Goal: Transaction & Acquisition: Purchase product/service

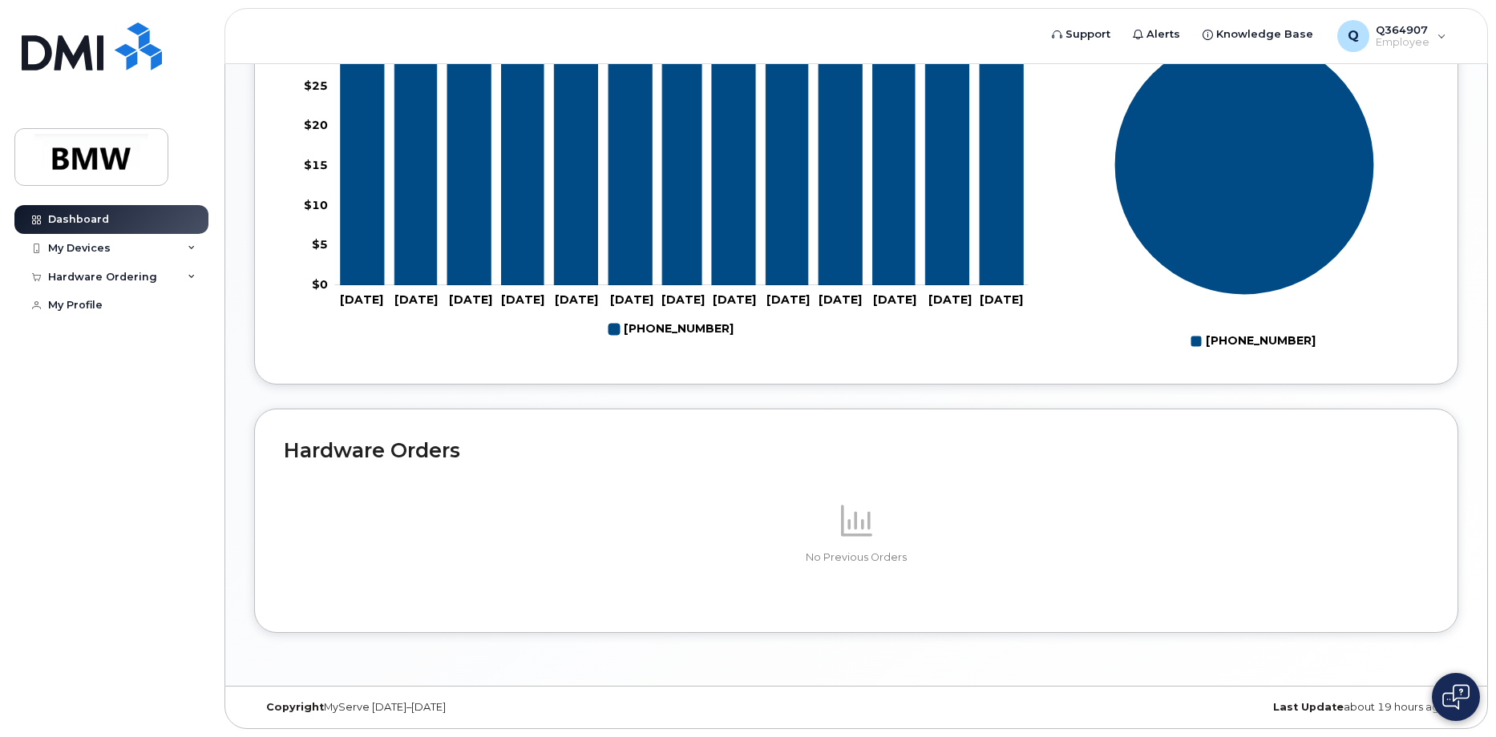
scroll to position [71, 0]
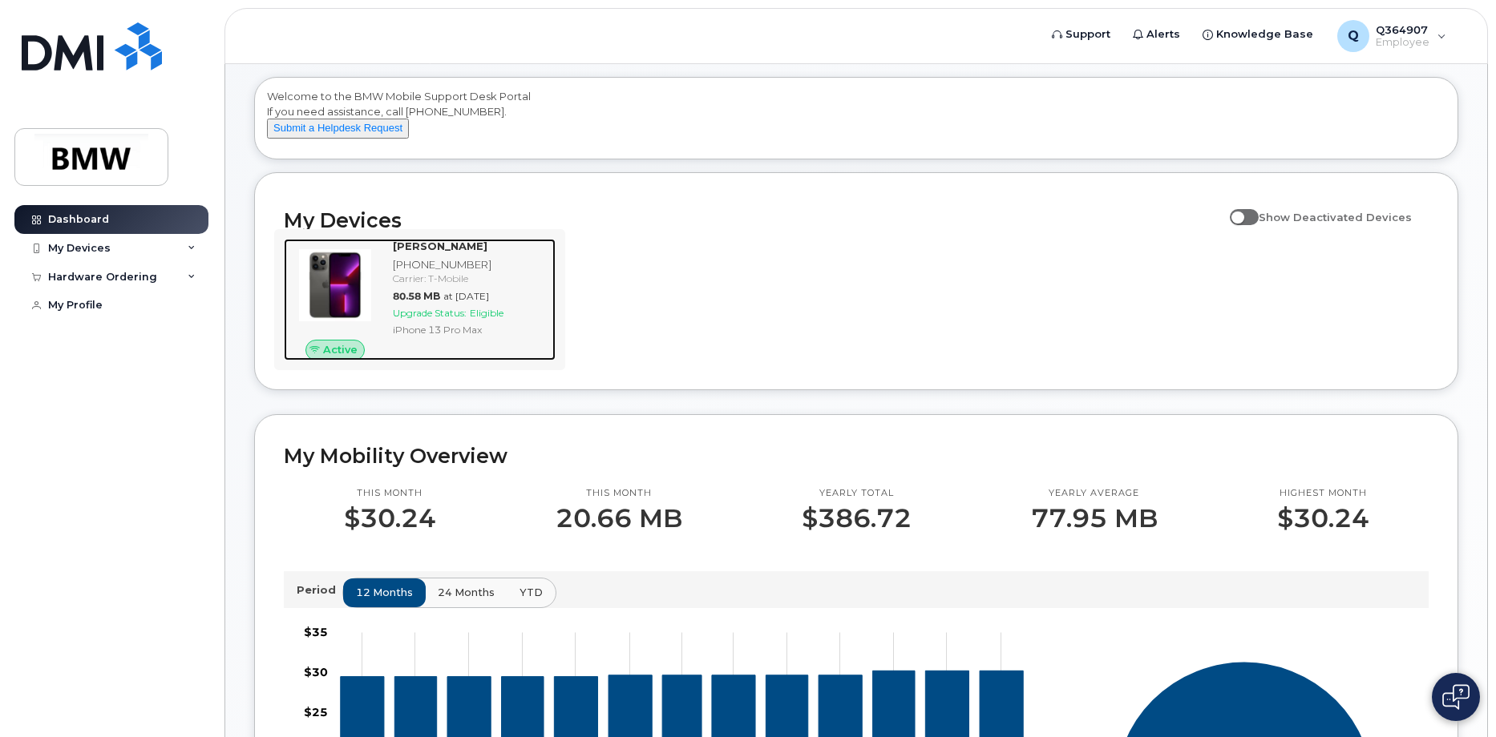
drag, startPoint x: 499, startPoint y: 320, endPoint x: 509, endPoint y: 320, distance: 9.6
click at [499, 320] on div "Arthur Murray 864-800-9613 Carrier: T-Mobile 80.58 MB at Aug 01, 2025 Upgrade S…" at bounding box center [470, 300] width 169 height 122
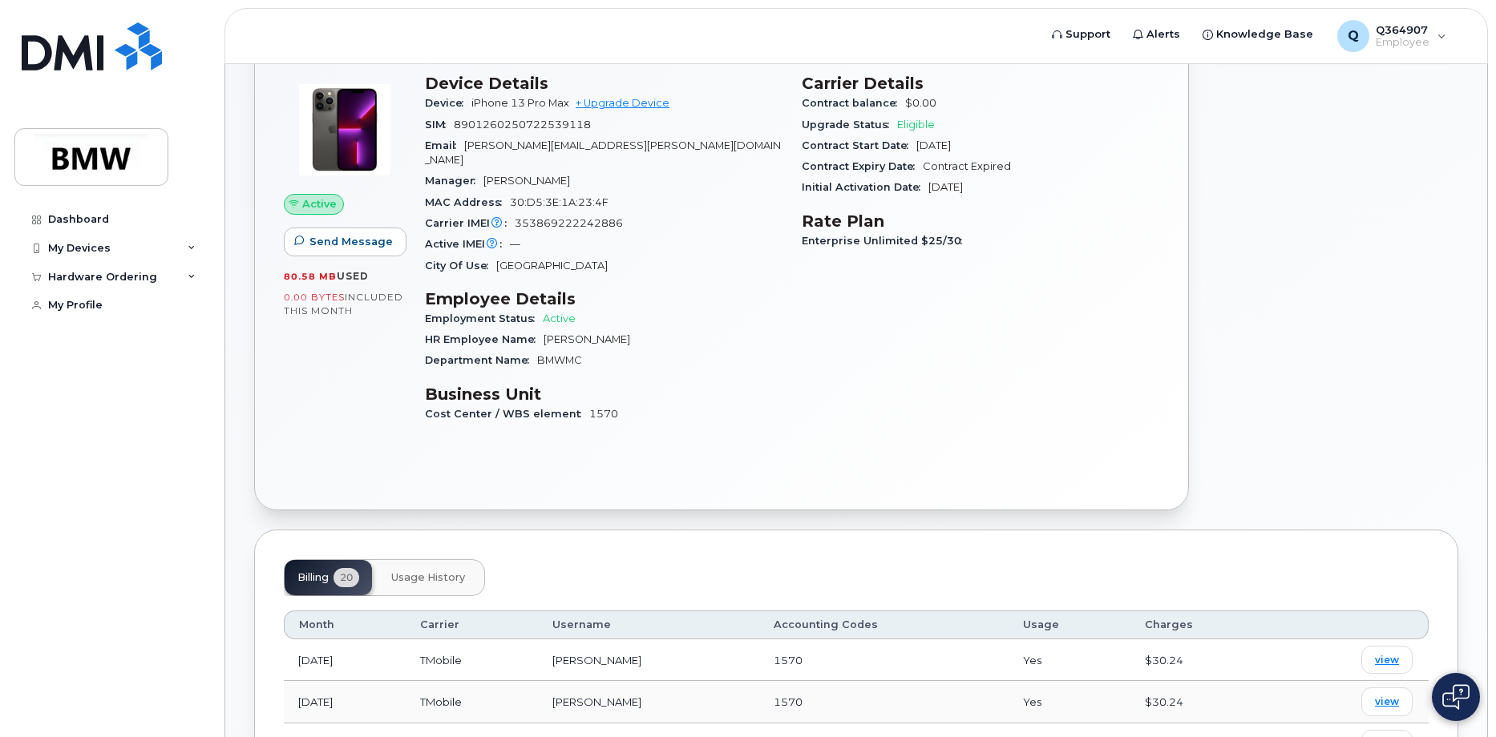
scroll to position [160, 0]
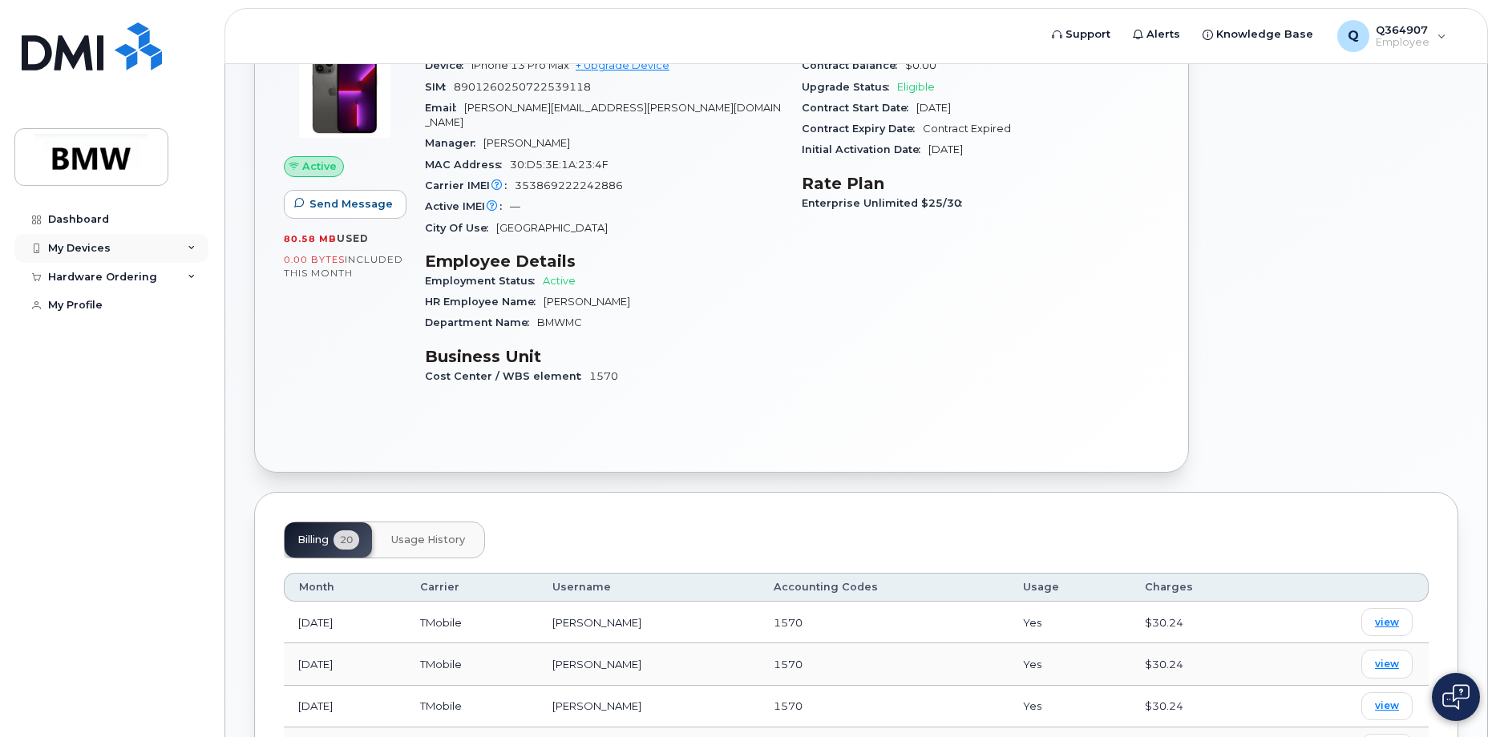
click at [192, 245] on icon at bounding box center [192, 248] width 8 height 8
click at [192, 368] on icon at bounding box center [192, 364] width 8 height 8
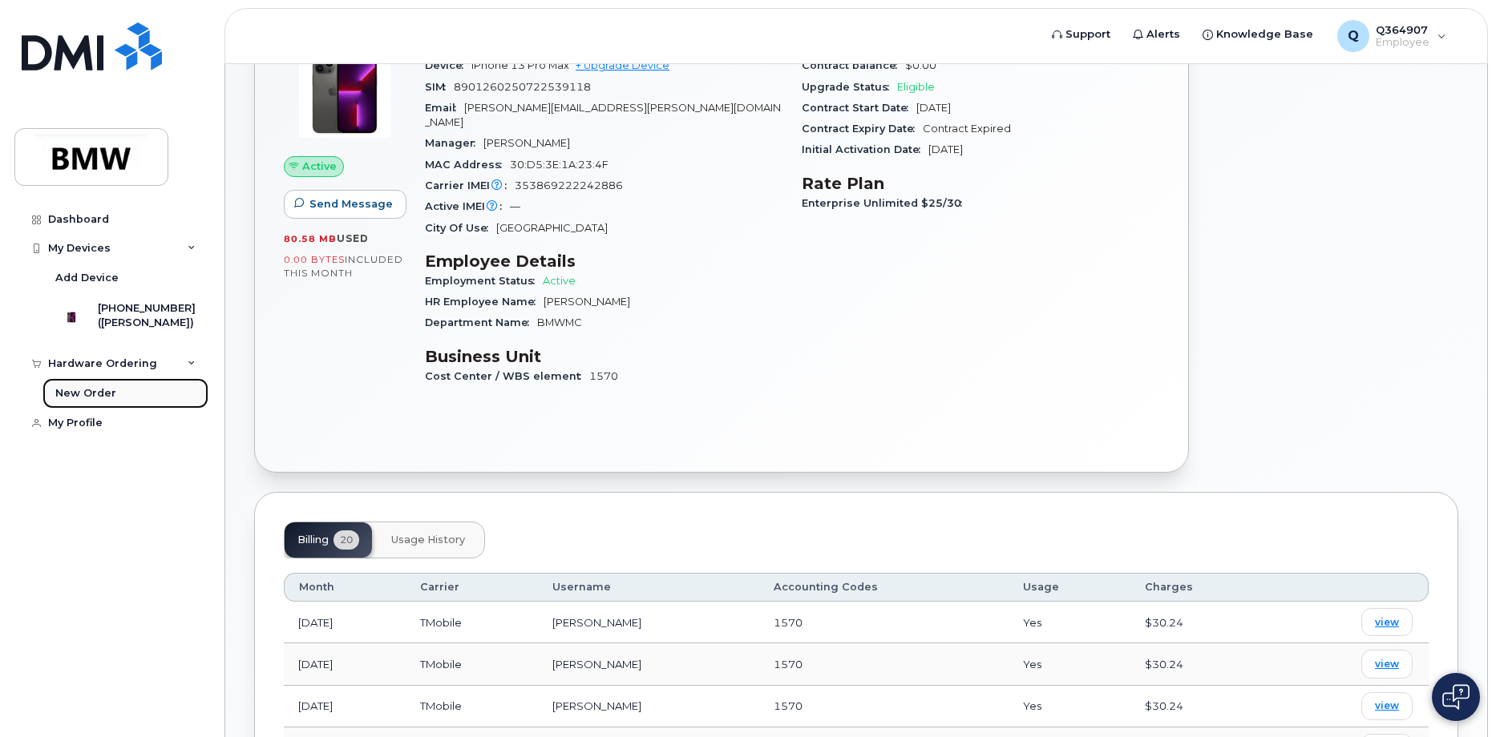
click at [83, 401] on div "New Order" at bounding box center [85, 393] width 61 height 14
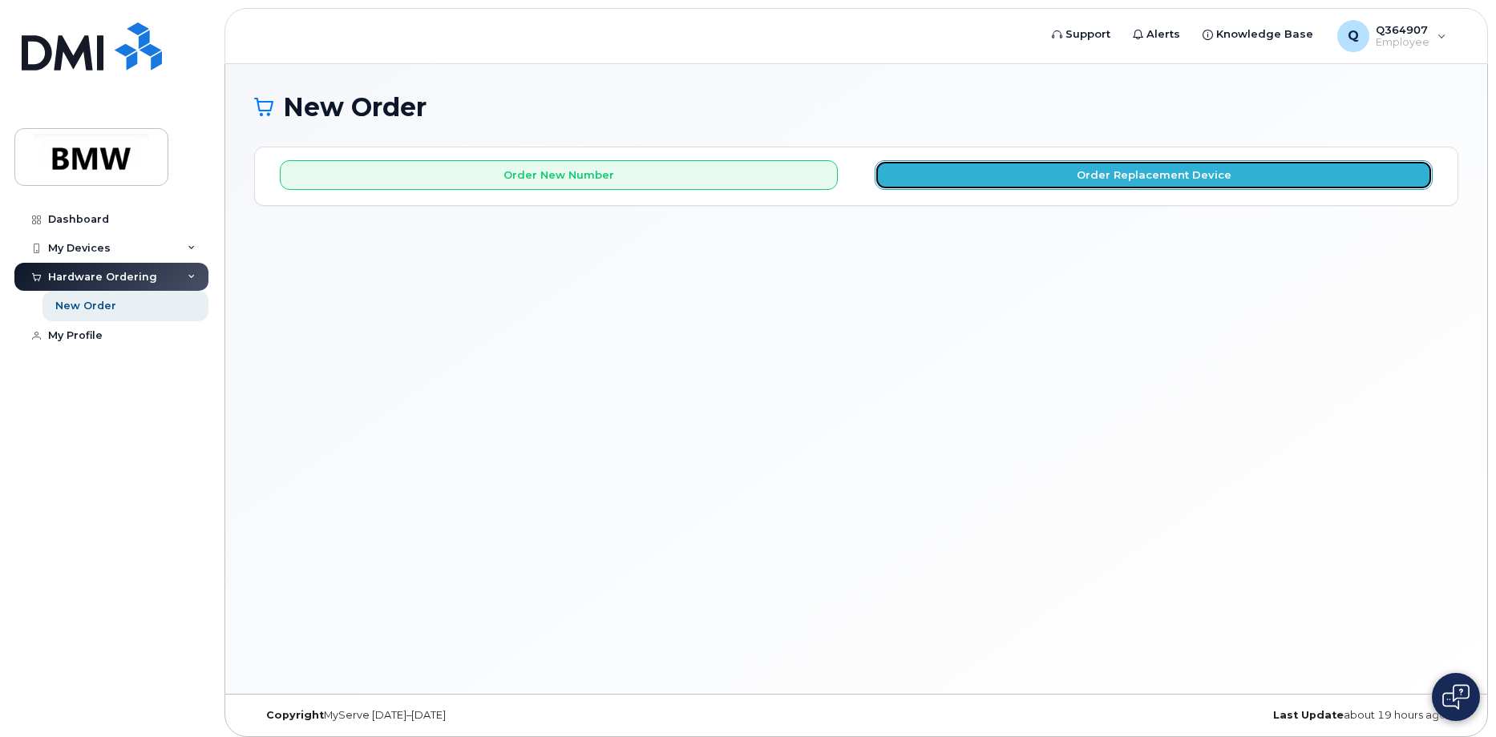
click at [1123, 174] on button "Order Replacement Device" at bounding box center [1153, 175] width 558 height 30
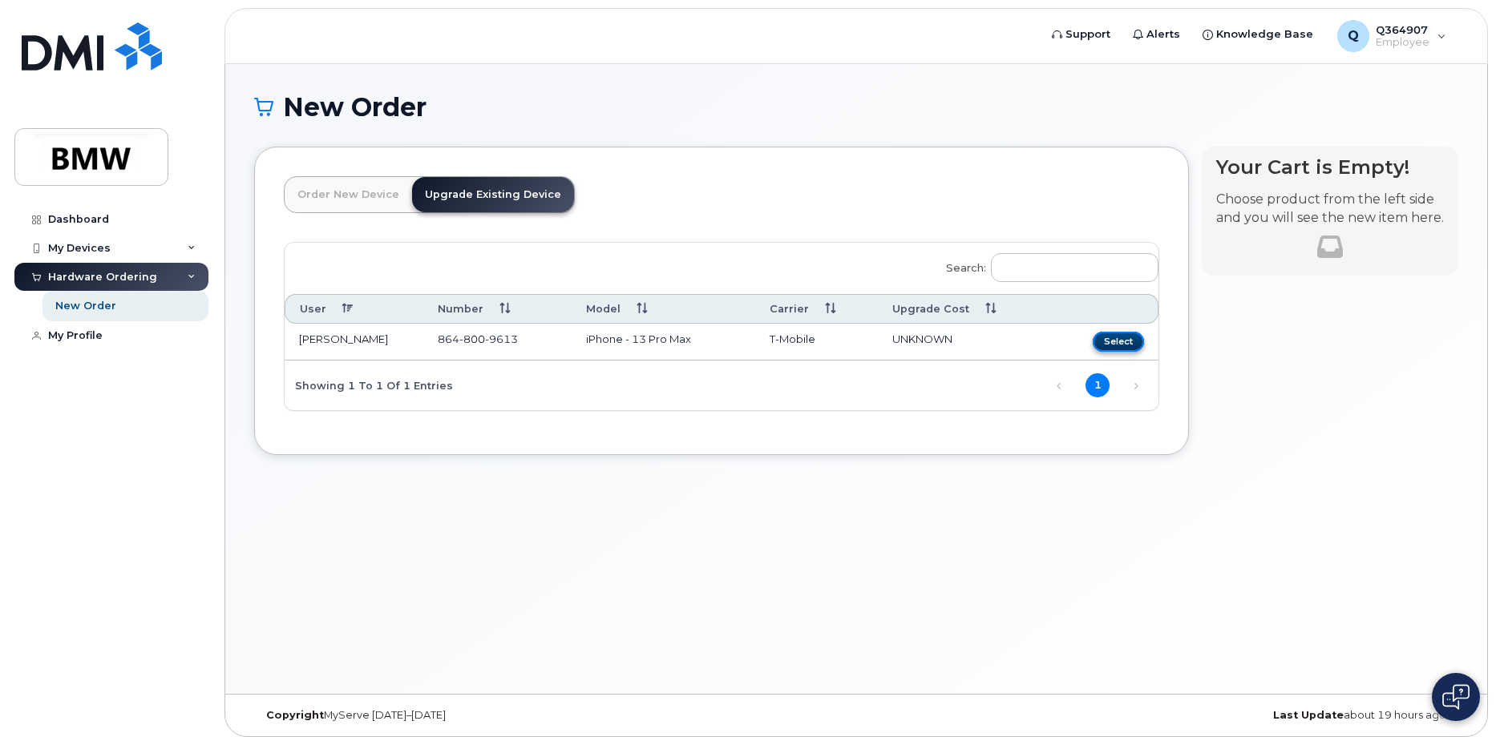
click at [1108, 340] on button "Select" at bounding box center [1117, 342] width 51 height 20
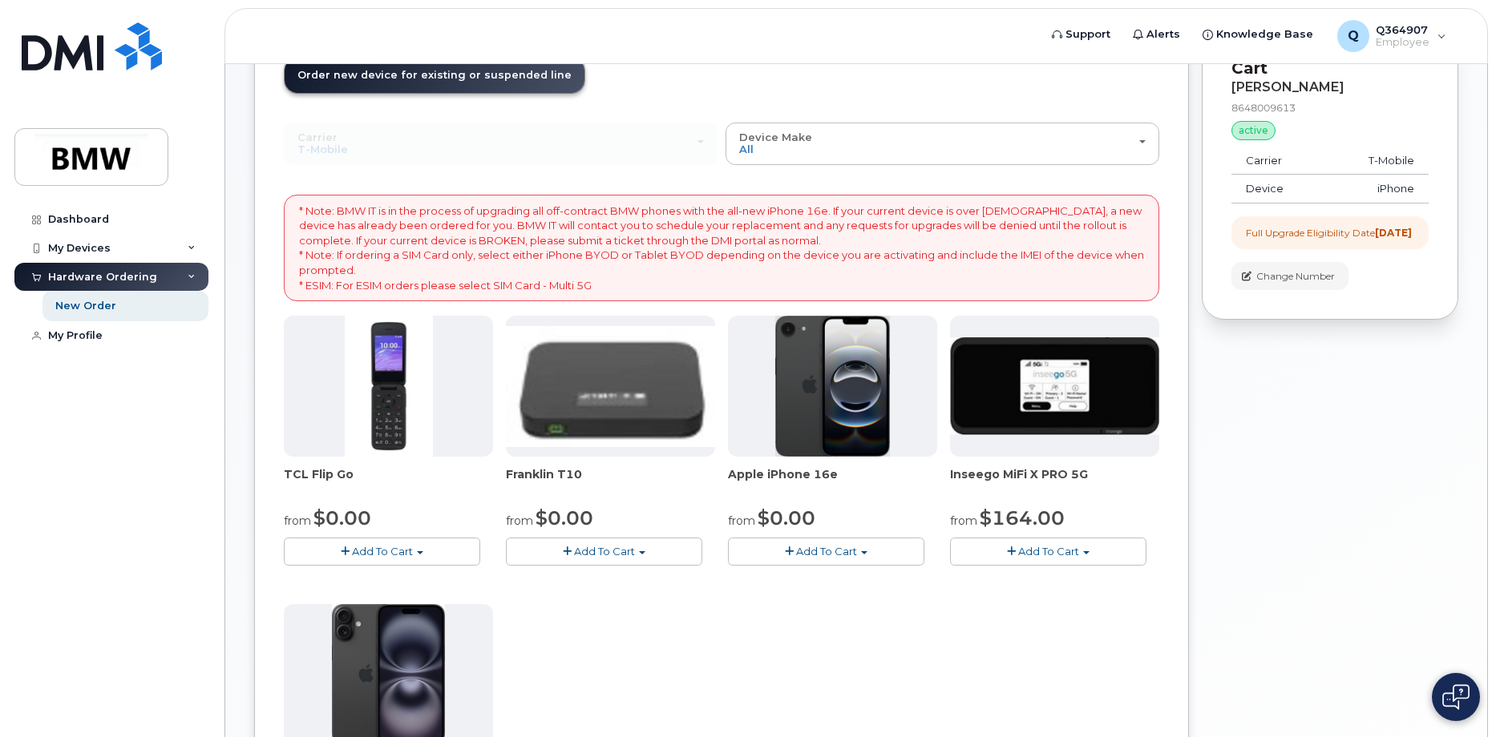
scroll to position [80, 0]
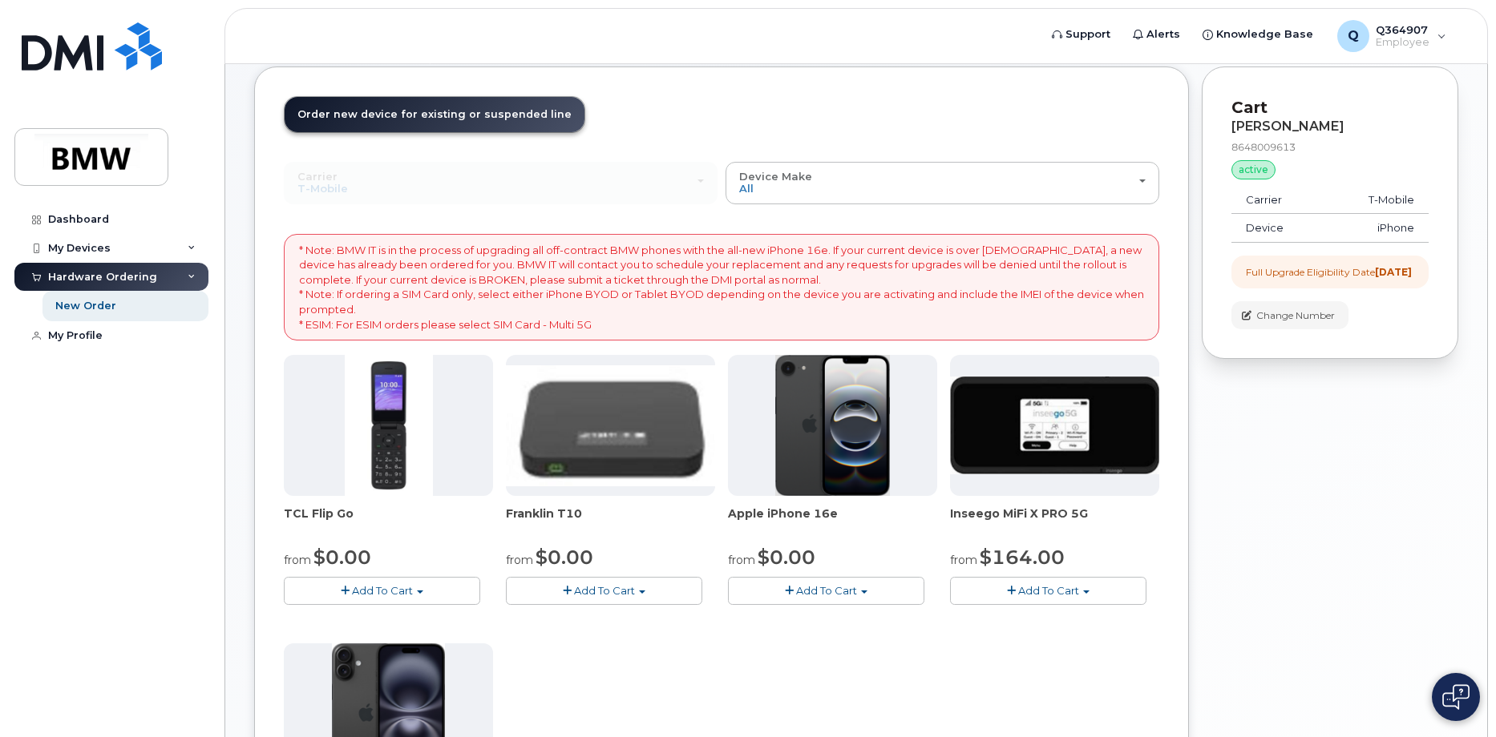
click at [829, 591] on span "Add To Cart" at bounding box center [826, 590] width 61 height 13
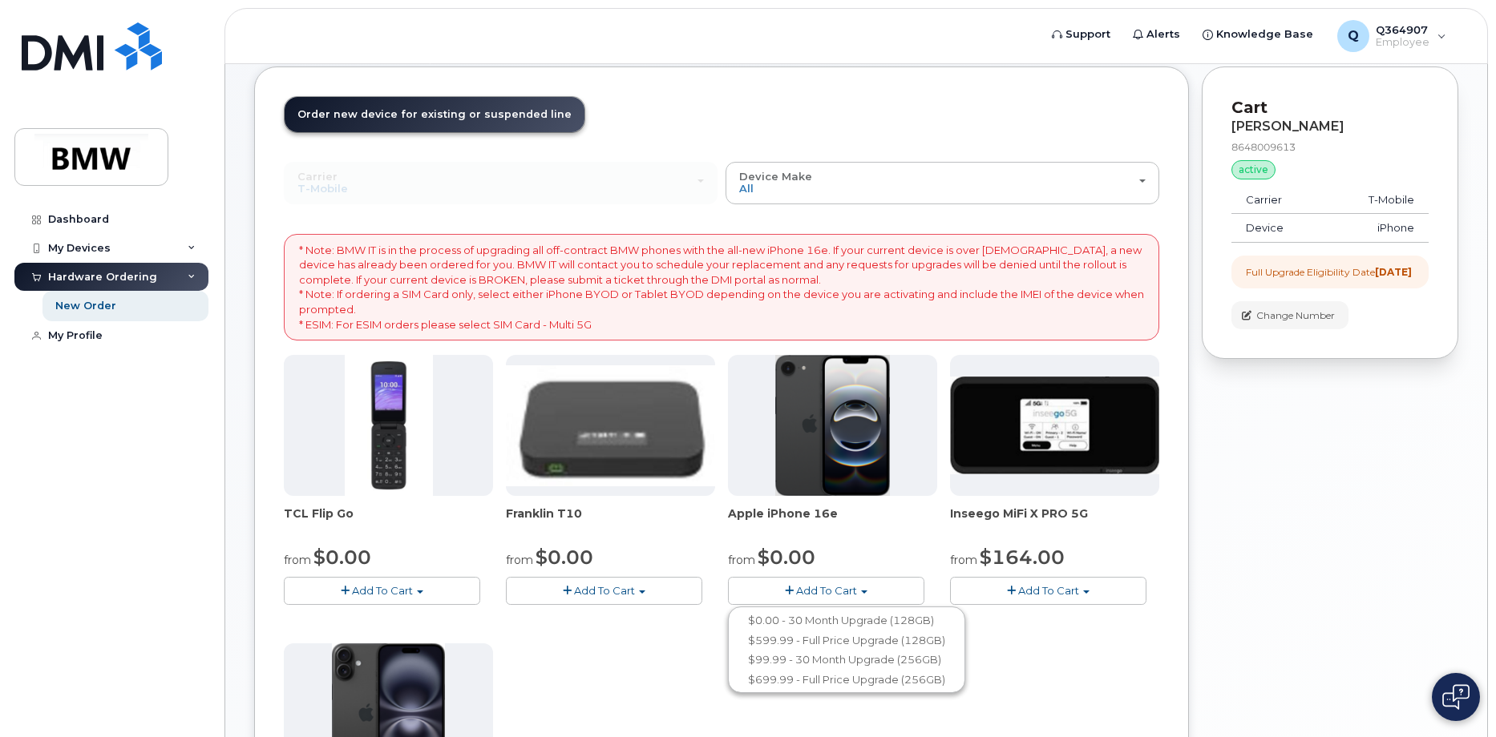
click at [635, 662] on div "TCL Flip Go from $0.00 Add To Cart $0.00 - 30 month Upgrade $96.00 - Full Price…" at bounding box center [721, 637] width 875 height 564
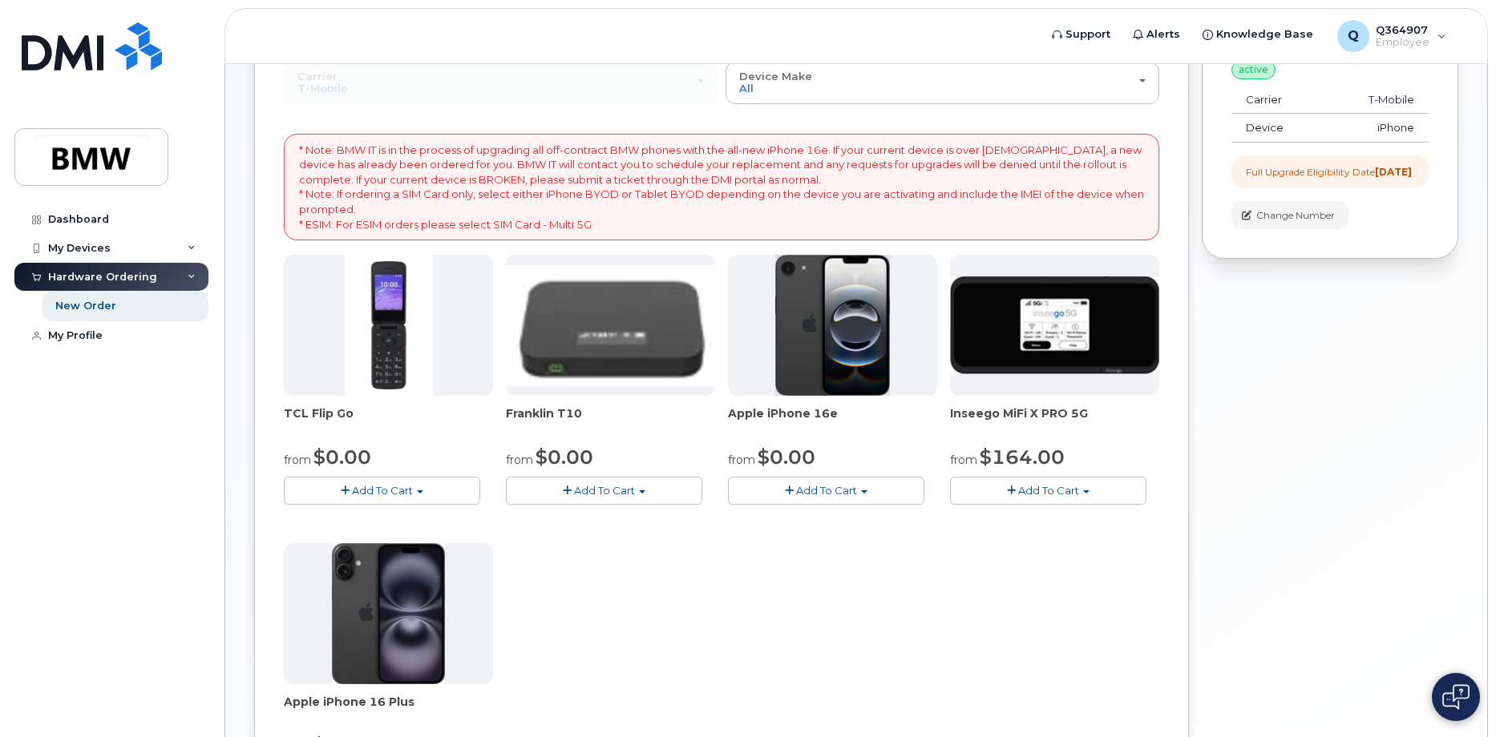
scroll to position [401, 0]
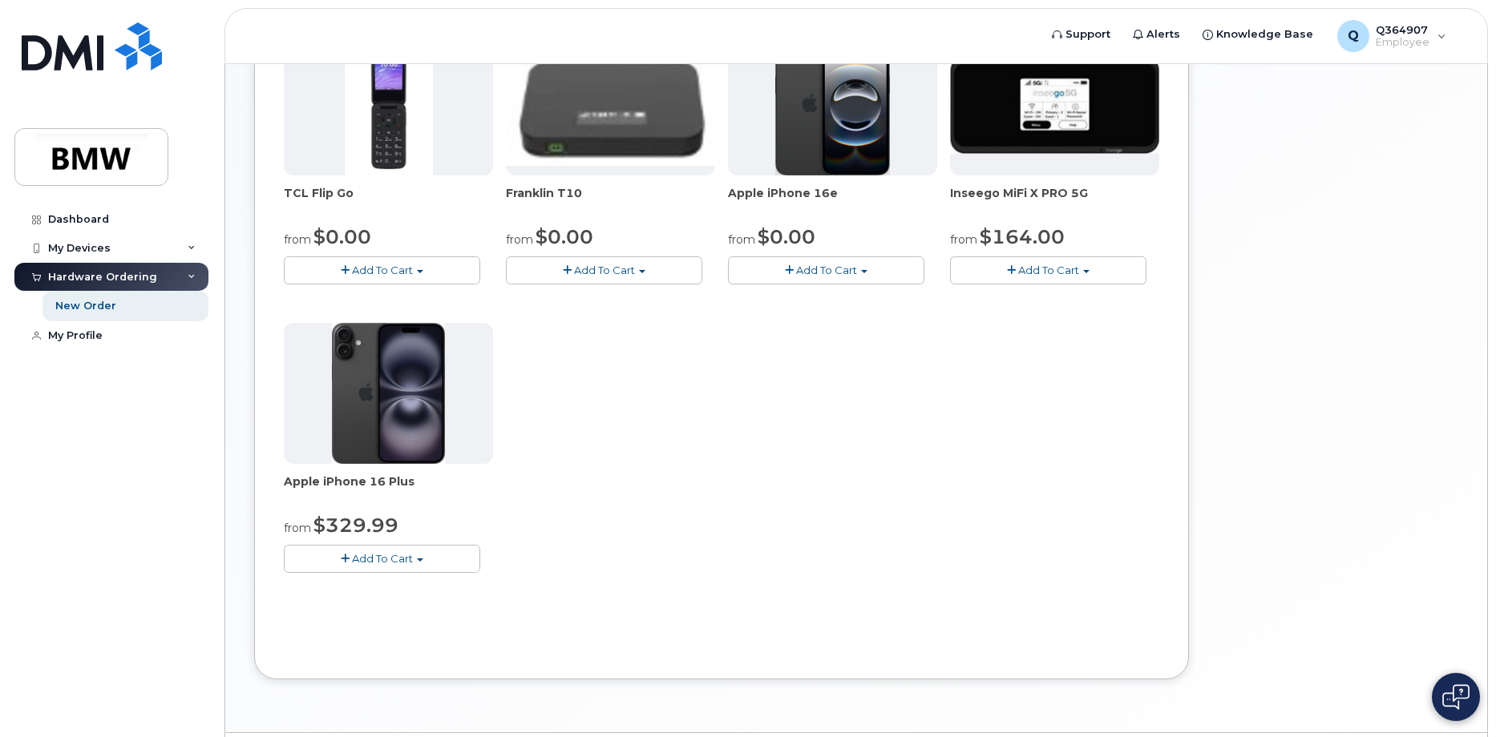
click at [343, 565] on button "Add To Cart" at bounding box center [382, 559] width 196 height 28
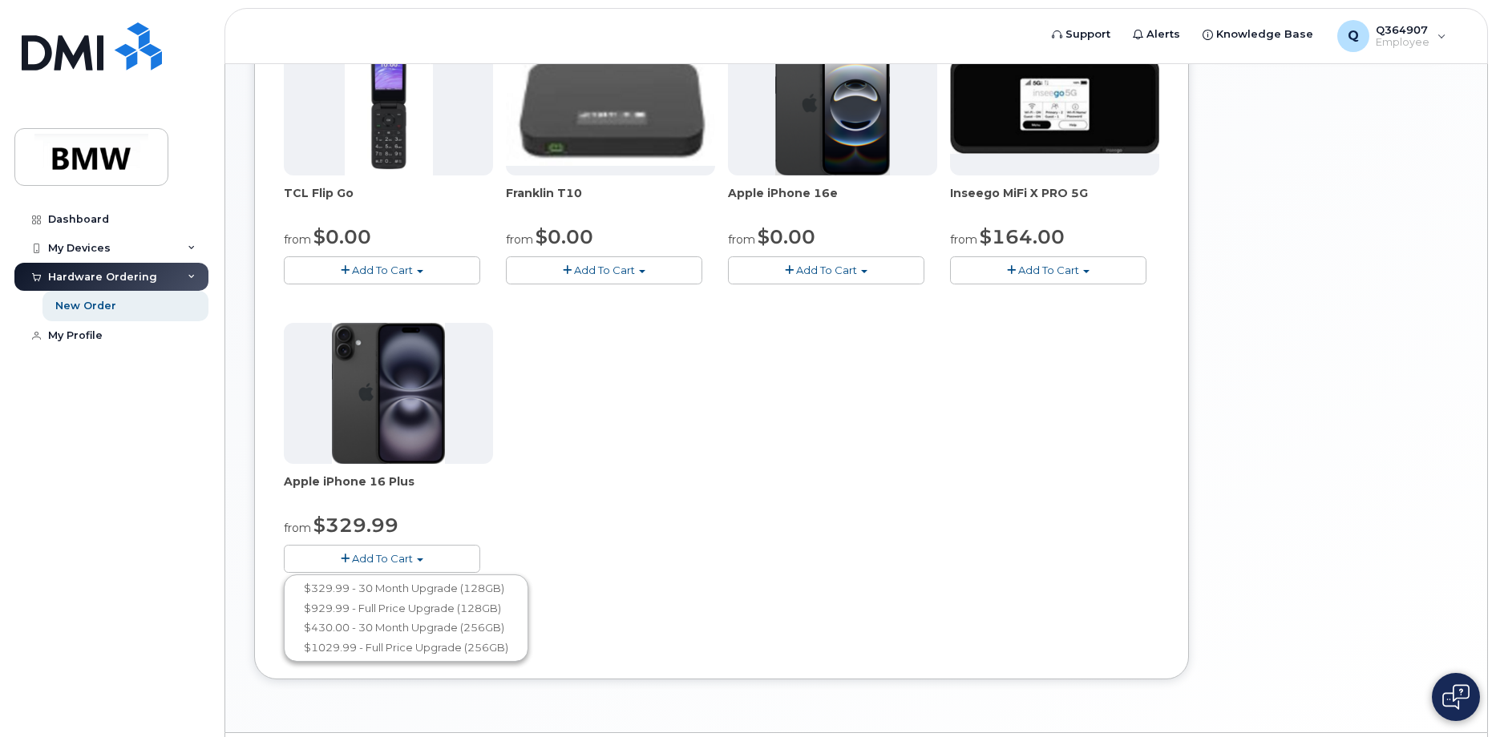
drag, startPoint x: 635, startPoint y: 522, endPoint x: 663, endPoint y: 497, distance: 37.5
click at [634, 522] on div "TCL Flip Go from $0.00 Add To Cart $0.00 - 30 month Upgrade $96.00 - Full Price…" at bounding box center [721, 316] width 875 height 564
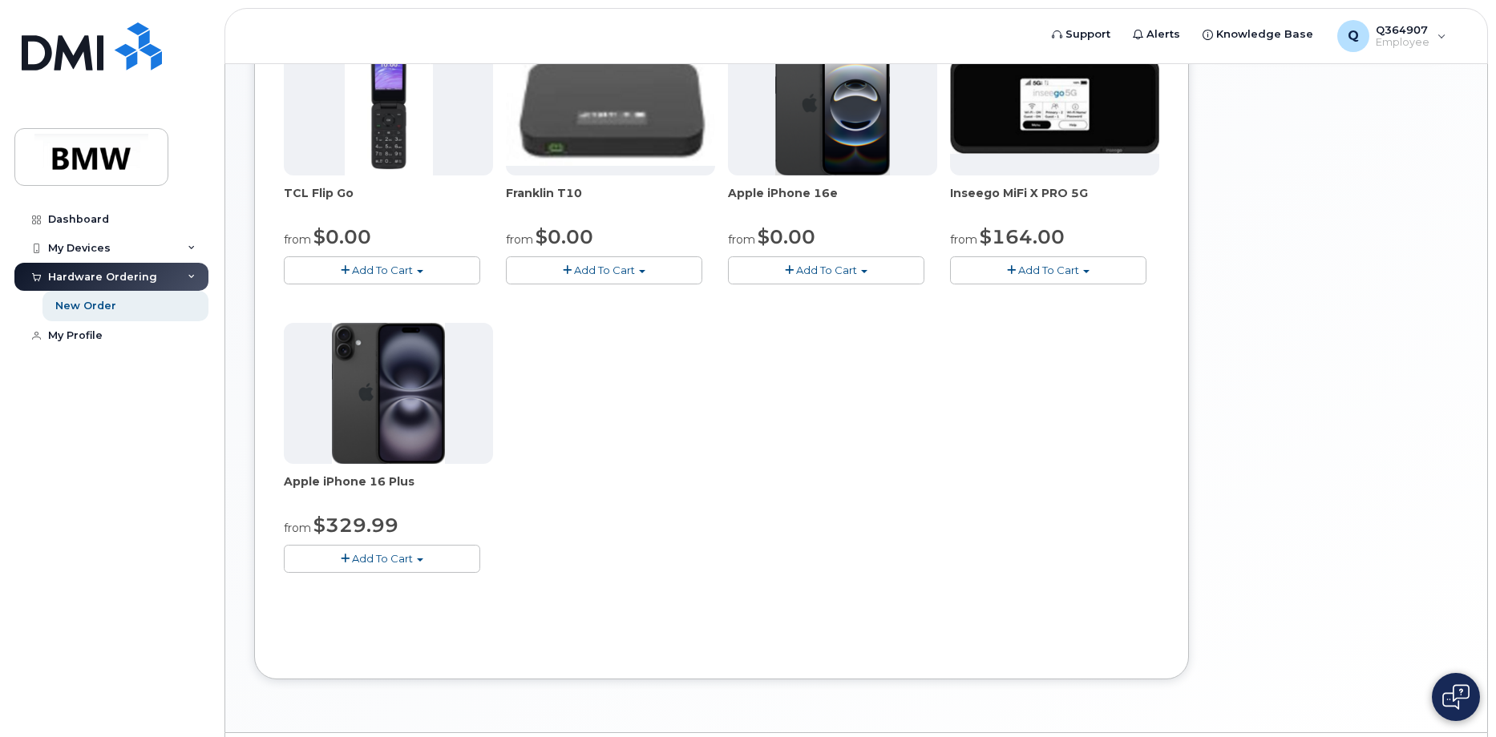
click at [777, 276] on button "Add To Cart" at bounding box center [826, 270] width 196 height 28
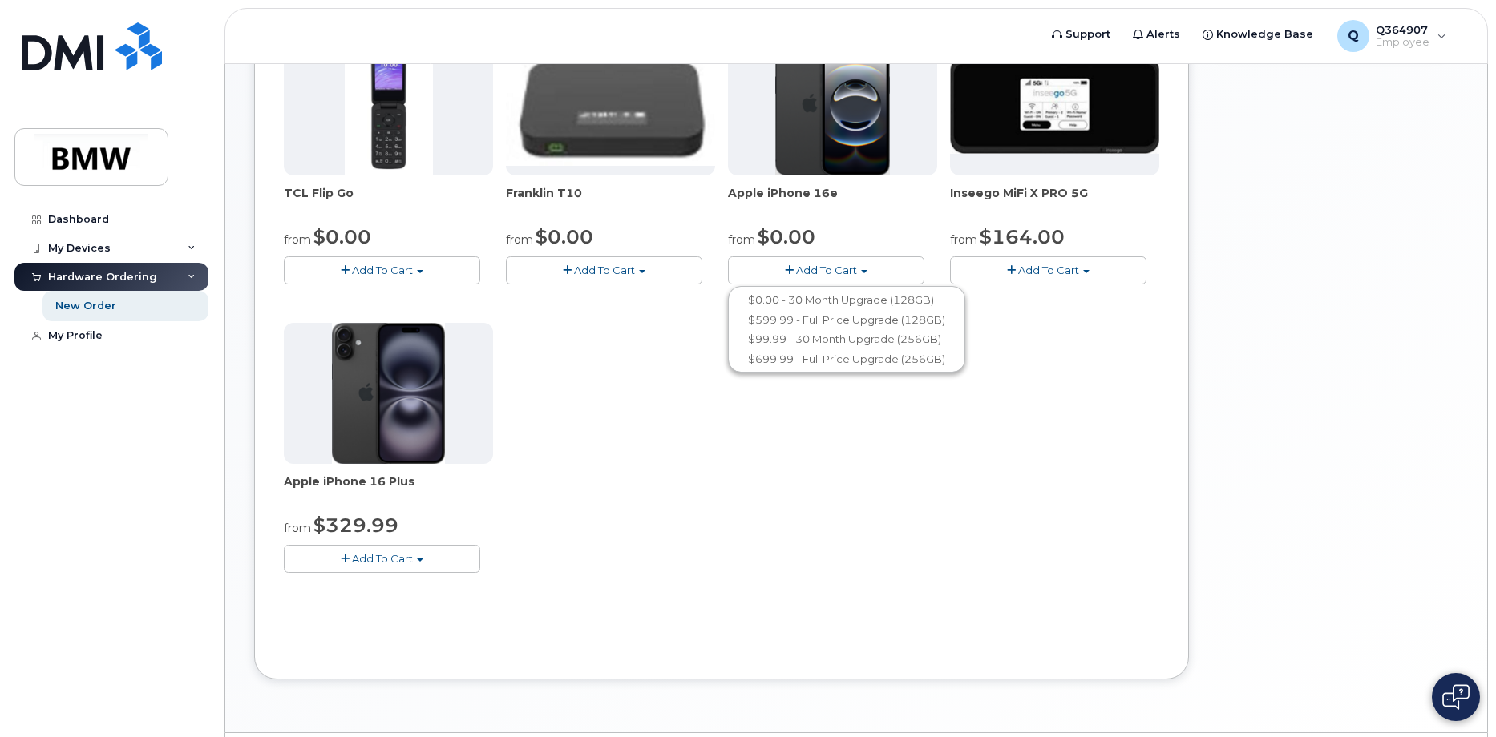
click at [347, 563] on span "button" at bounding box center [345, 559] width 9 height 10
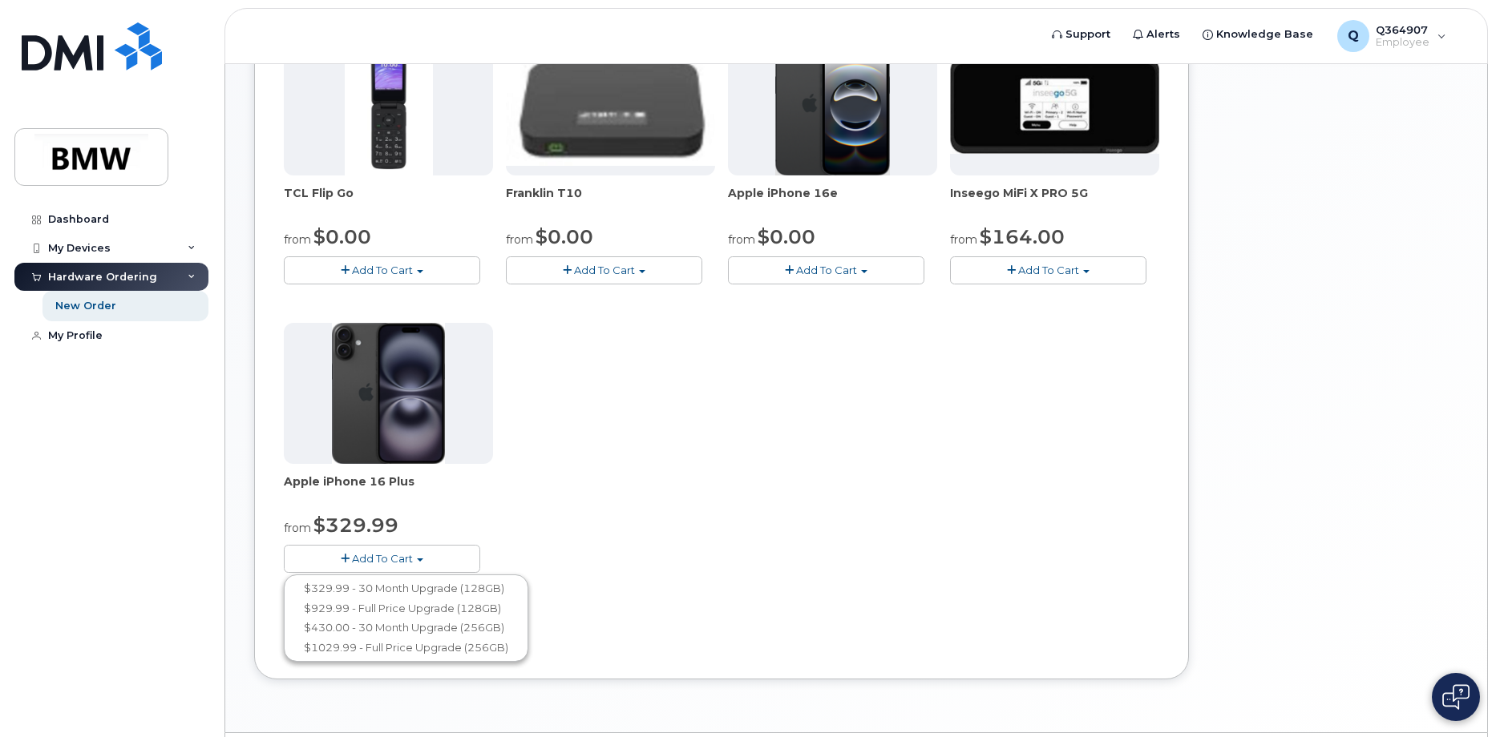
click at [783, 275] on button "Add To Cart" at bounding box center [826, 270] width 196 height 28
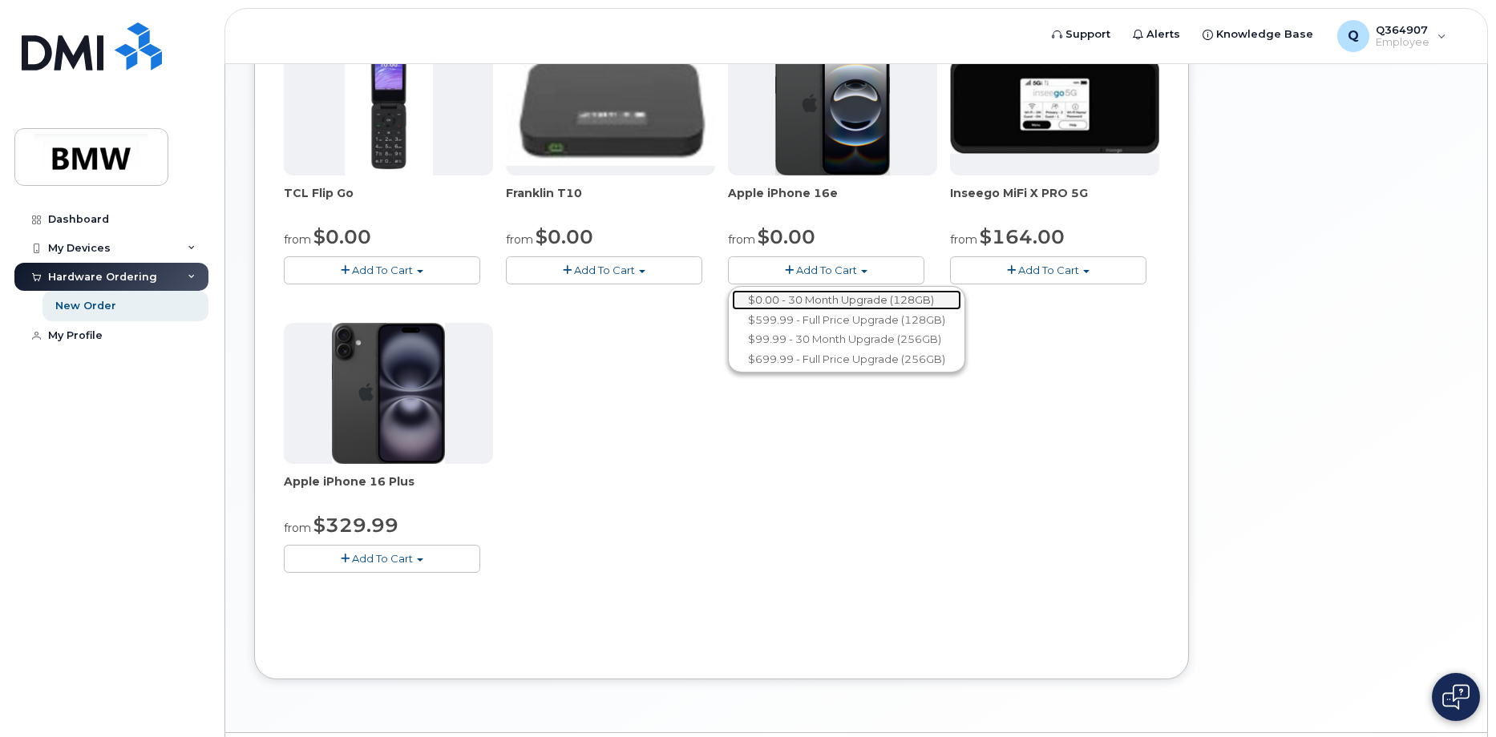
click at [793, 295] on link "$0.00 - 30 Month Upgrade (128GB)" at bounding box center [846, 300] width 229 height 20
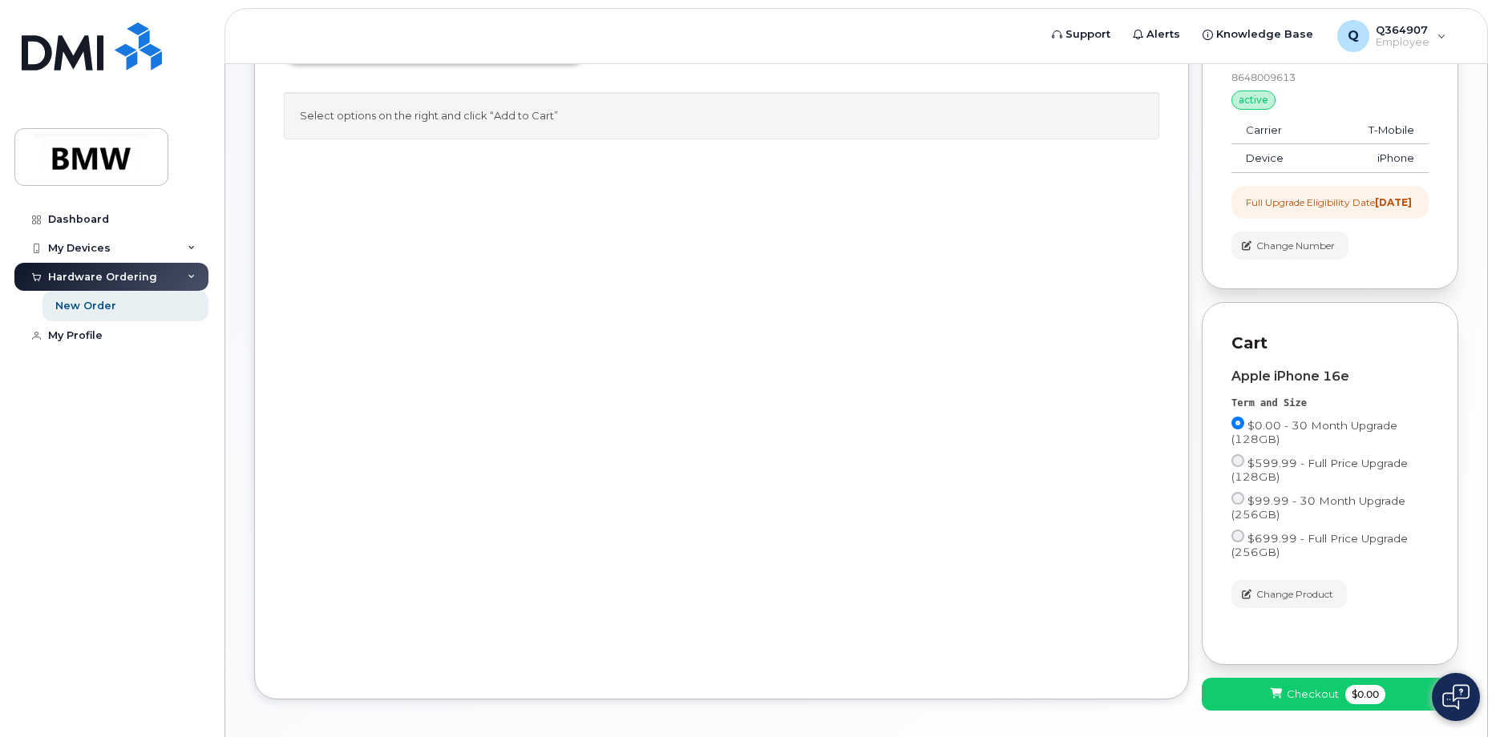
scroll to position [160, 0]
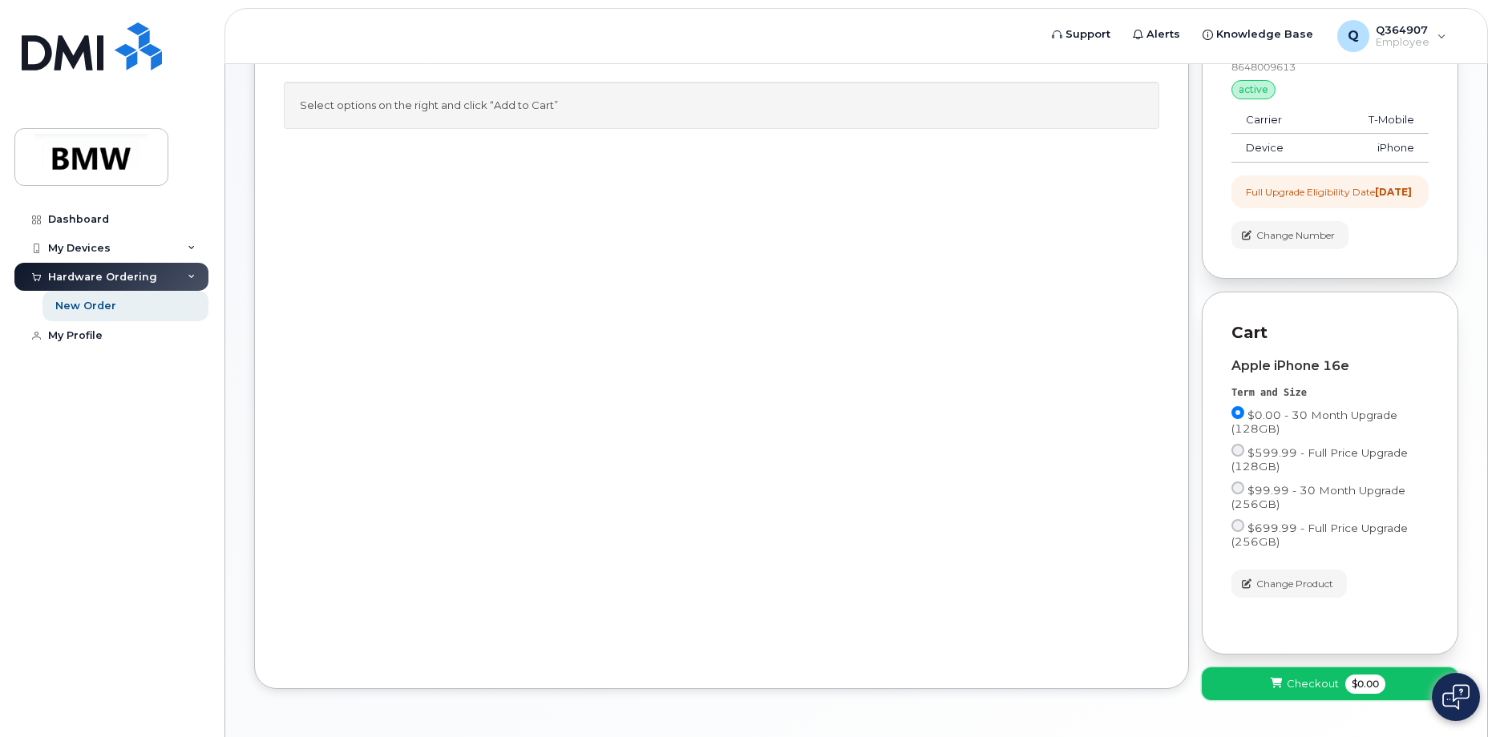
click at [1294, 692] on span "Checkout" at bounding box center [1312, 683] width 52 height 15
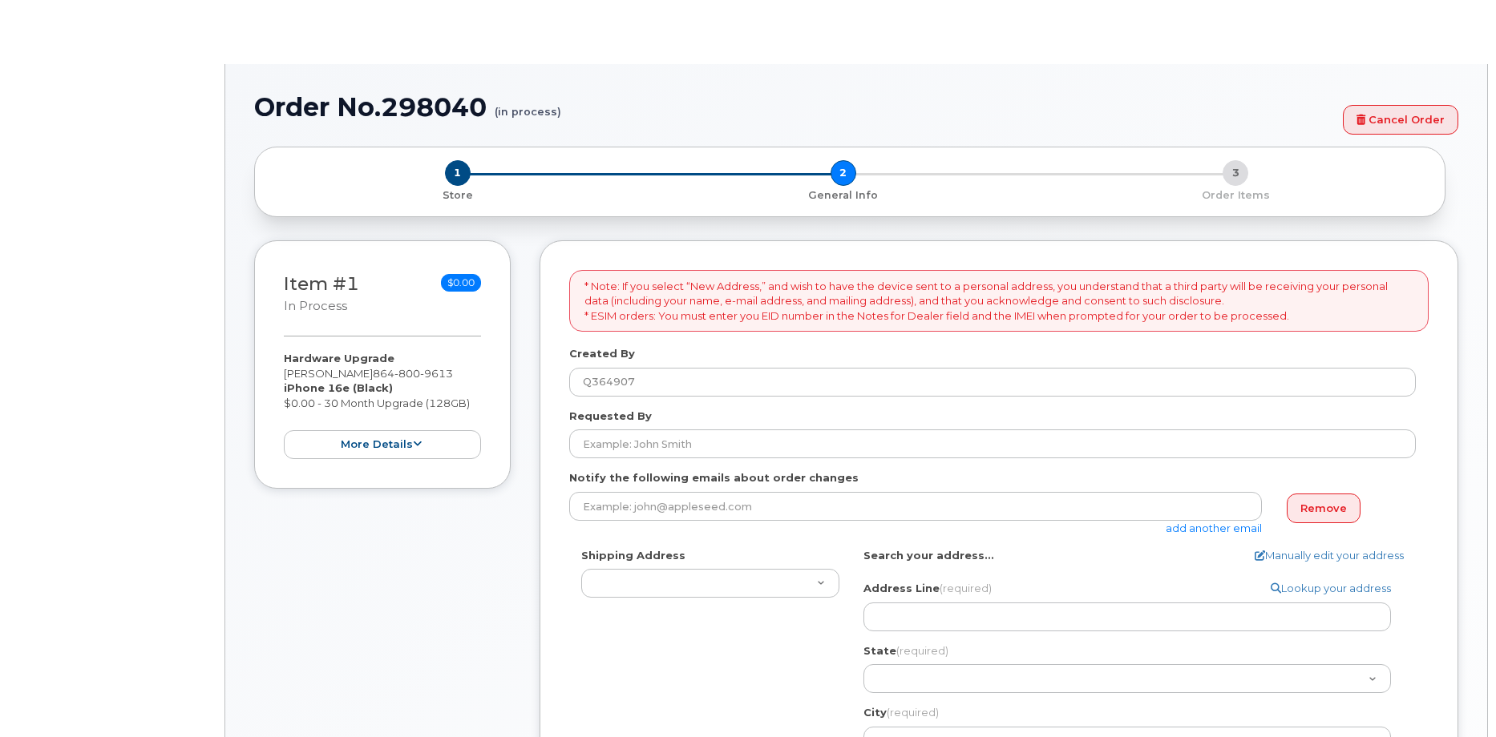
select select
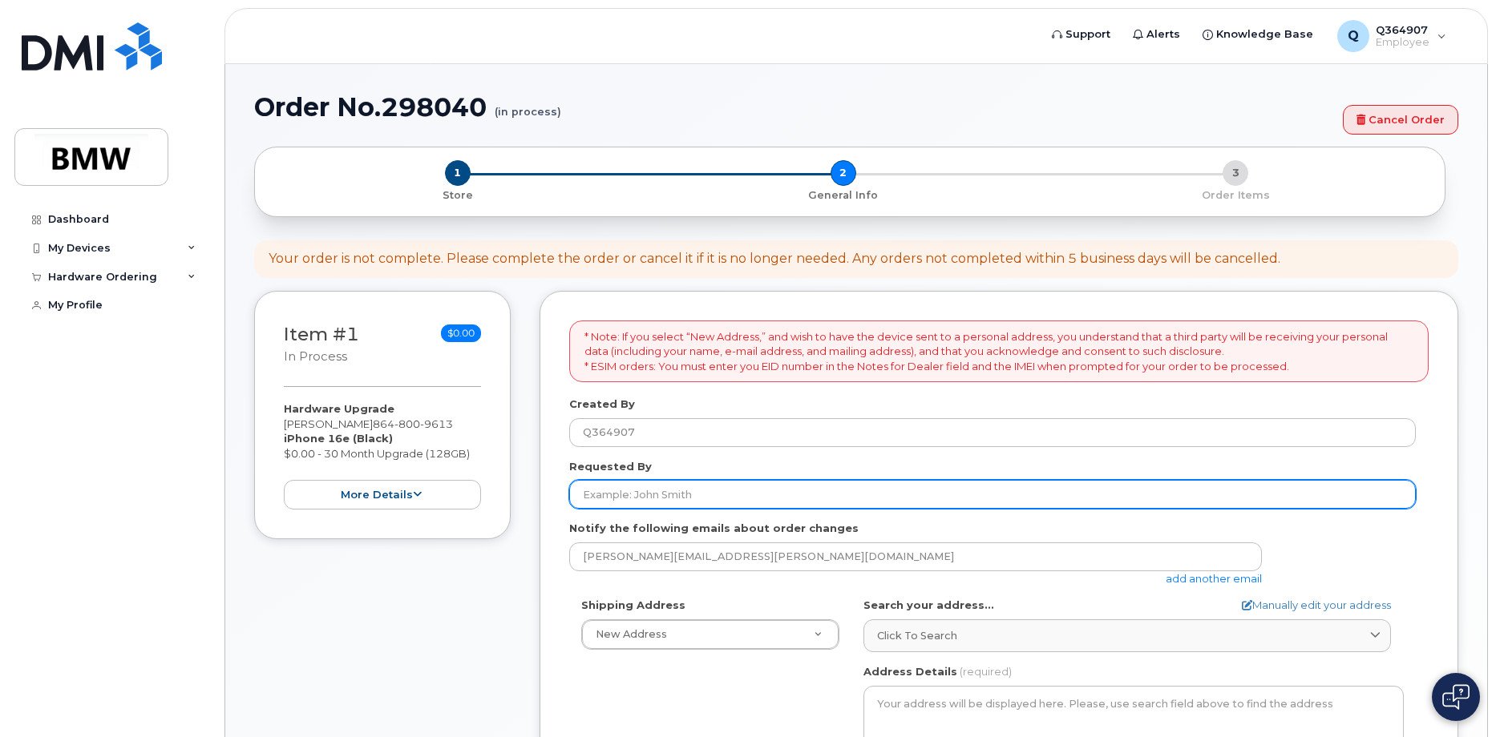
click at [731, 504] on input "Requested By" at bounding box center [992, 494] width 846 height 29
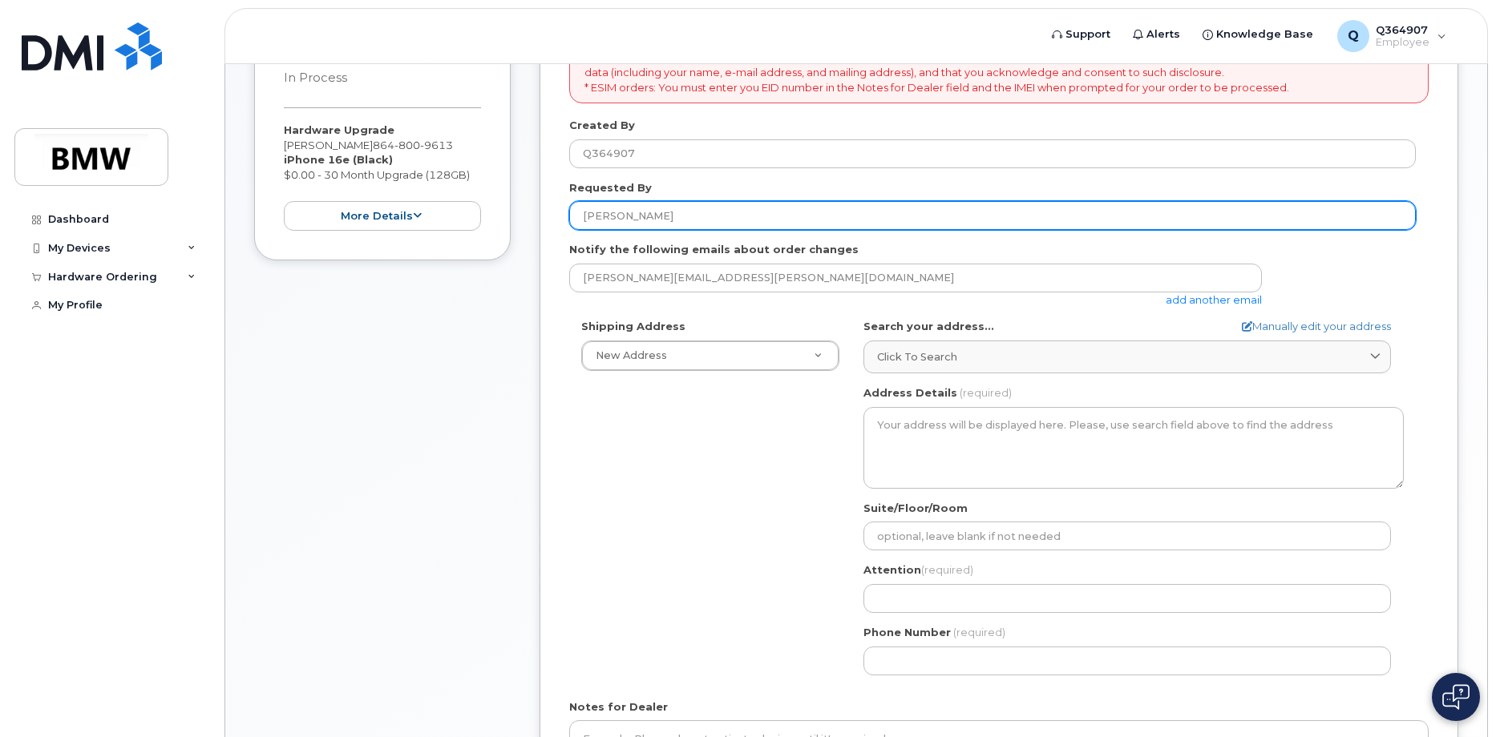
scroll to position [321, 0]
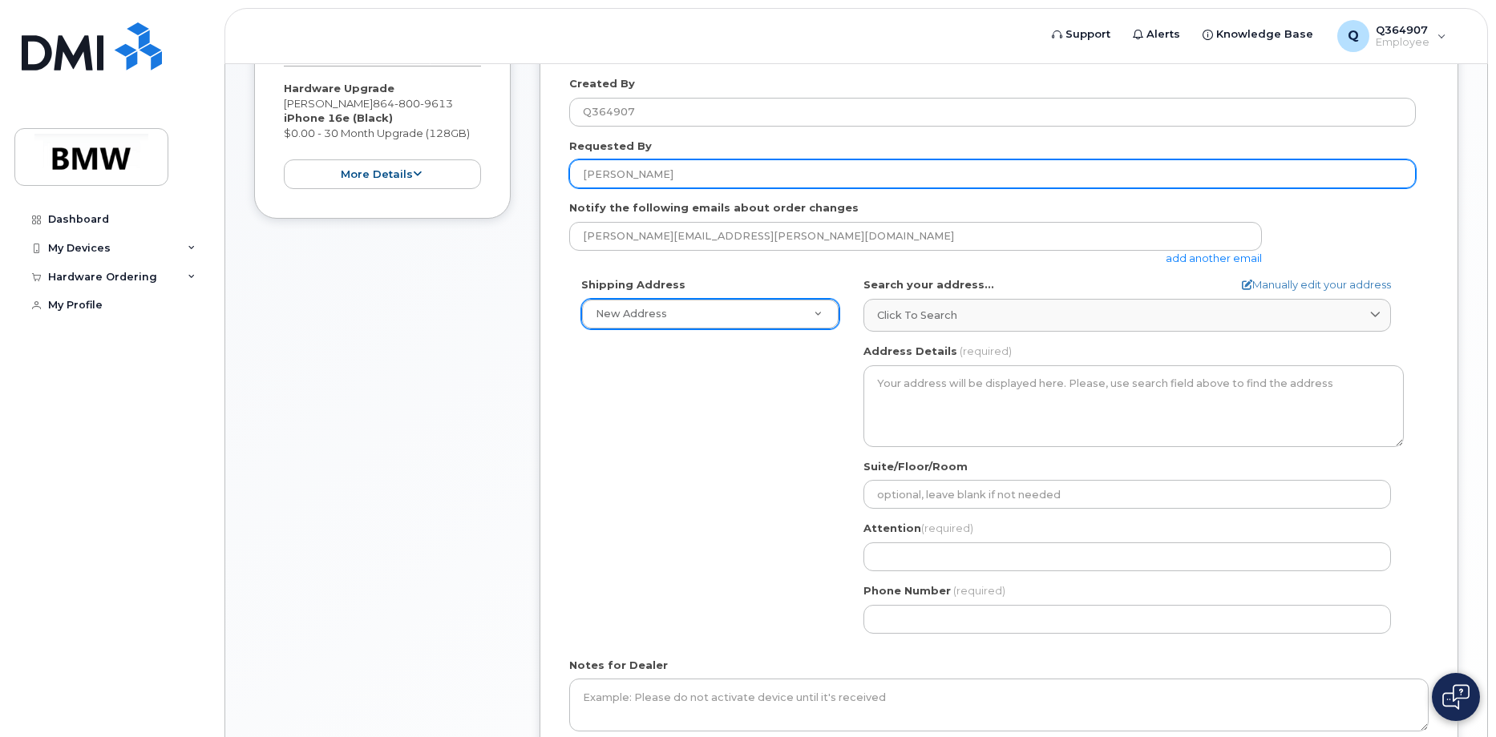
type input "[PERSON_NAME]"
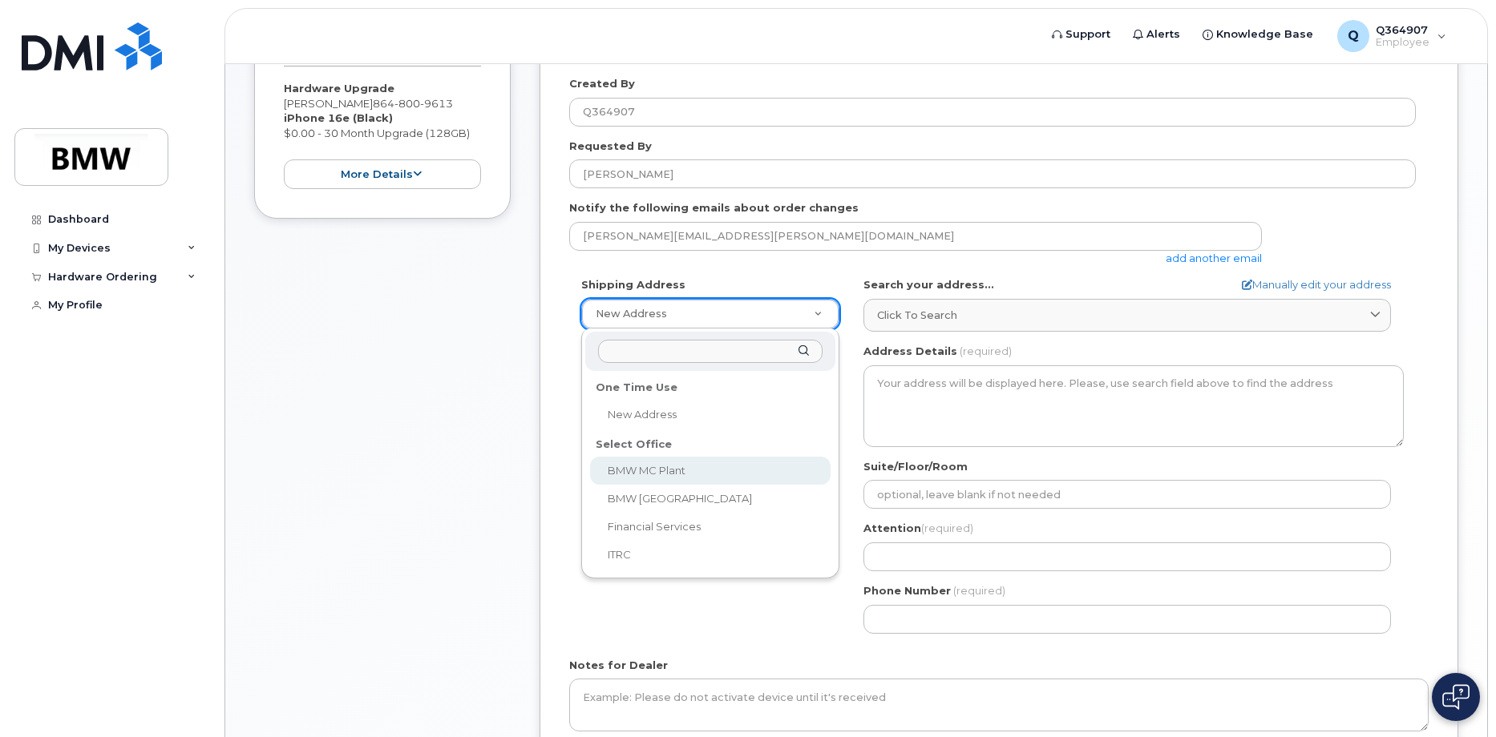
select select
type textarea "1400 Highway 101 S GREER SC 29651-6731 UNITED STATES Greer South Carolina 29651…"
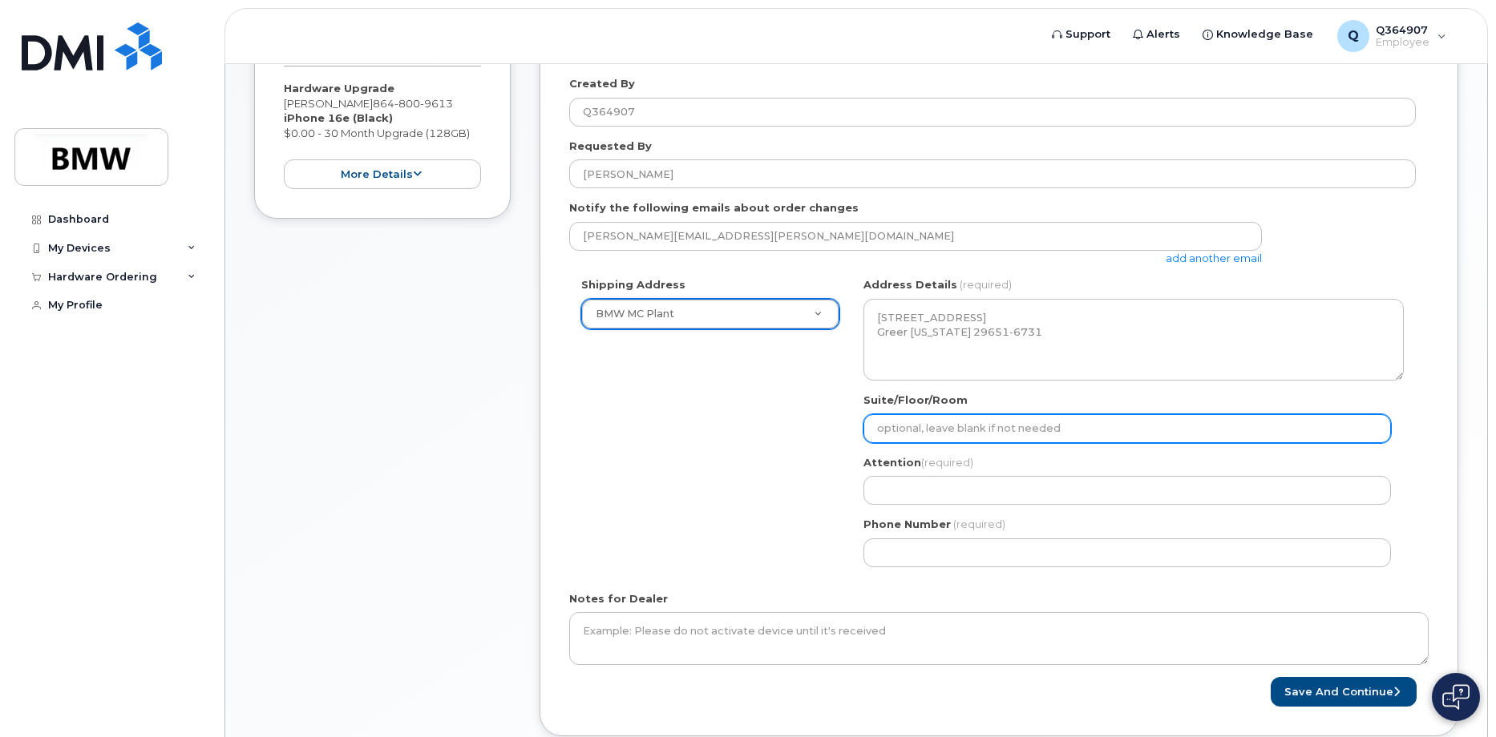
click at [954, 434] on input "Suite/Floor/Room" at bounding box center [1126, 428] width 527 height 29
select select
type input "E"
select select
type input "En"
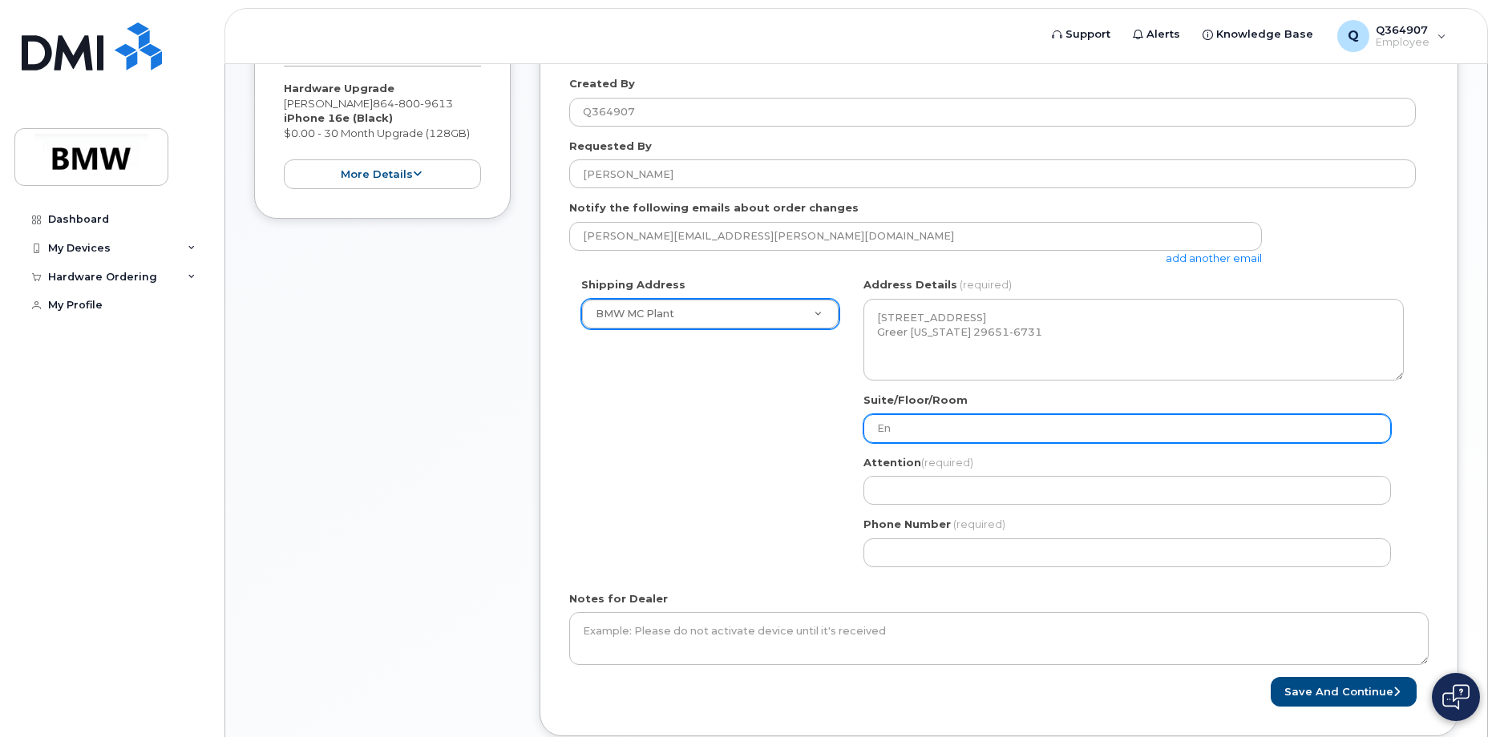
select select
type input "Ene"
select select
type input "Ener"
select select
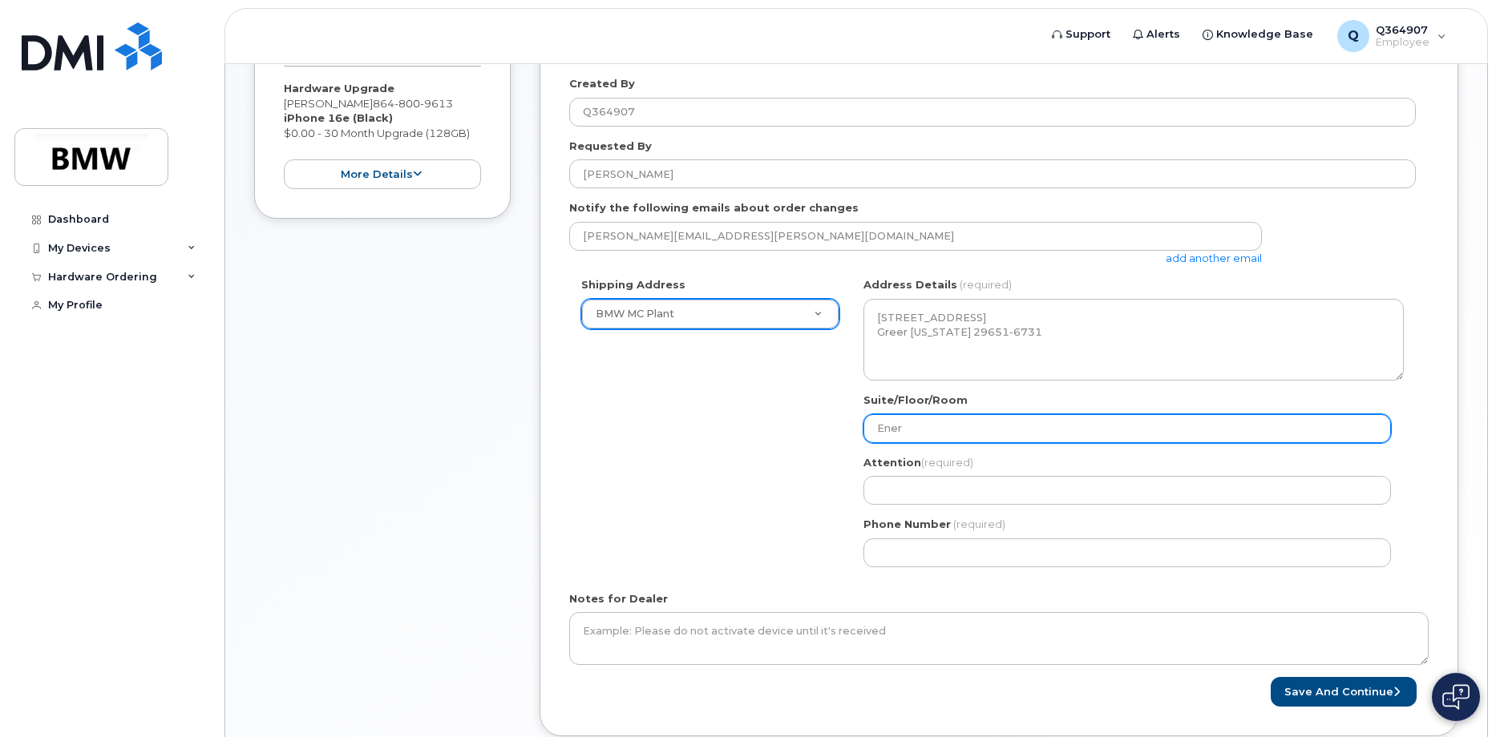
type input "Energ"
select select
type input "Energy"
select select
type input "Energy C"
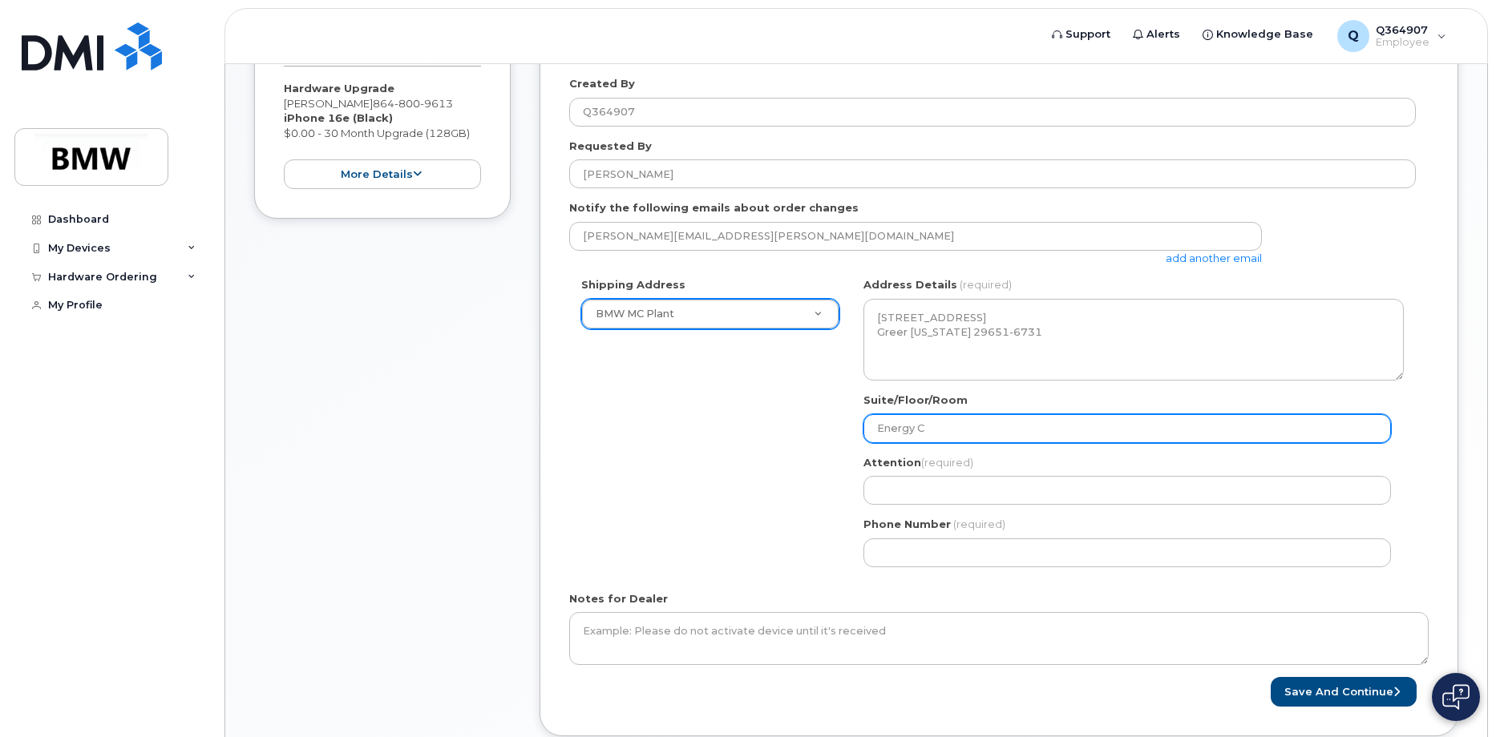
select select
type input "Energy Ce"
select select
type input "Energy Cen"
select select
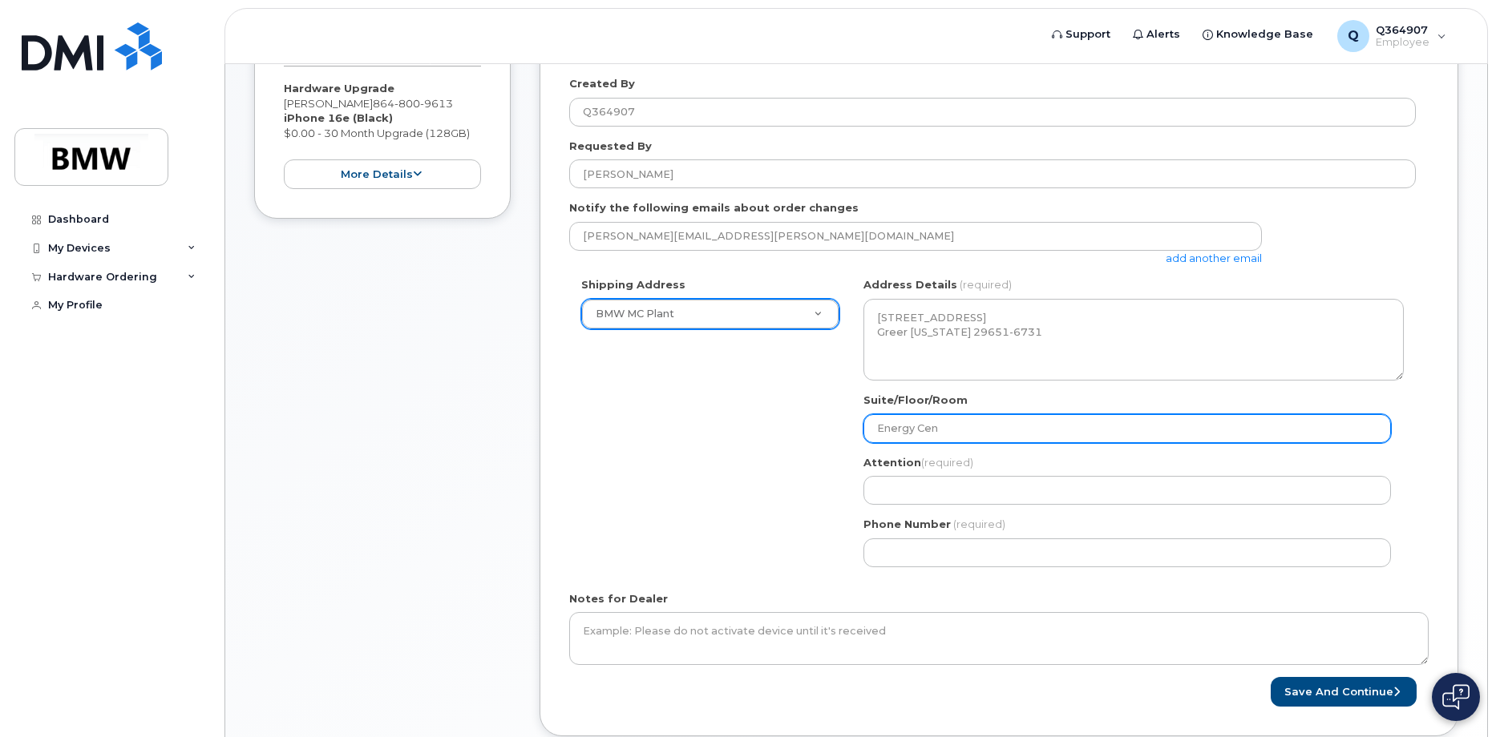
type input "Energy Cent"
select select
type input "Energy Cente"
select select
type input "Energy Center"
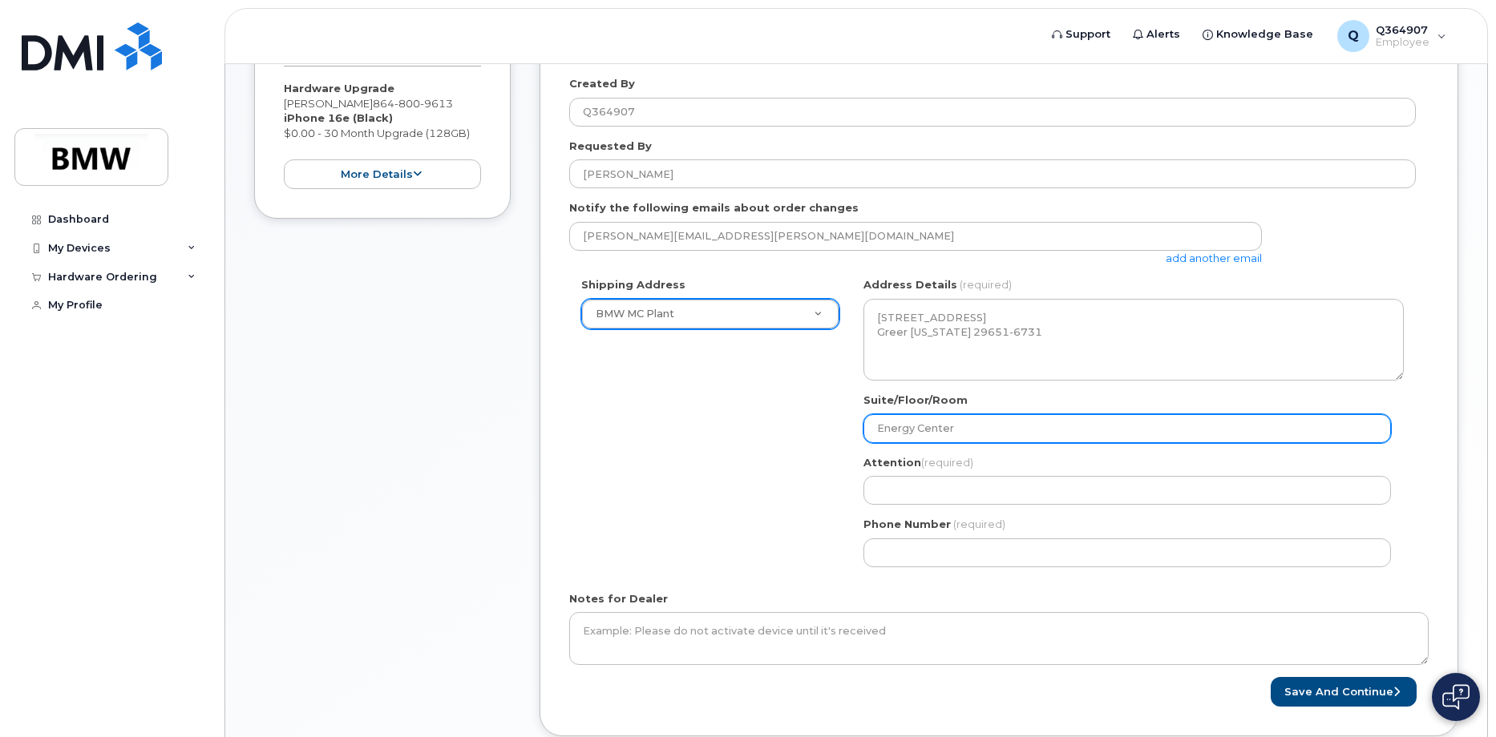
select select
type input "Energy Center H"
select select
type input "Energy Center Ha"
select select
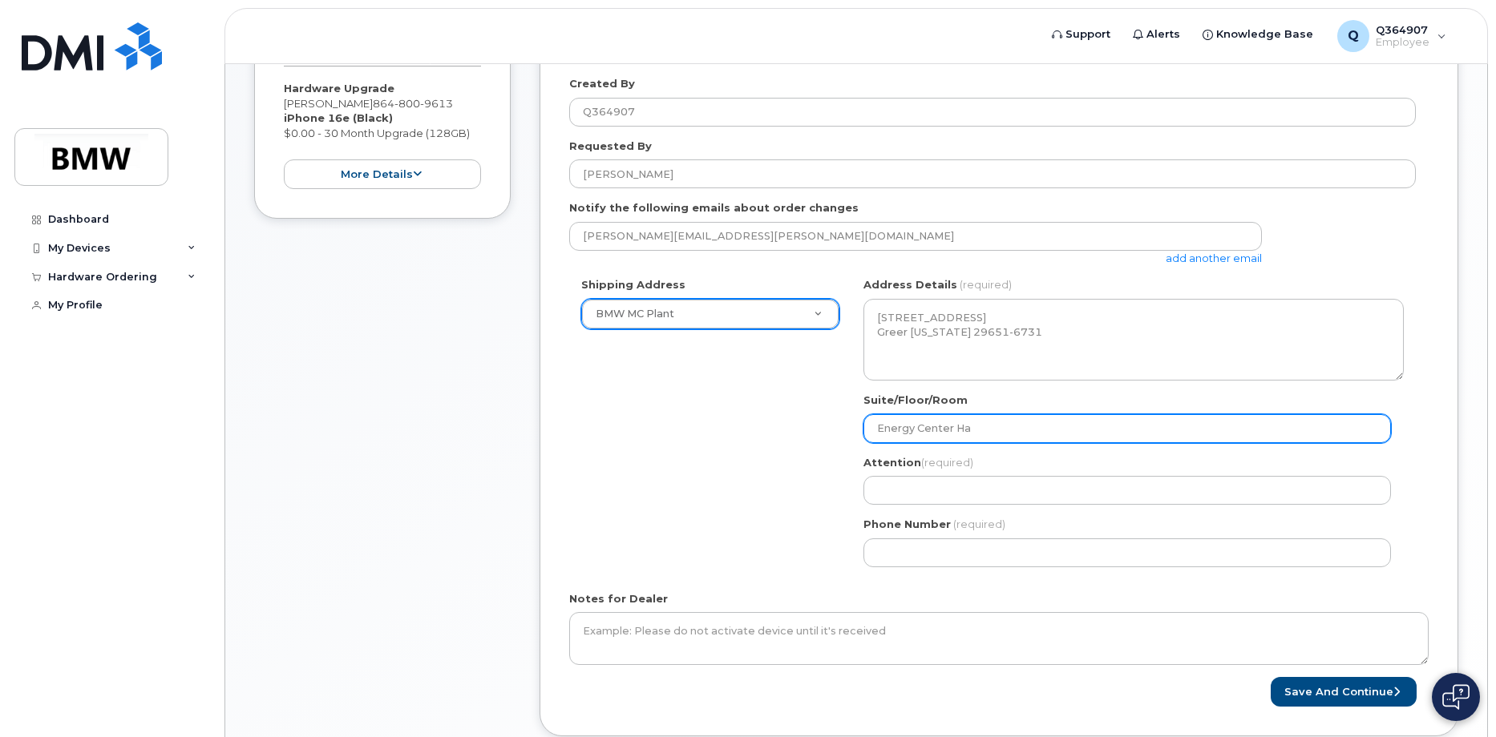
type input "Energy Center Hal"
select select
type input "Energy Center Hall"
select select
type input "Energy Center Hall 9"
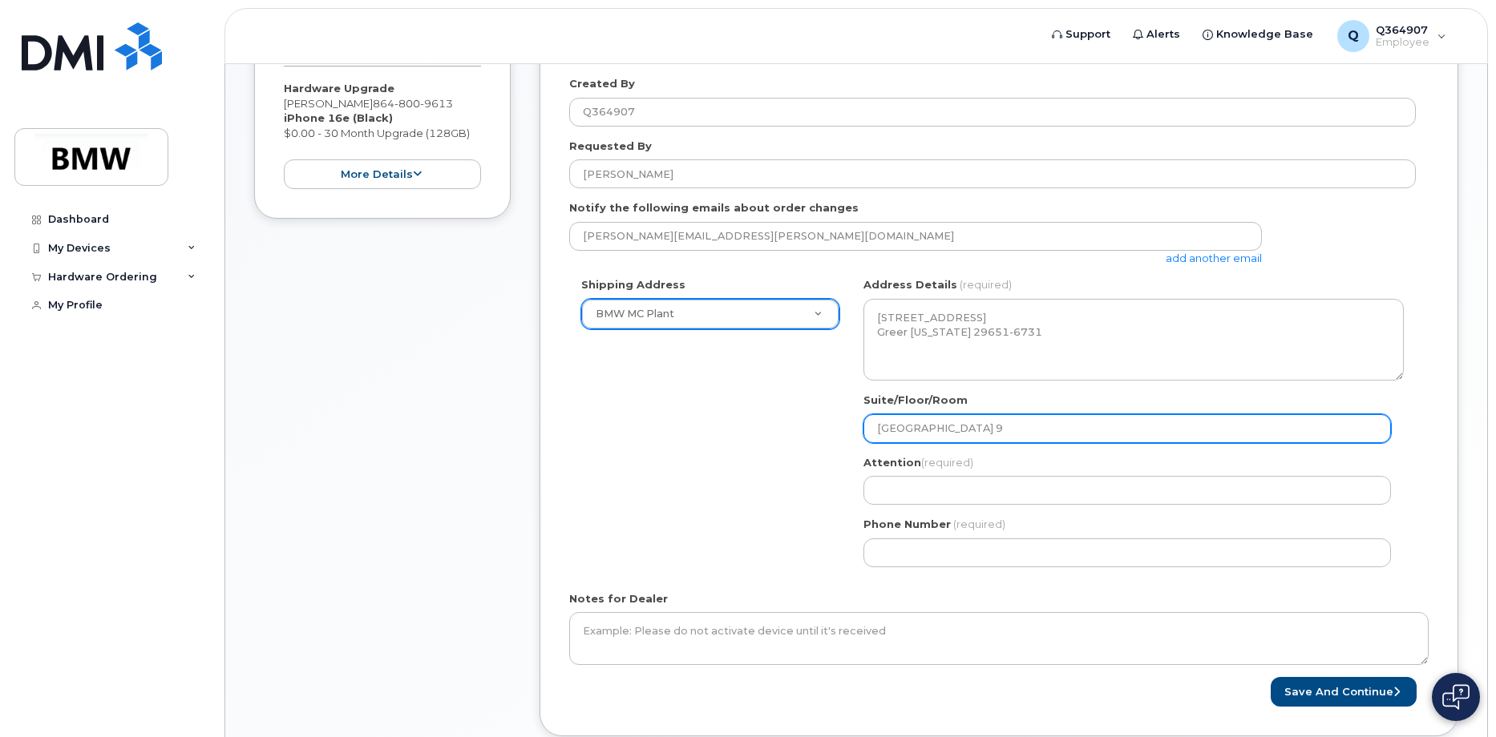
select select
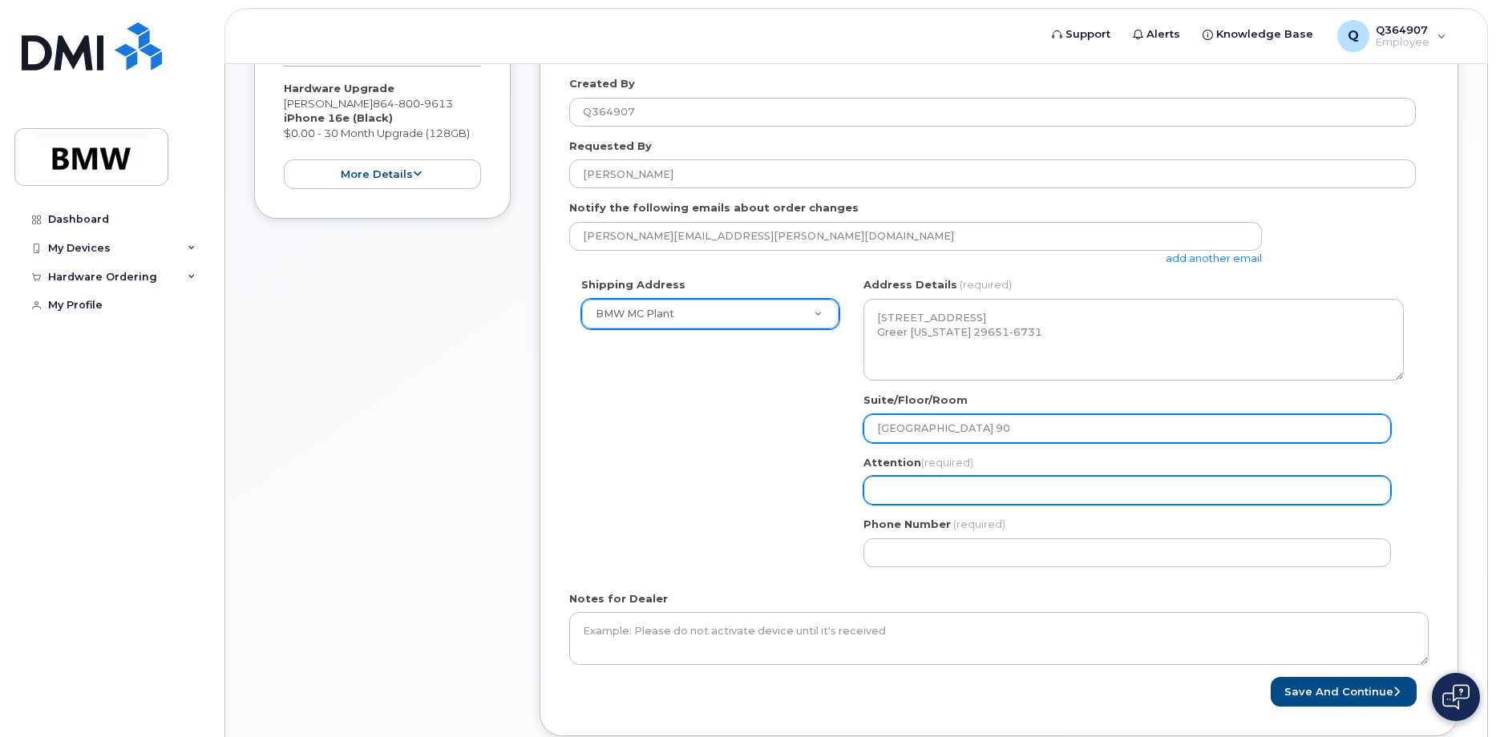
type input "Energy Center Hall 90"
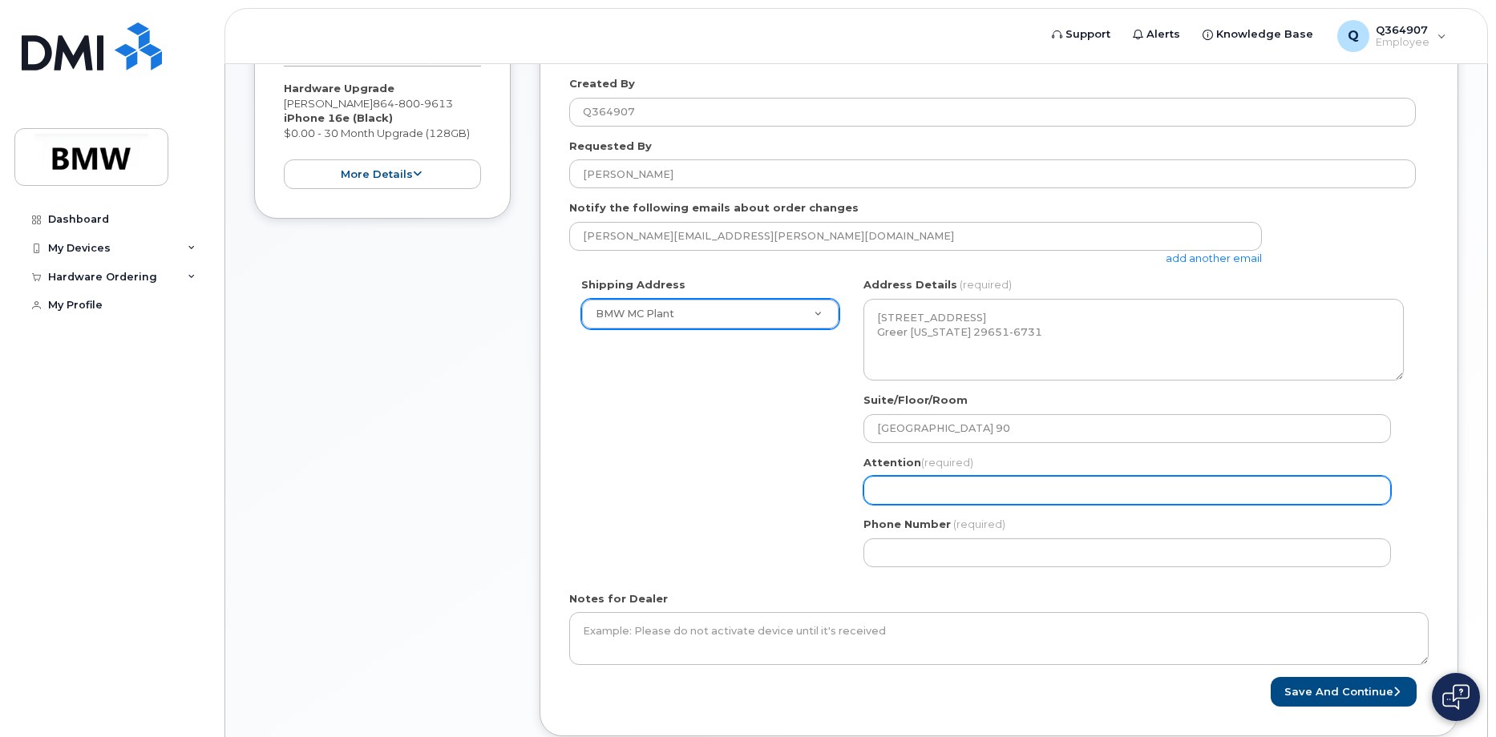
click at [979, 503] on input "Attention (required)" at bounding box center [1126, 490] width 527 height 29
select select
type input "P"
select select
type input "Pl"
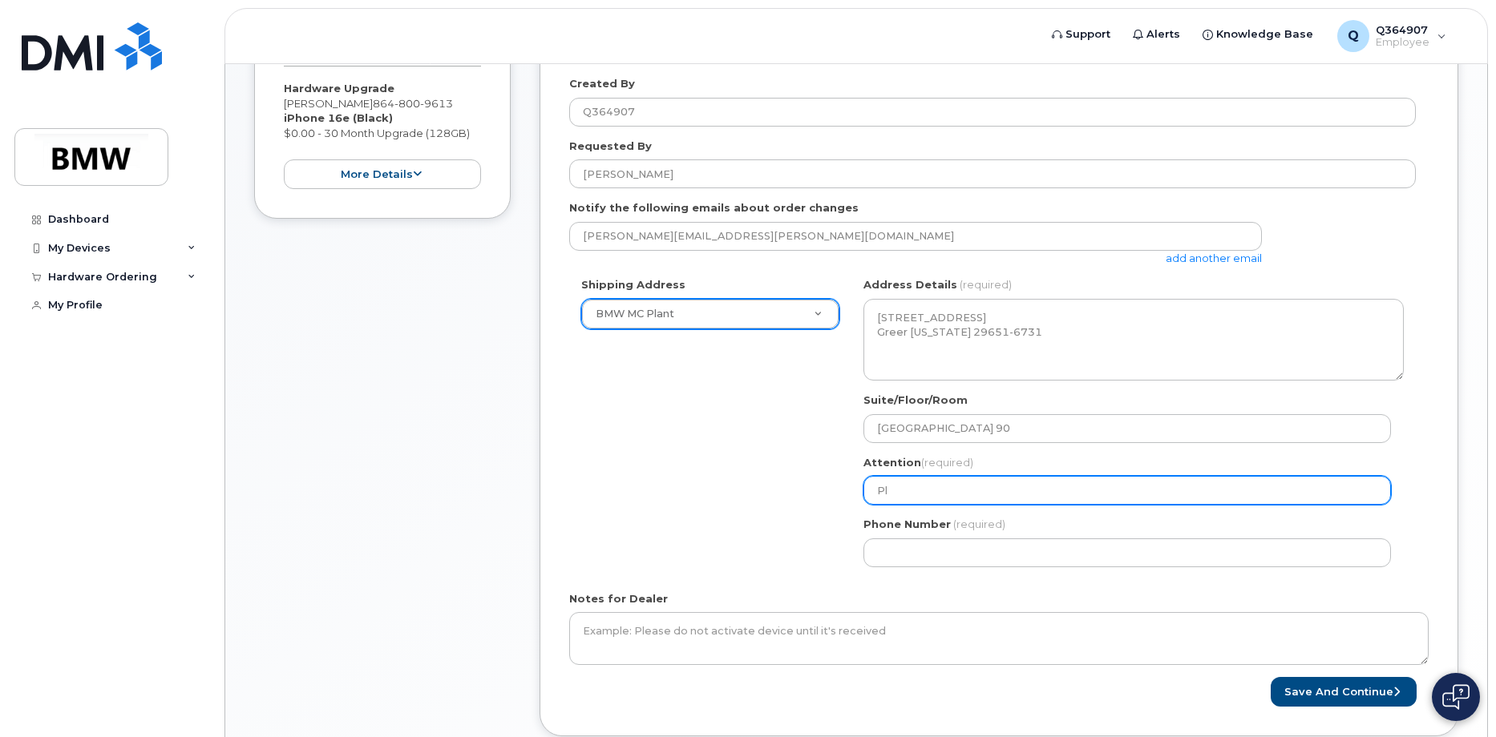
select select
type input "Ple"
select select
type input "Plea"
select select
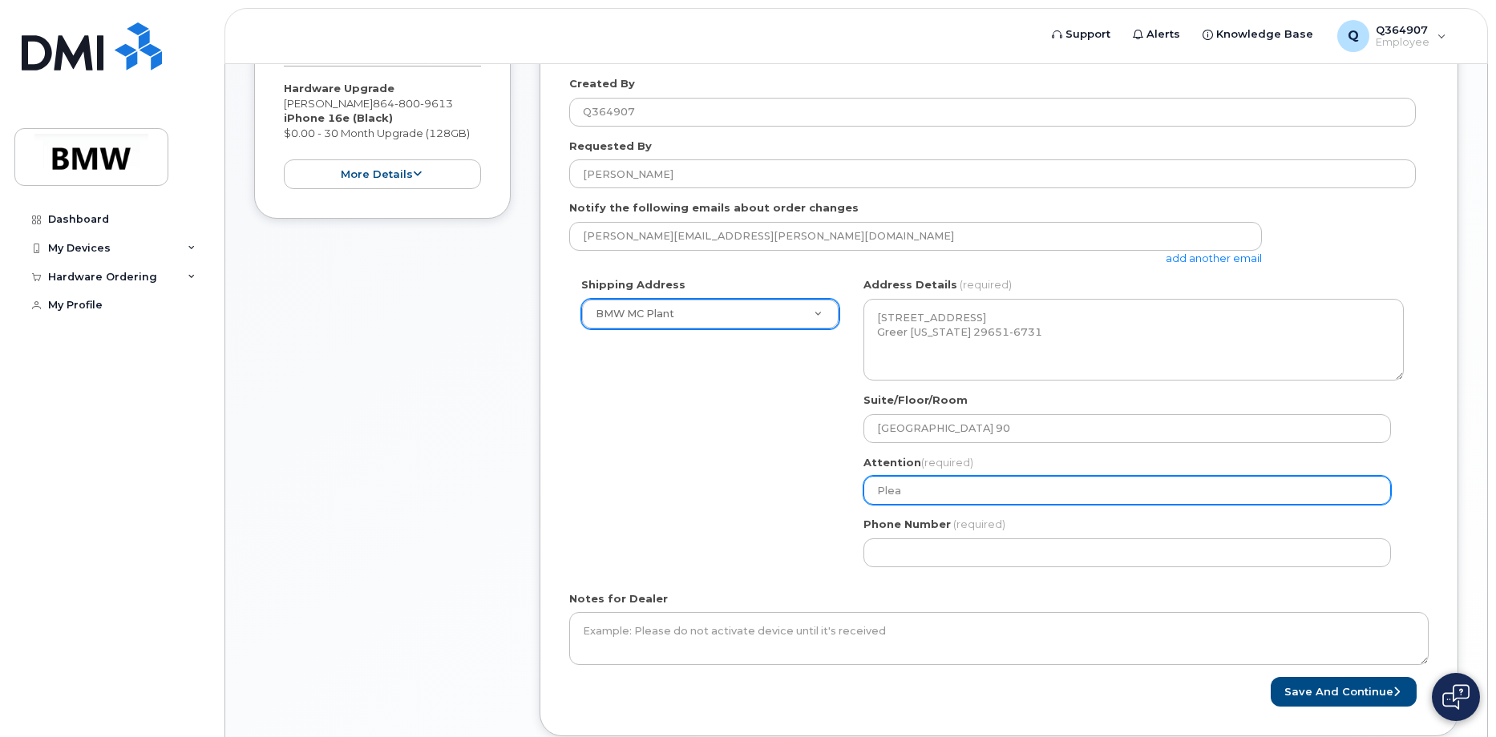
type input "Pleas"
select select
type input "Please"
select select
type input "Please h"
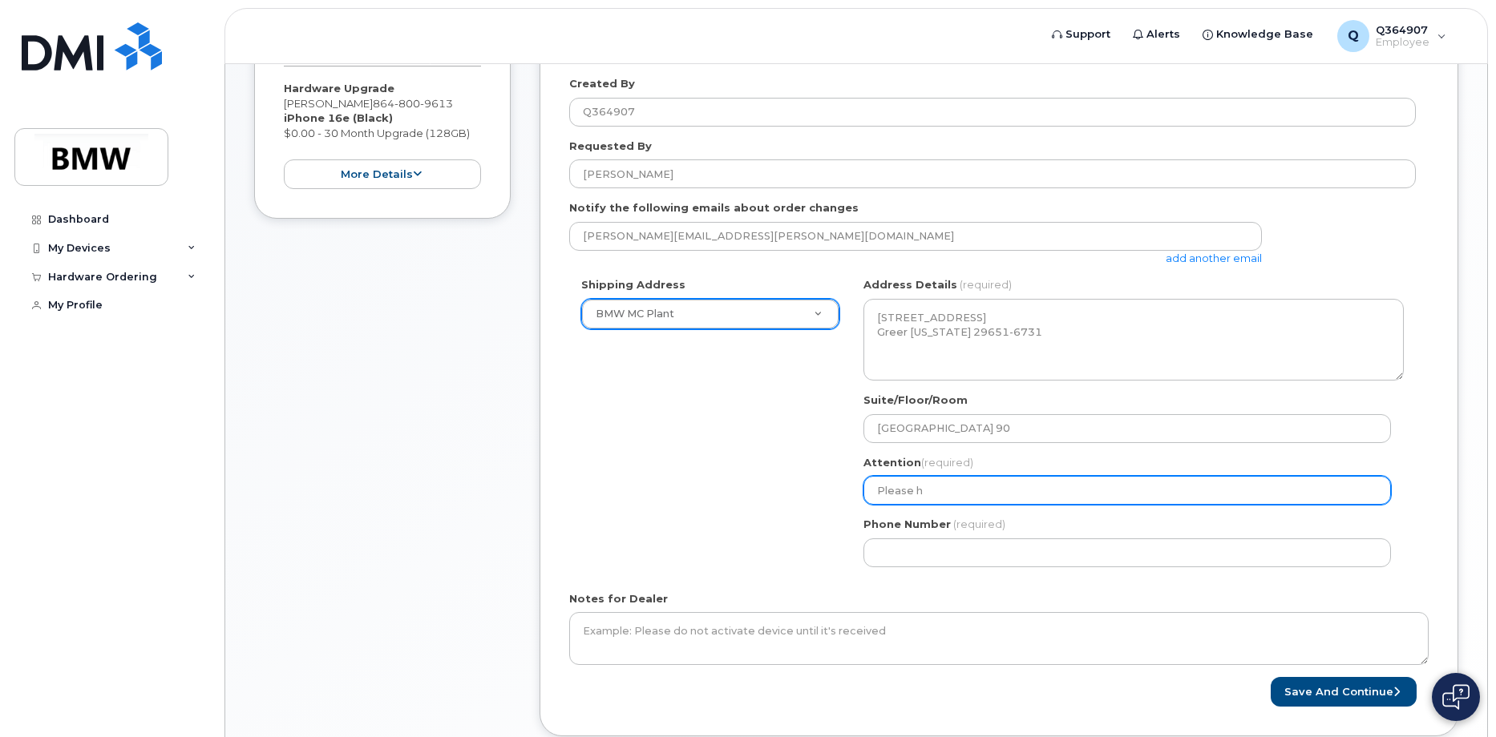
select select
type input "Please ha"
select select
type input "Please han"
select select
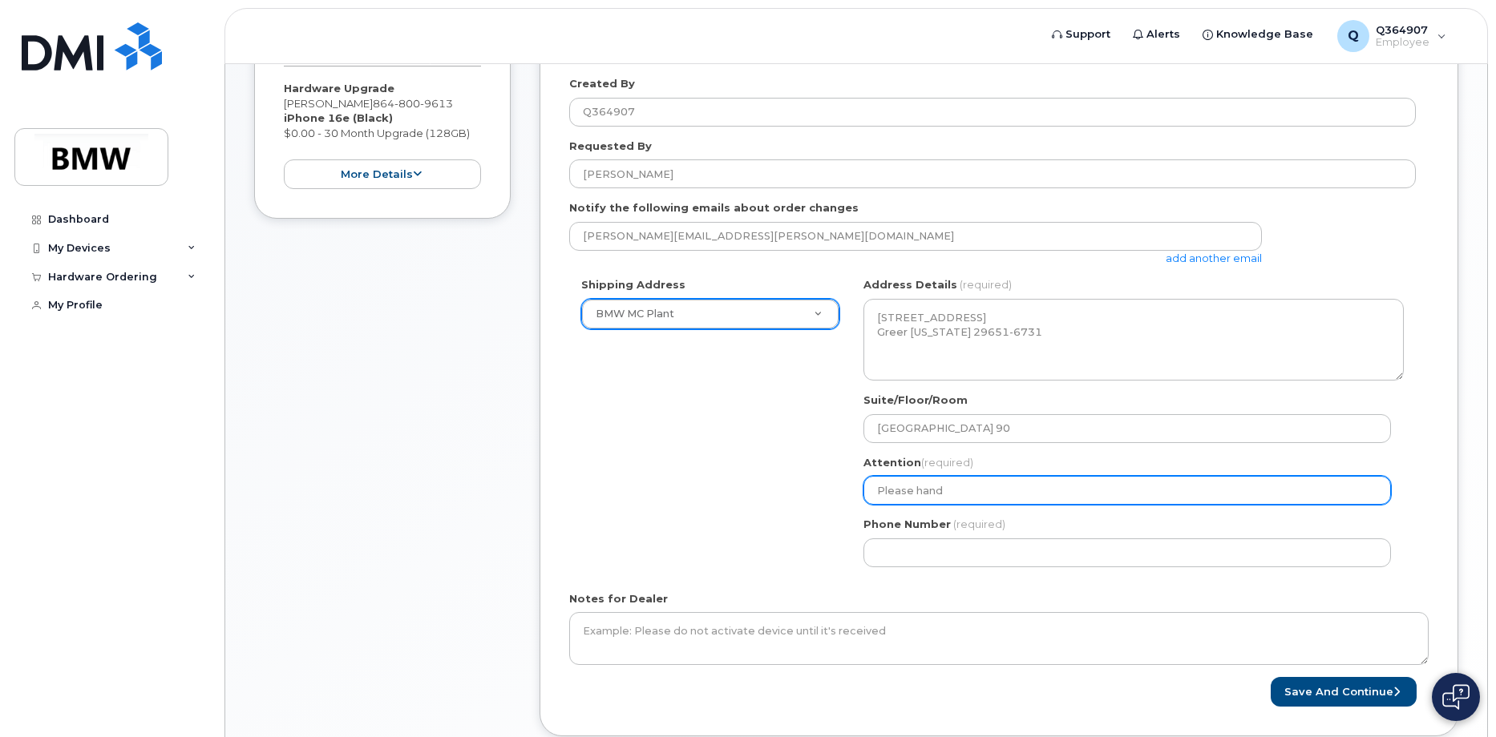
type input "Please hand"
select select
type input "Please hand i"
select select
type input "Please hand it"
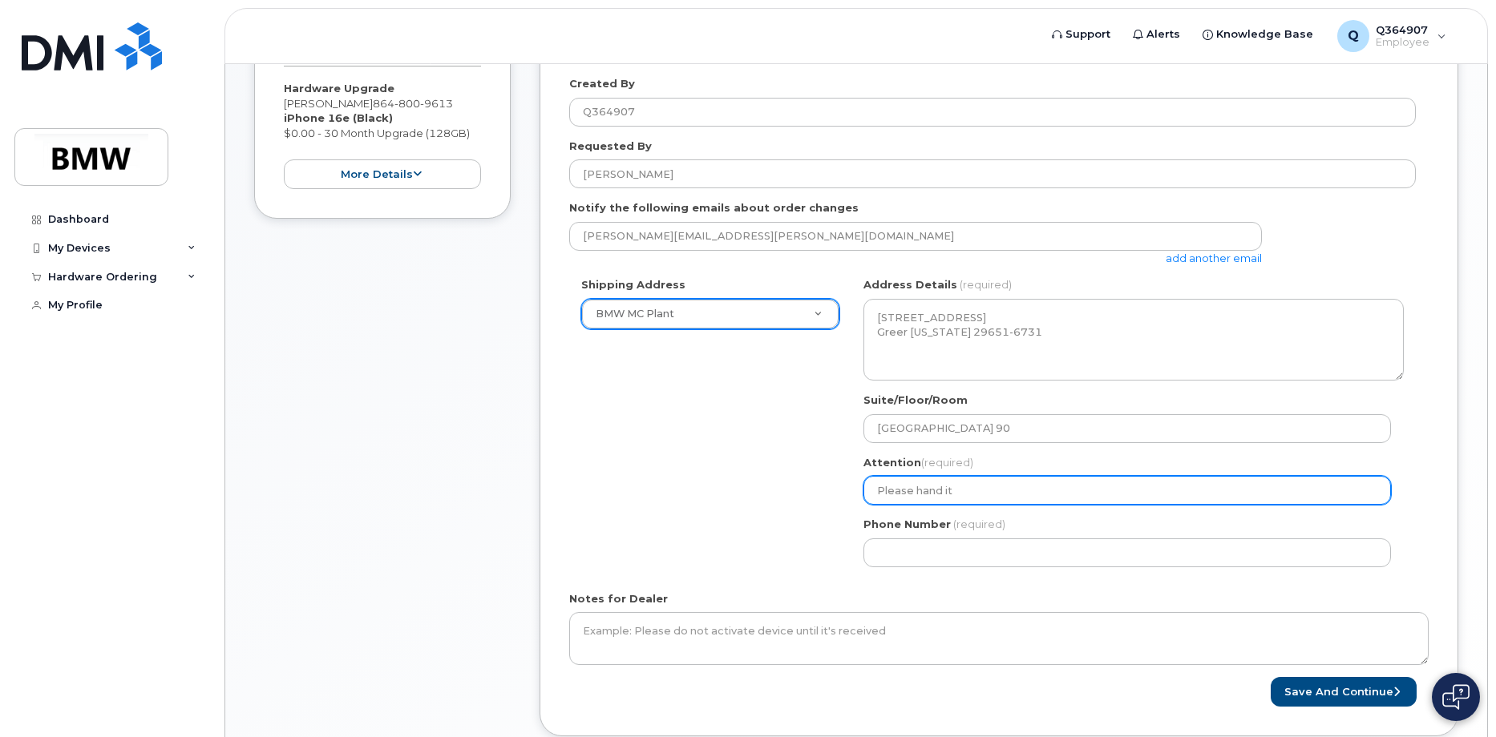
select select
type input "Please hand i"
select select
type input "Please hand"
select select
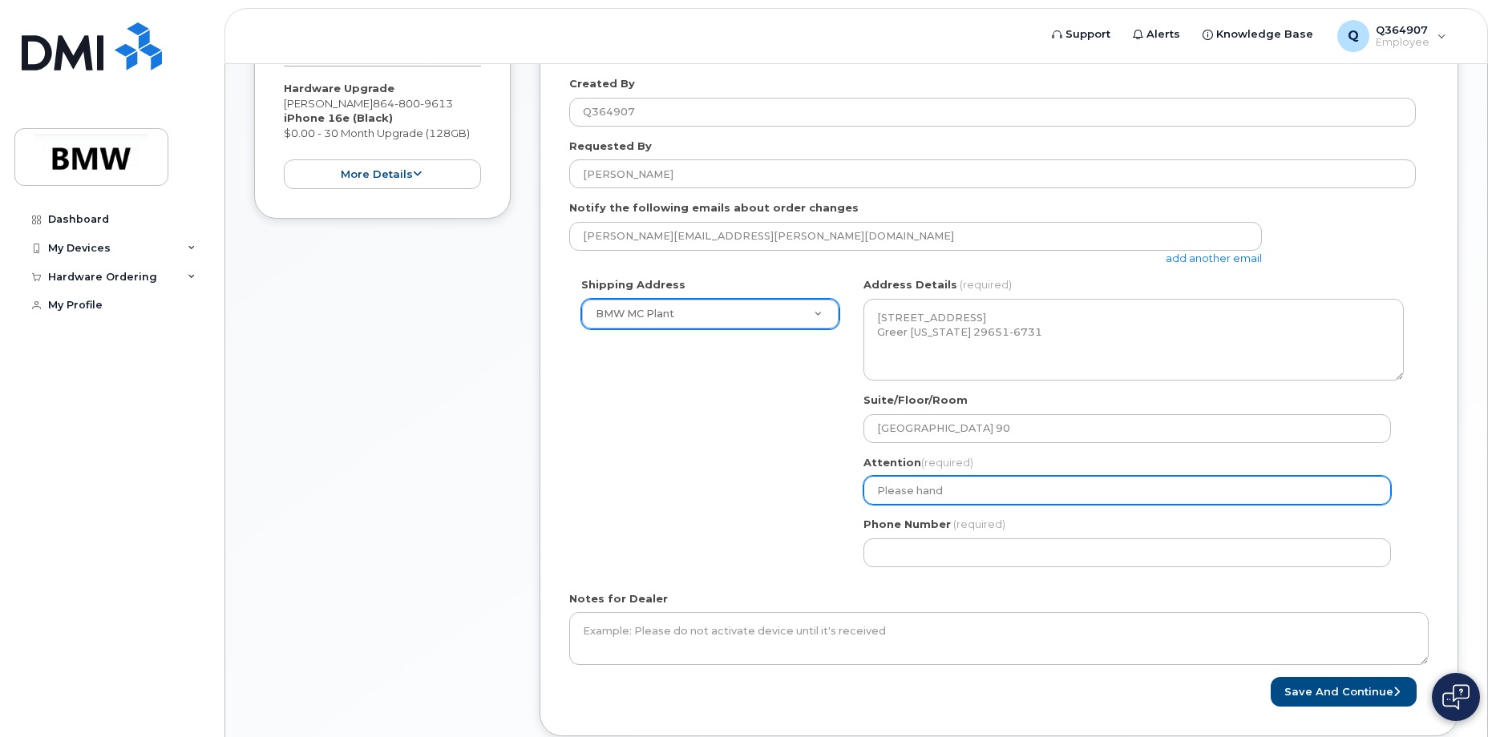
type input "Please han"
select select
type input "Please ha"
select select
type input "Please h"
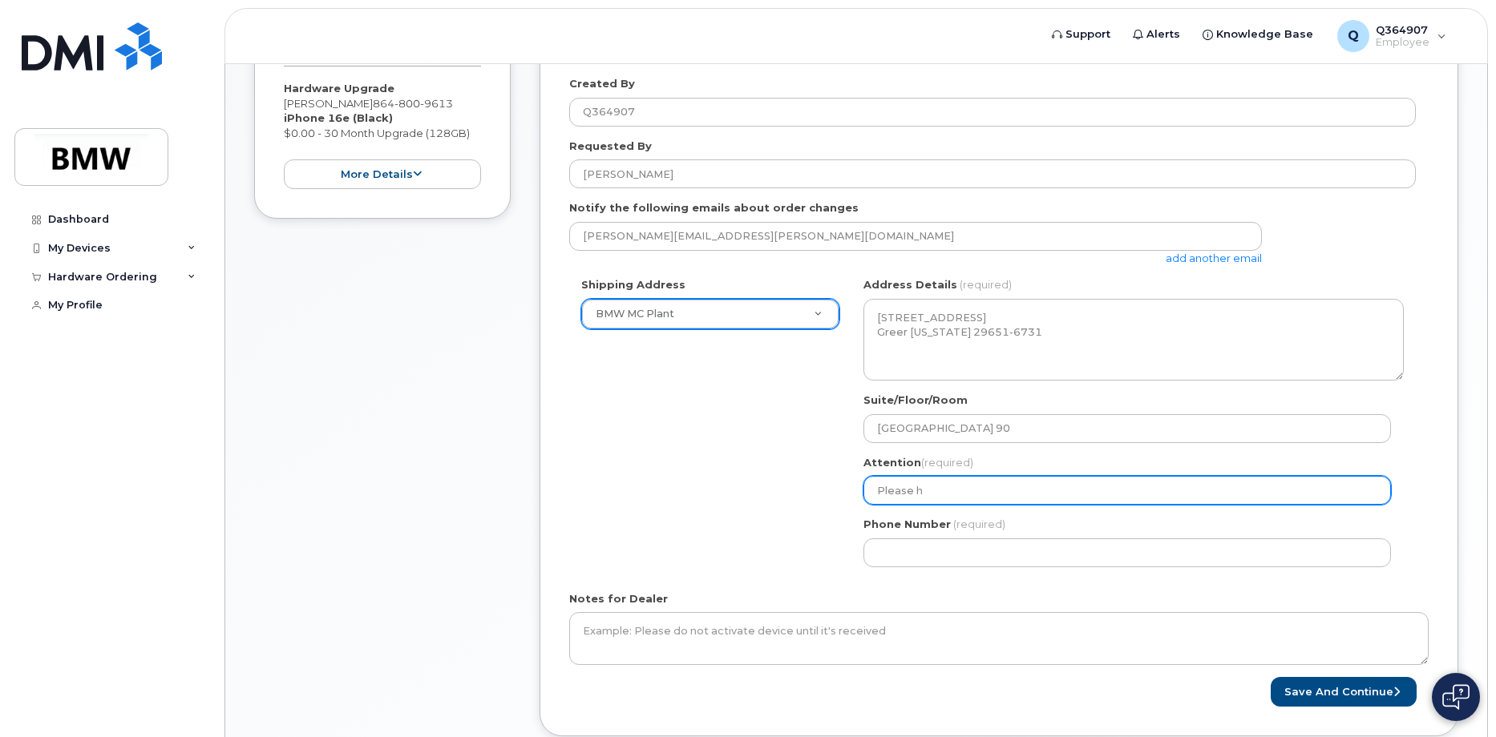
select select
type input "Please"
select select
type input "Pleas"
select select
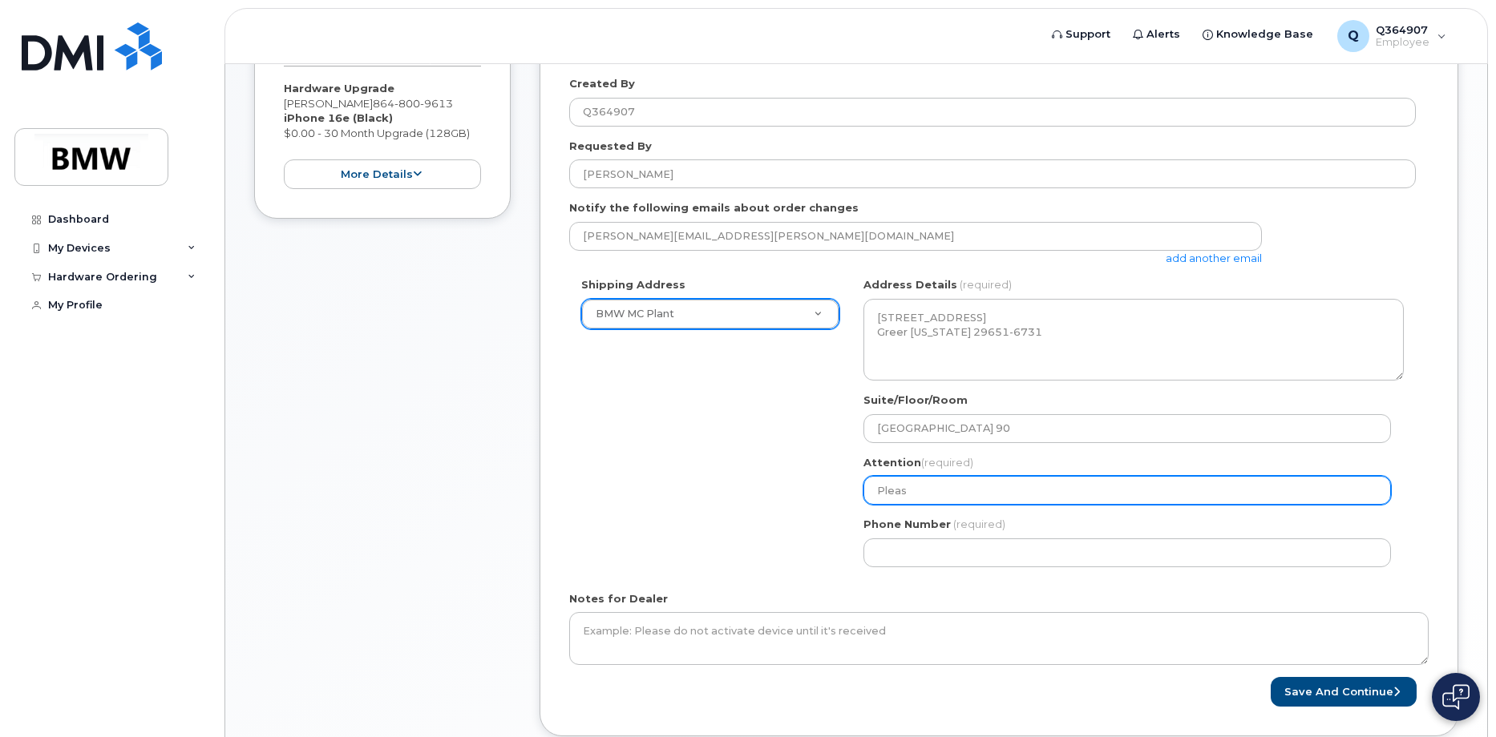
type input "Plea"
select select
type input "Ple"
select select
type input "Pl"
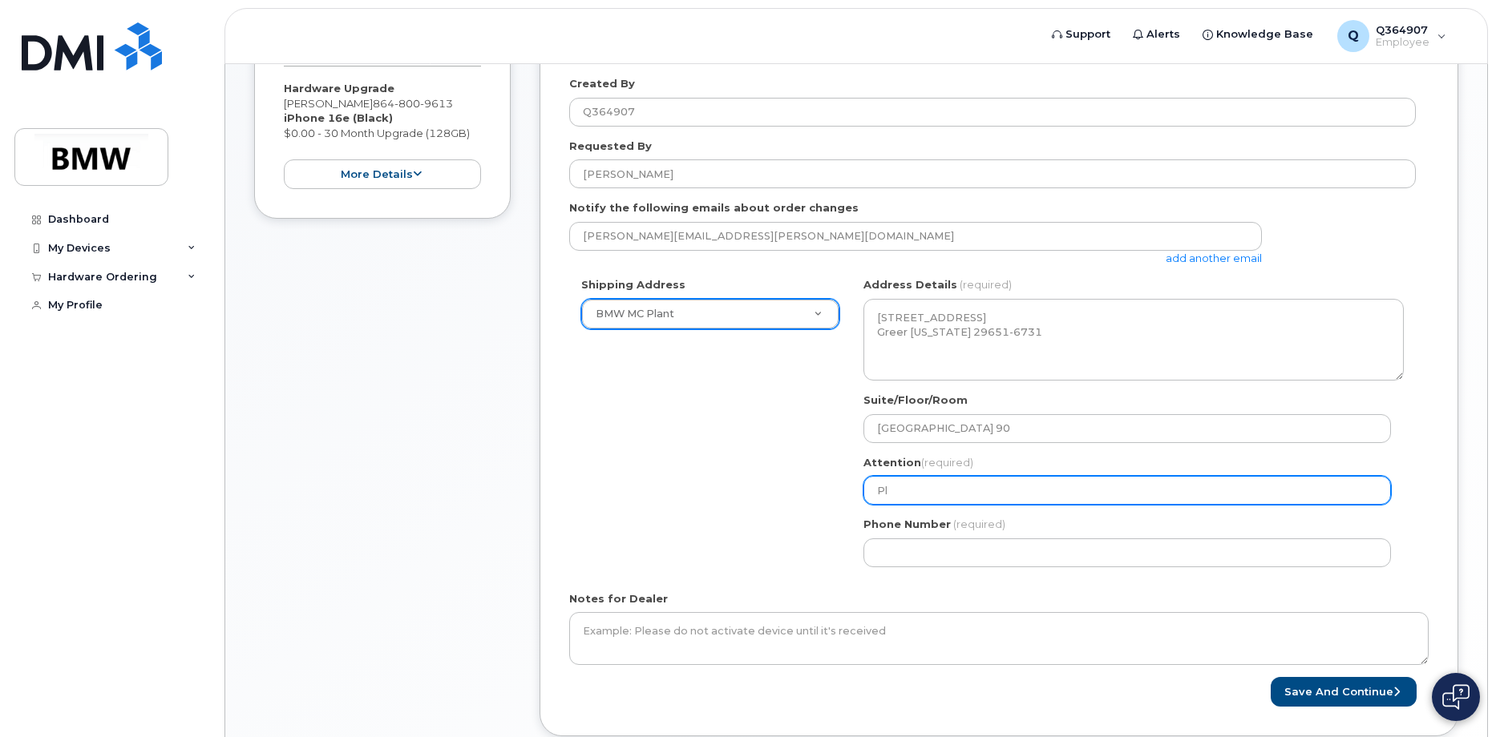
select select
type input "P"
select select
type input "p"
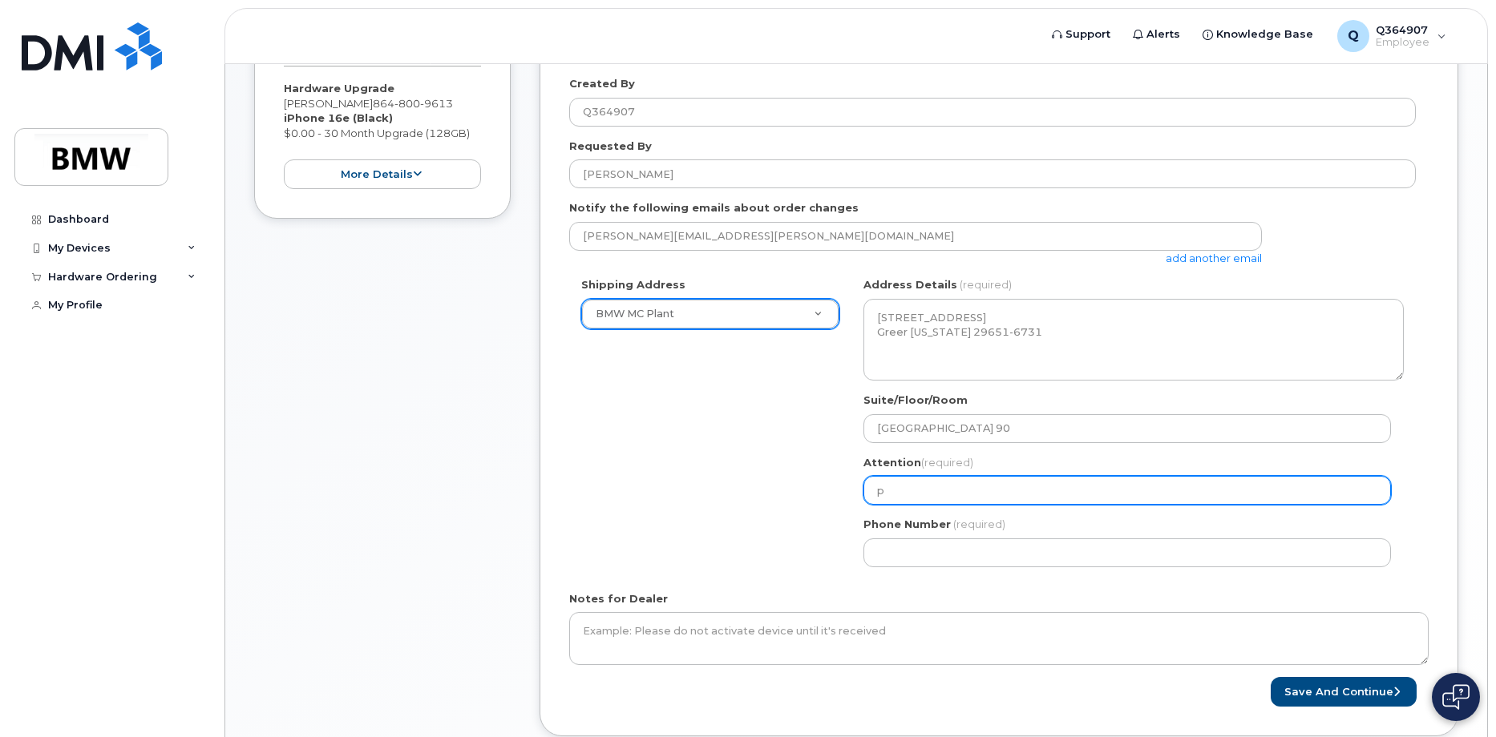
select select
type input "p"
select select
type input "pl"
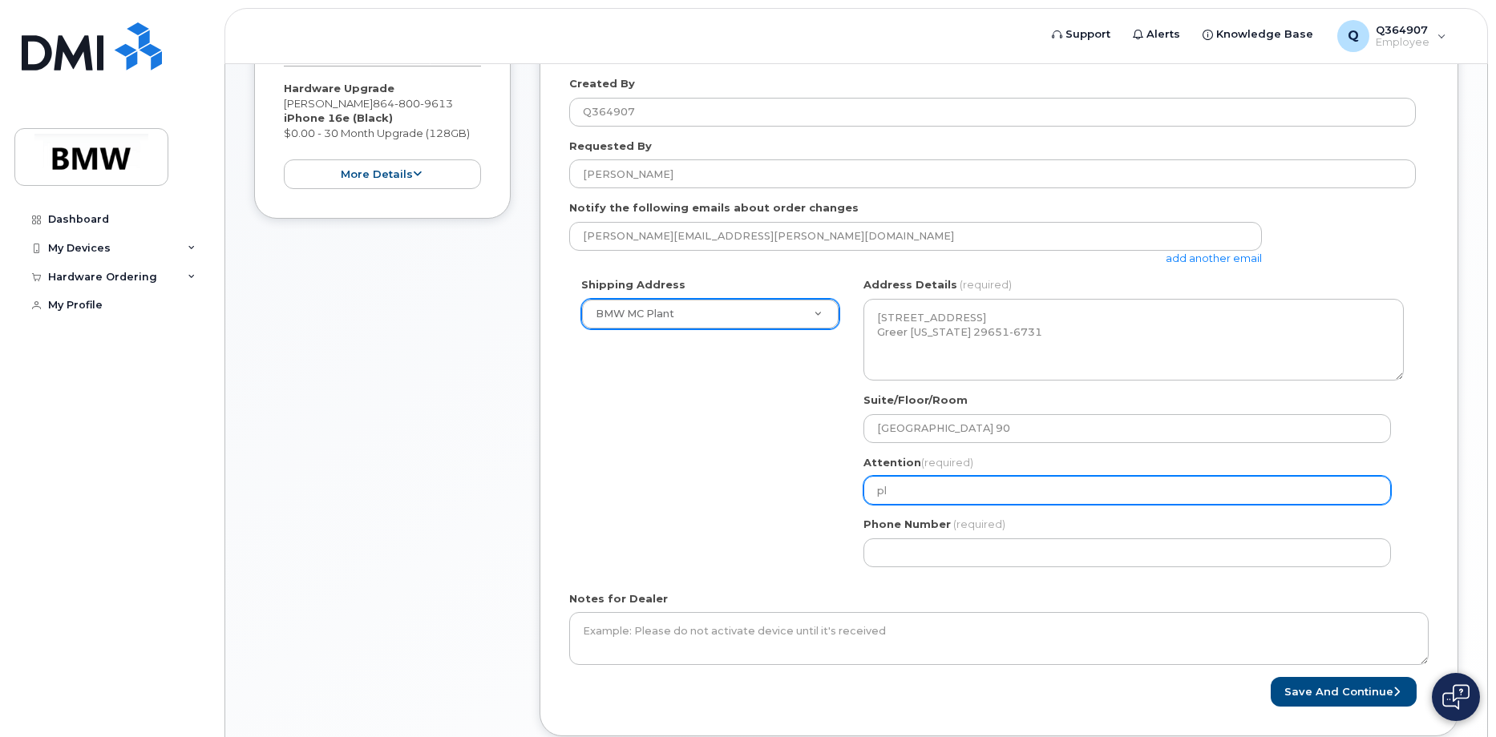
select select
type input "ple"
select select
type input "plea"
select select
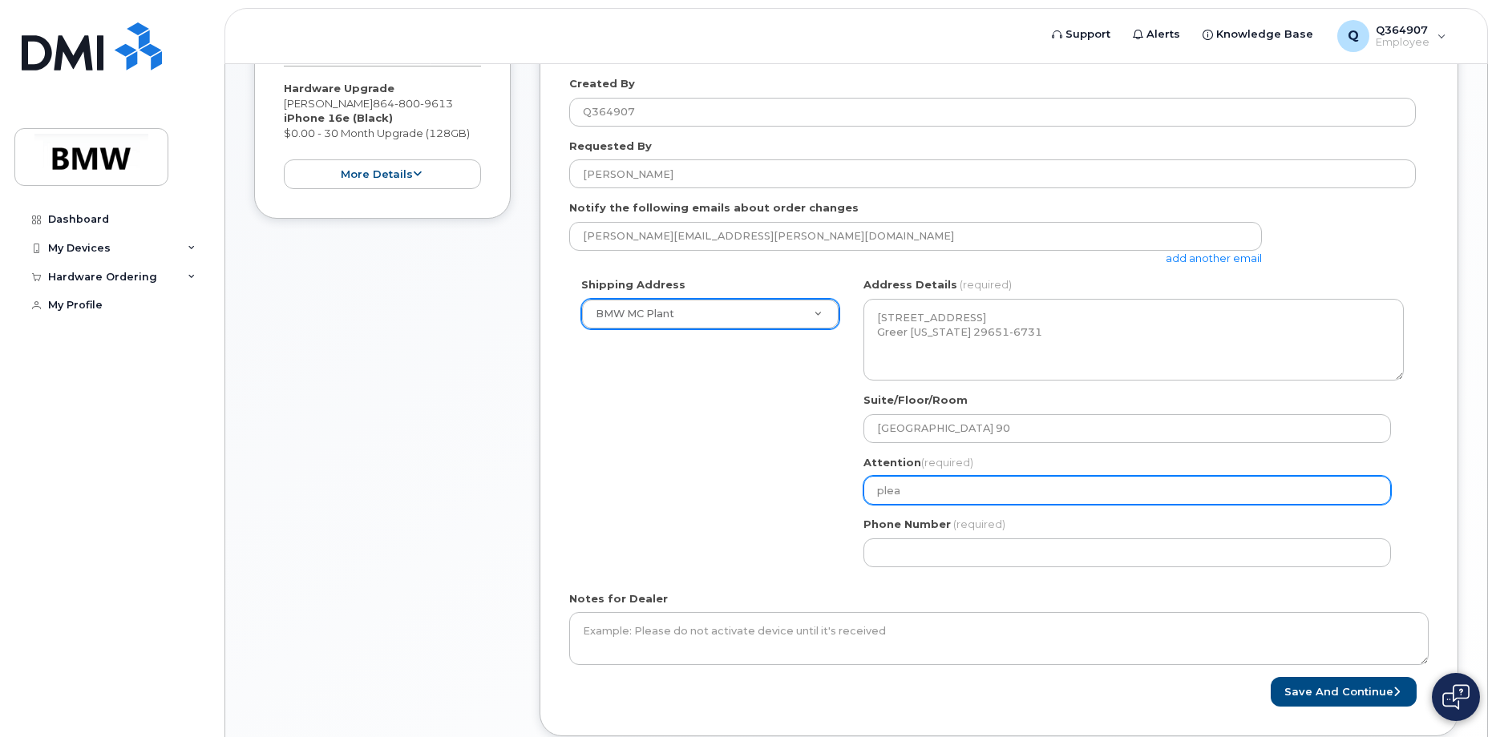
type input "pleas"
select select
type input "please"
select select
type input "please g"
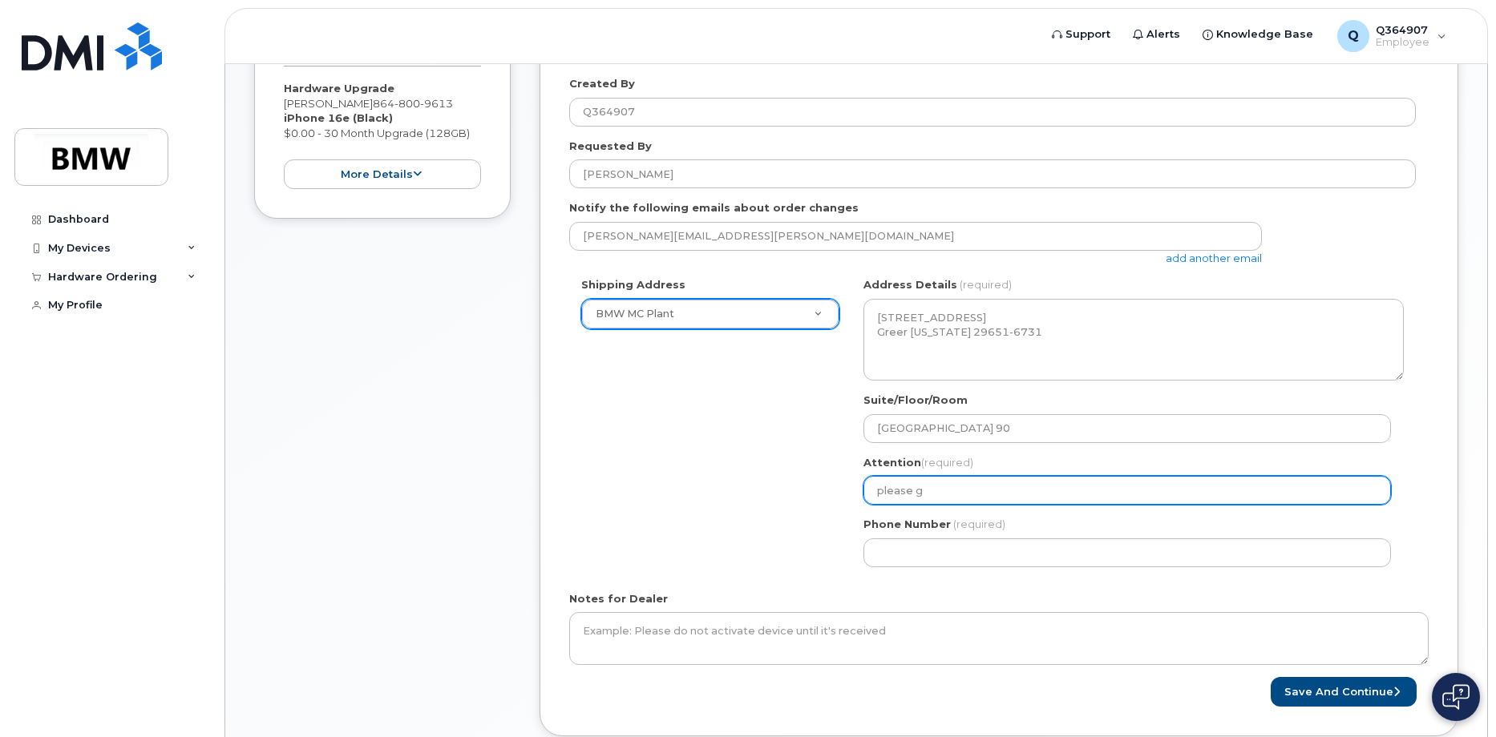
select select
type input "please ge"
select select
type input "please get"
select select
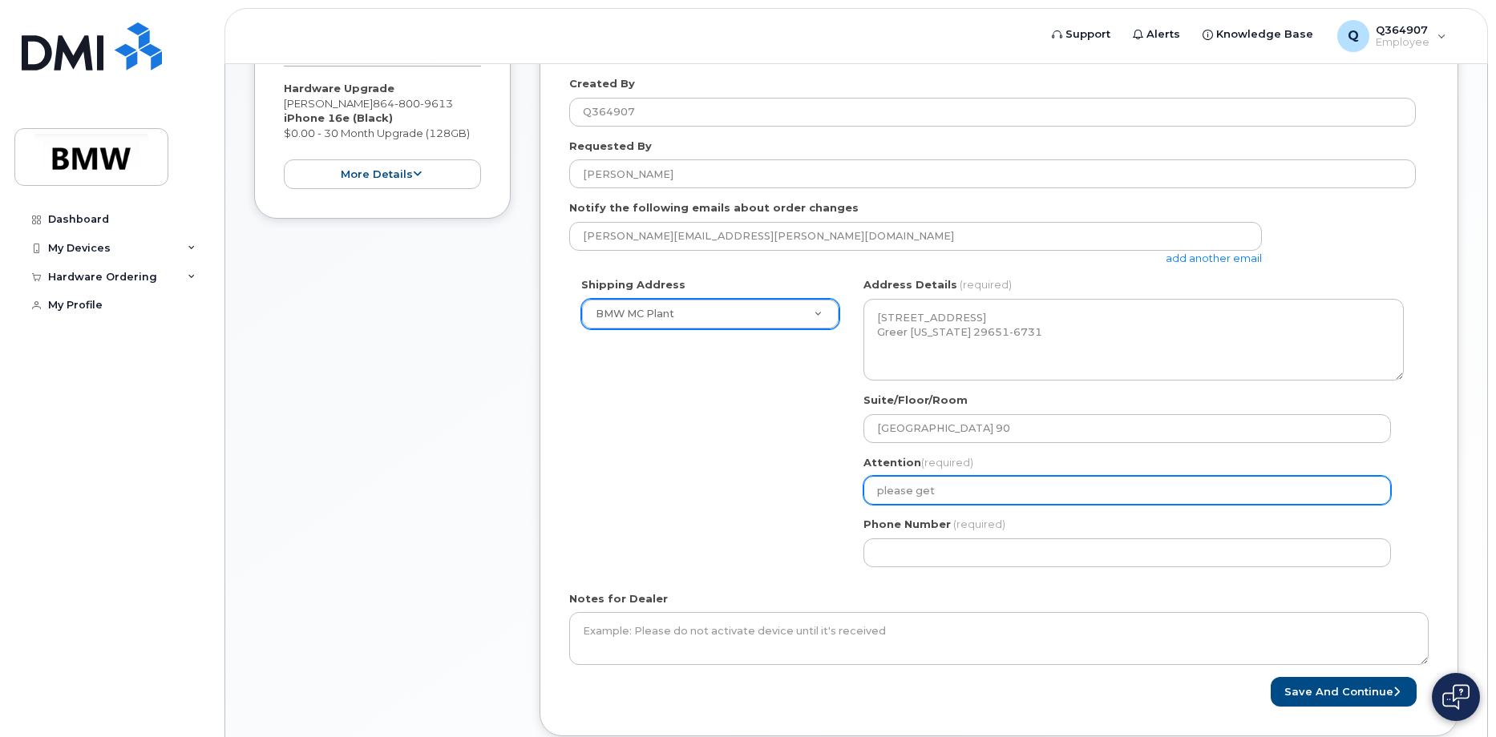
type input "please get i"
select select
type input "please get in"
select select
type input "please get i"
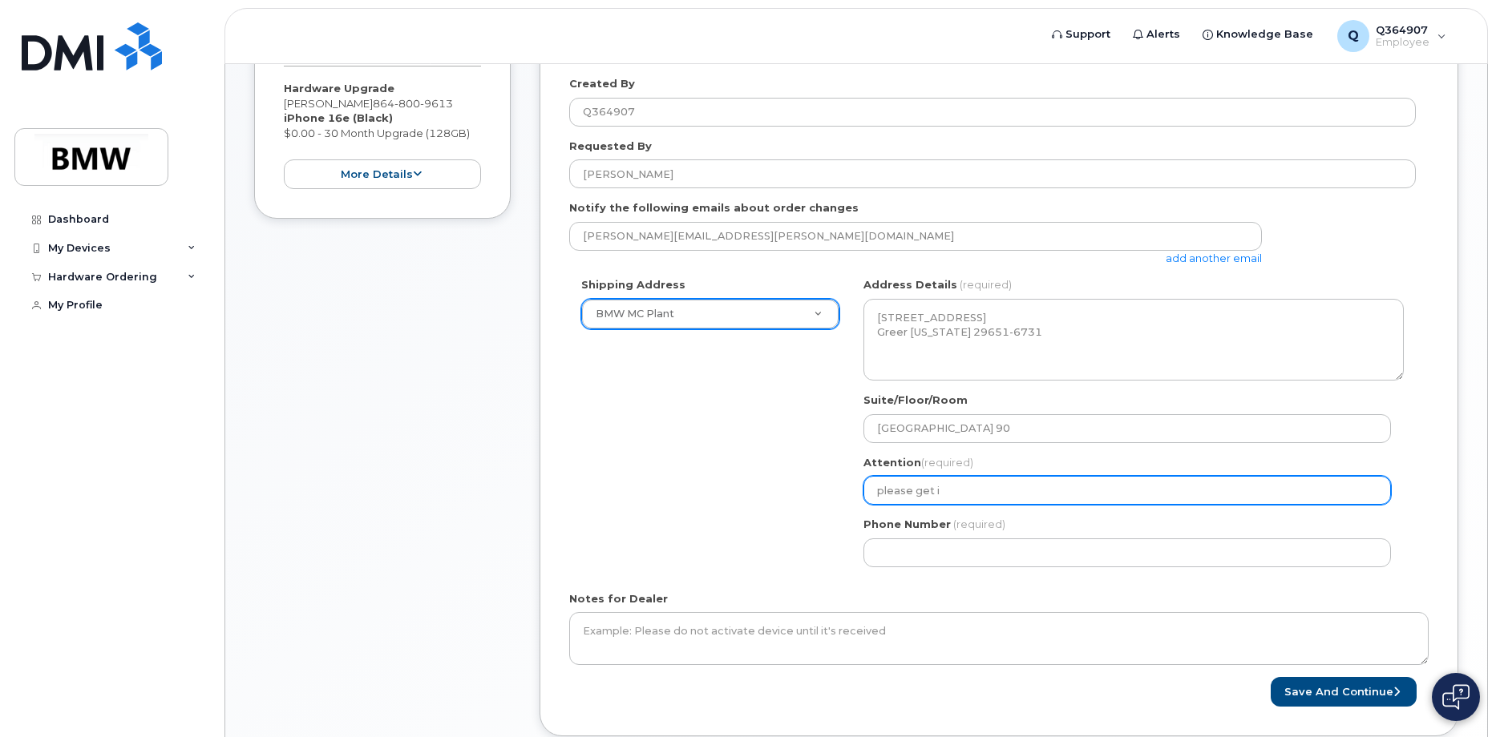
select select
type input "please get"
select select
type input "please ge"
select select
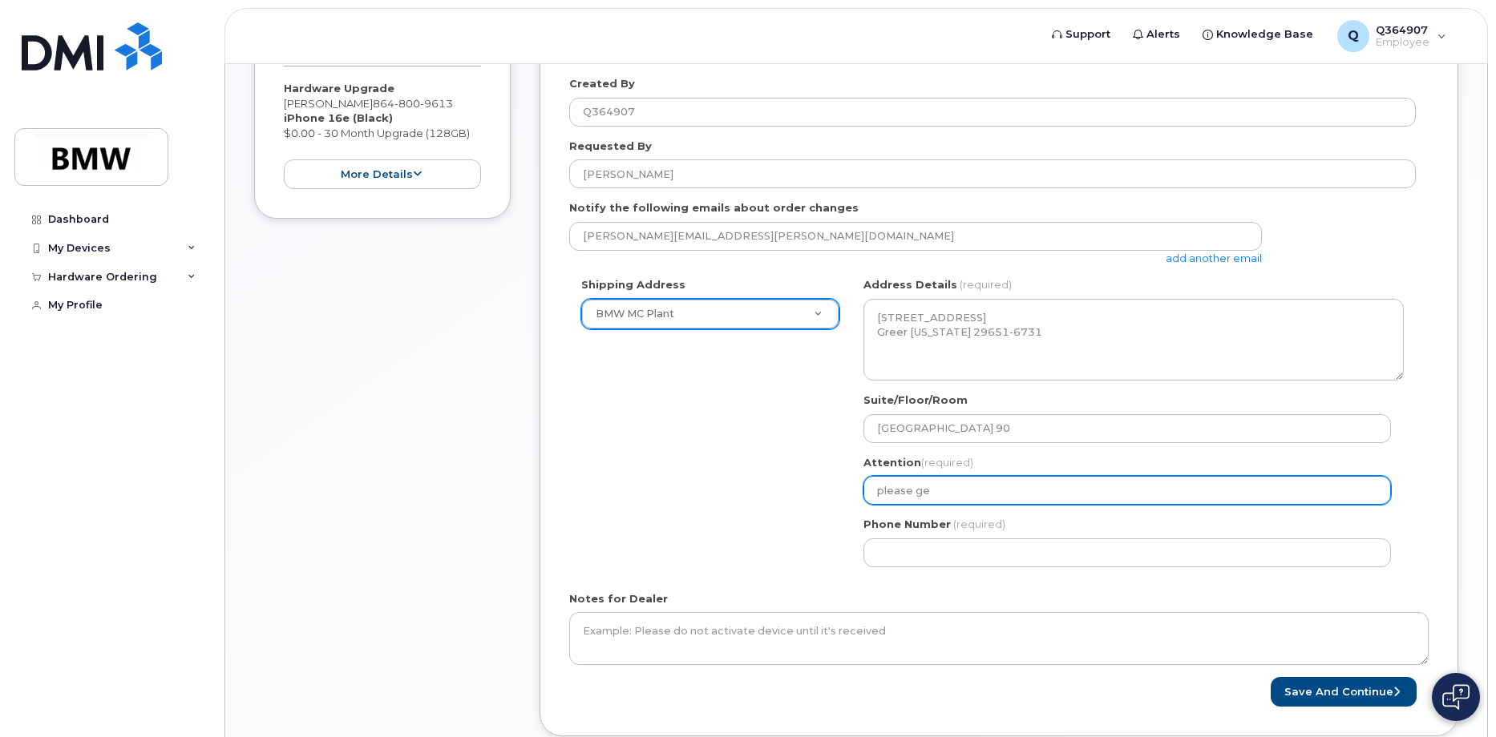
type input "please g"
select select
type input "please"
select select
type input "please g"
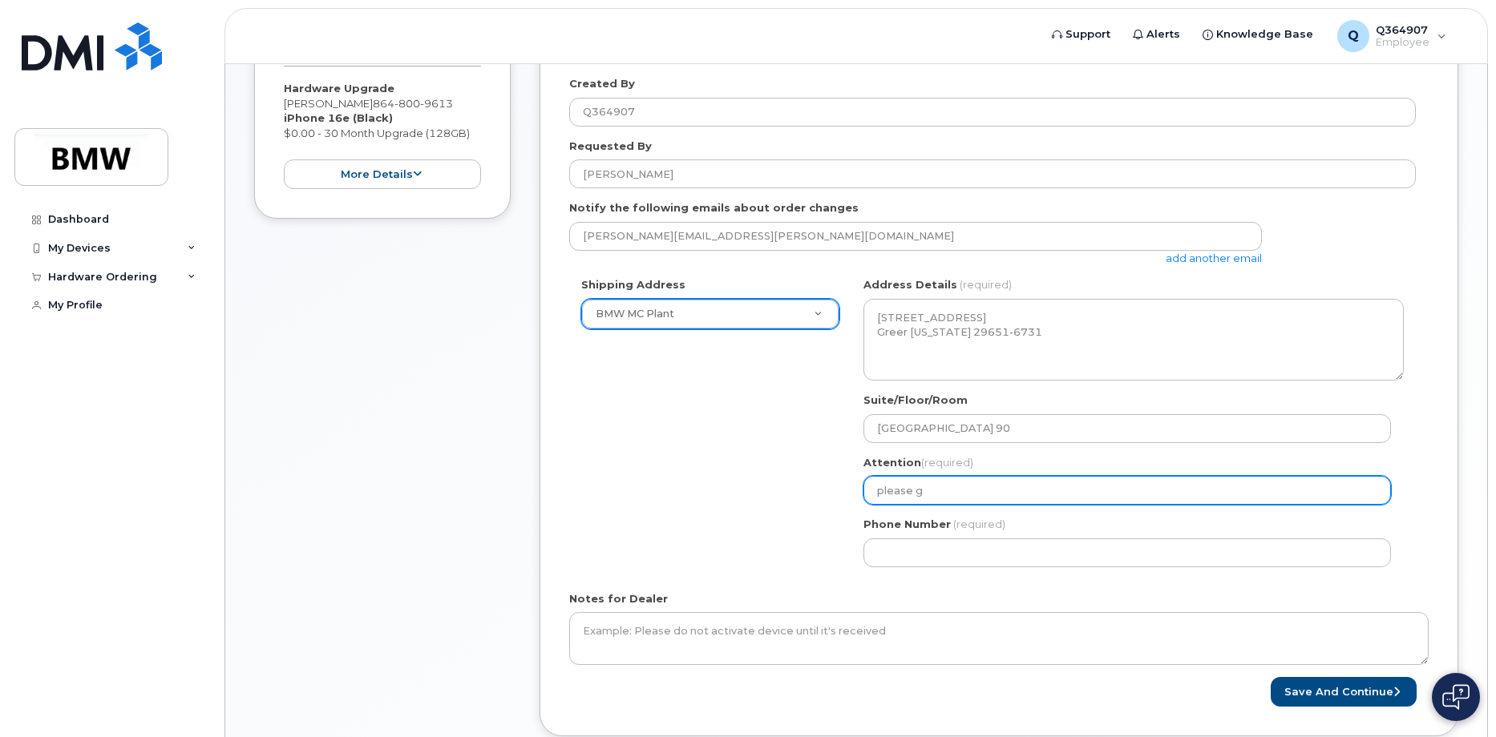
select select
type input "please ge"
select select
type input "please get"
select select
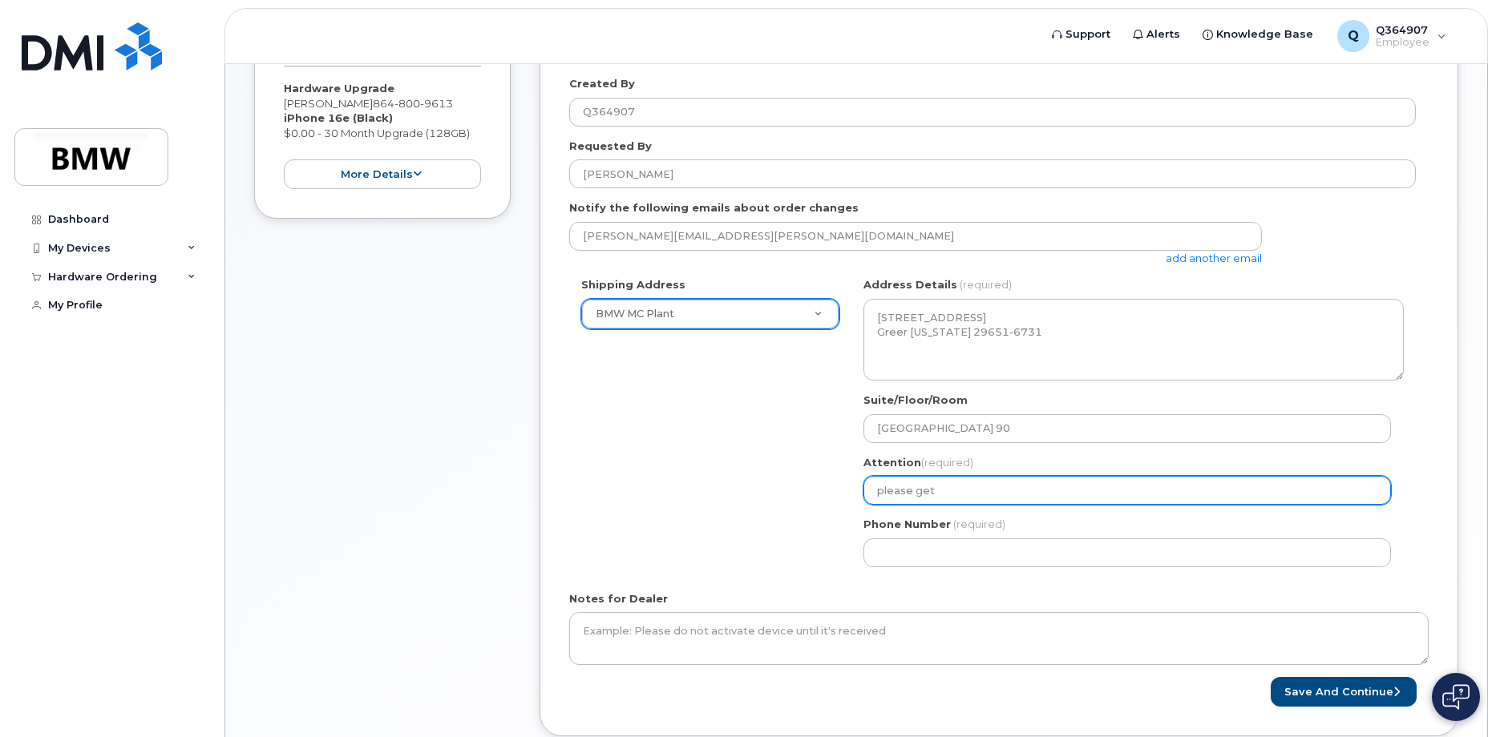
type input "please get i"
select select
type input "please get in"
select select
type input "please get in c"
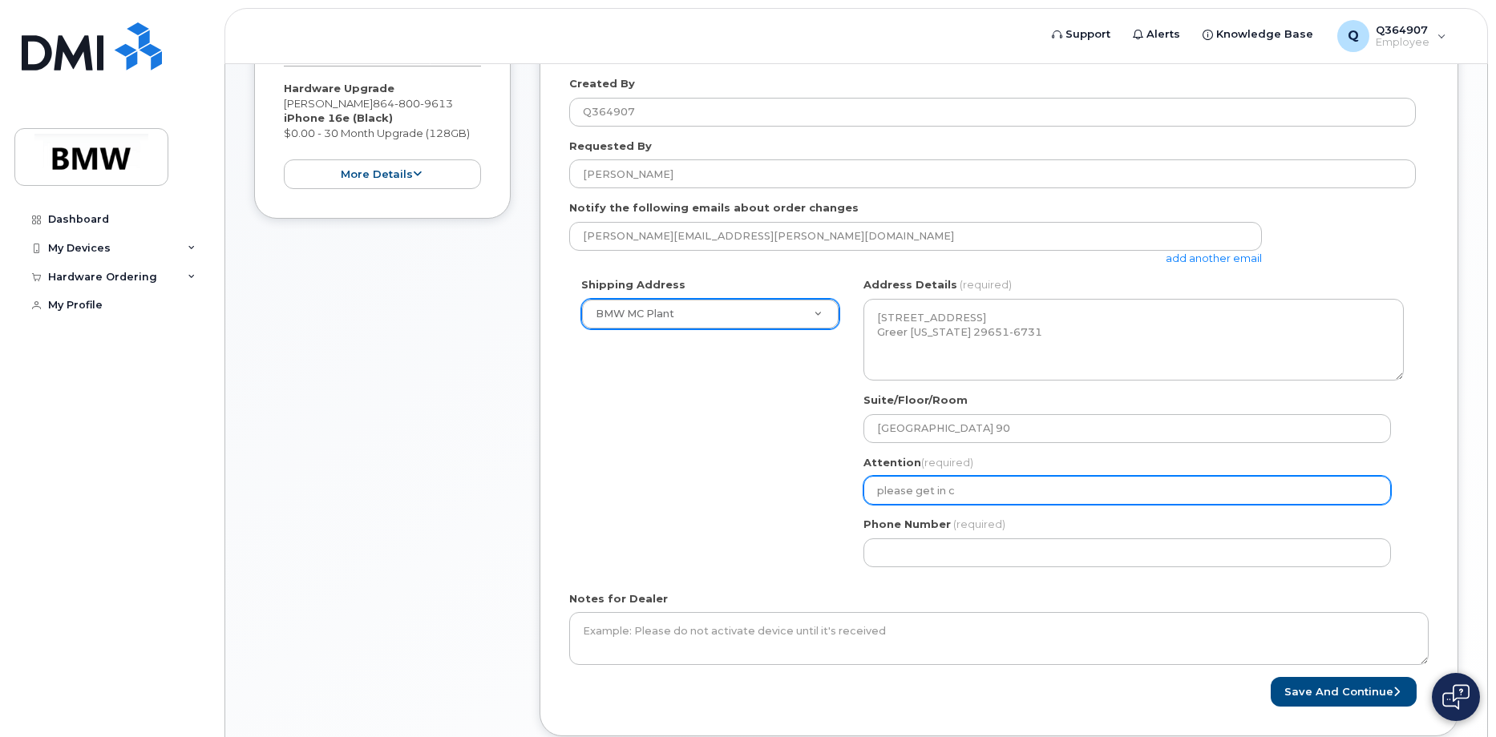
select select
type input "please get in co"
select select
type input "please get in con"
select select
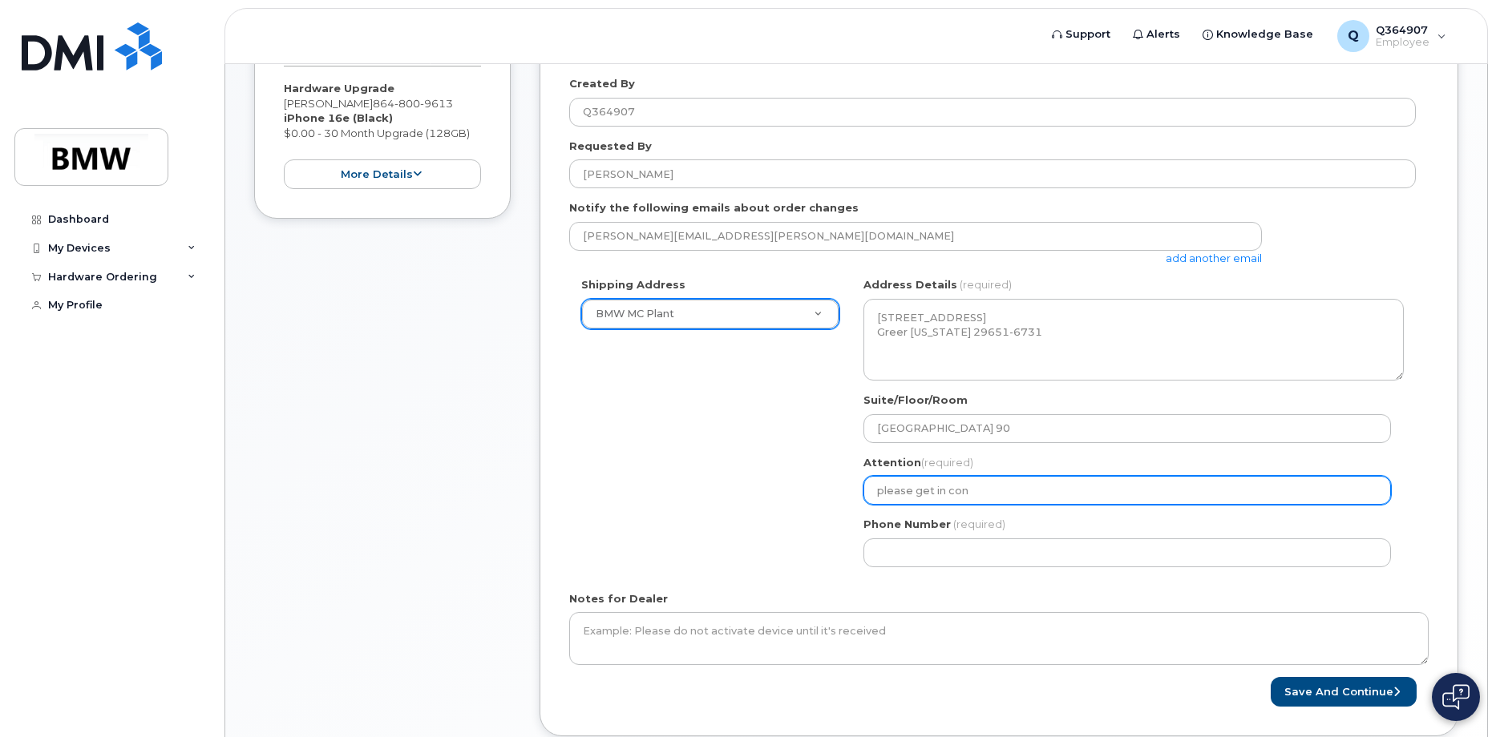
type input "please get in cont"
select select
type input "please get in conta"
select select
type input "please get in contac"
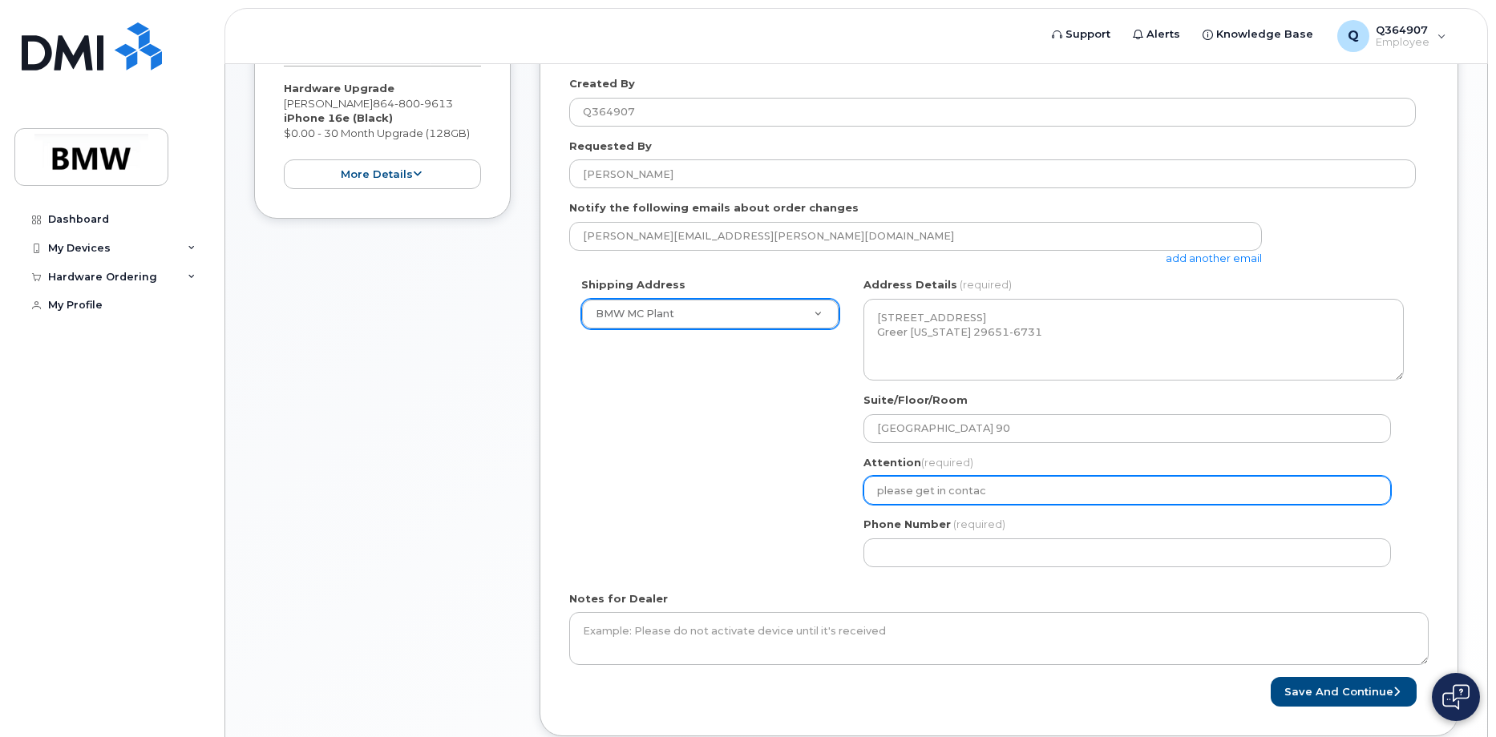
select select
type input "please get in contact"
select select
type input "please get in contact w"
select select
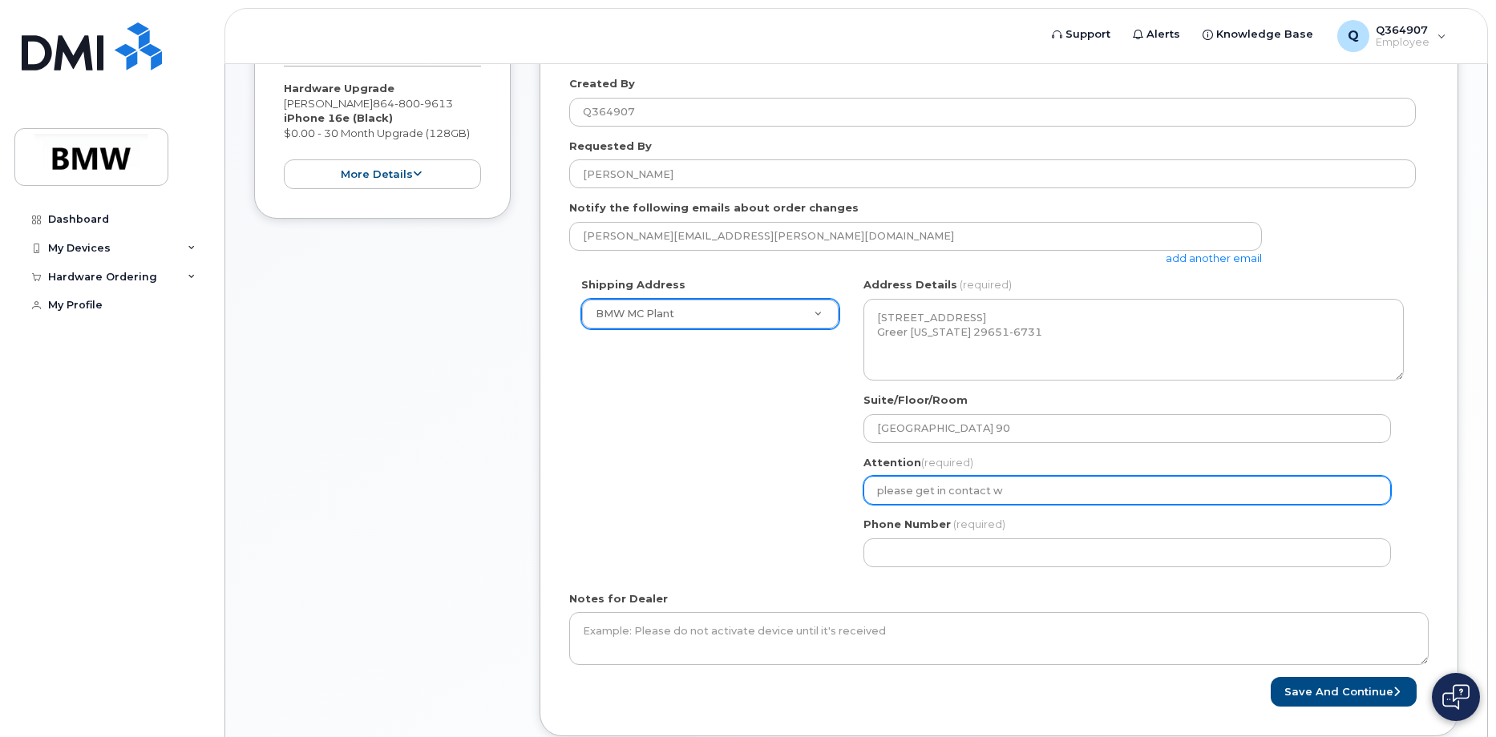
type input "please get in contact wi"
select select
type input "please get in contact wit"
select select
type input "please get in contact with"
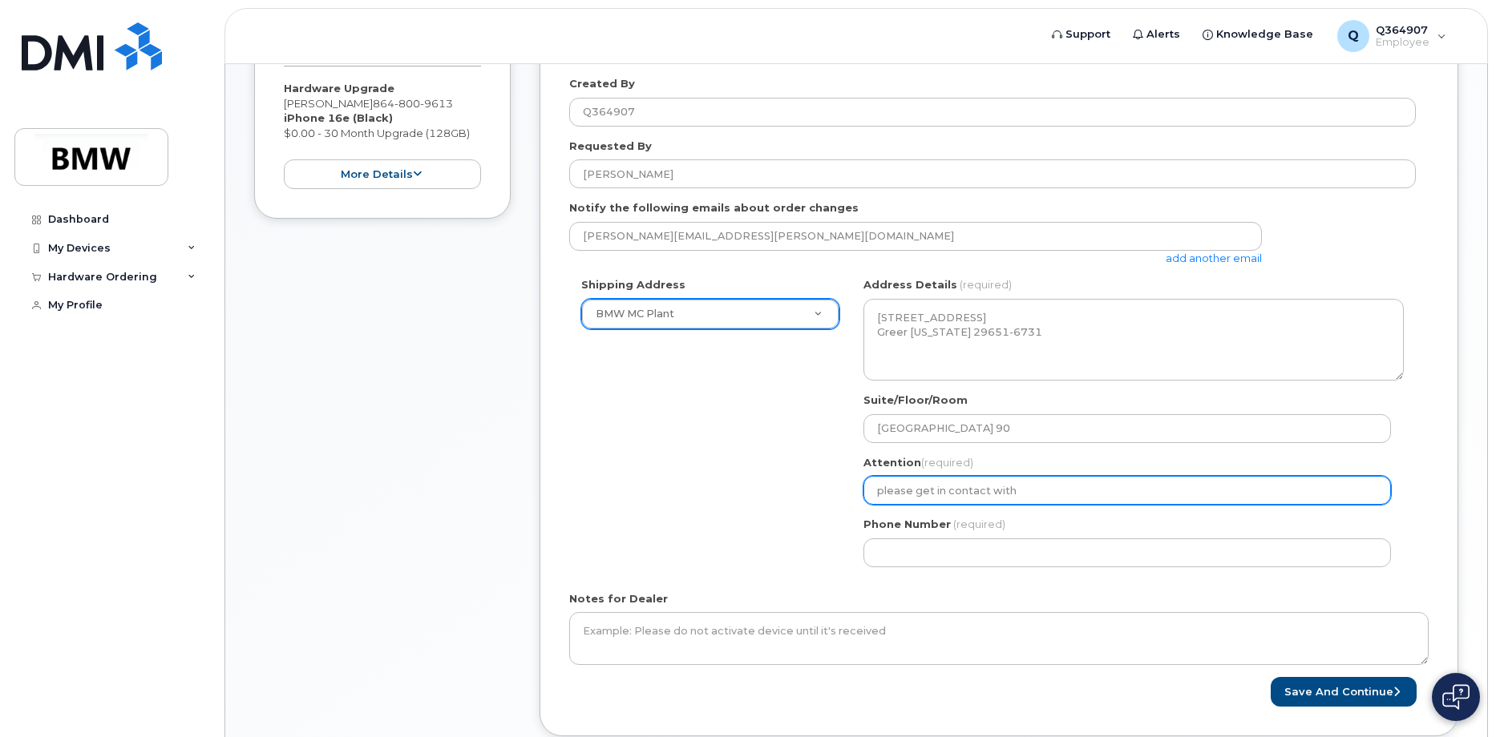
select select
type input "please get in contact with B"
select select
type input "please get in contact with Bo"
select select
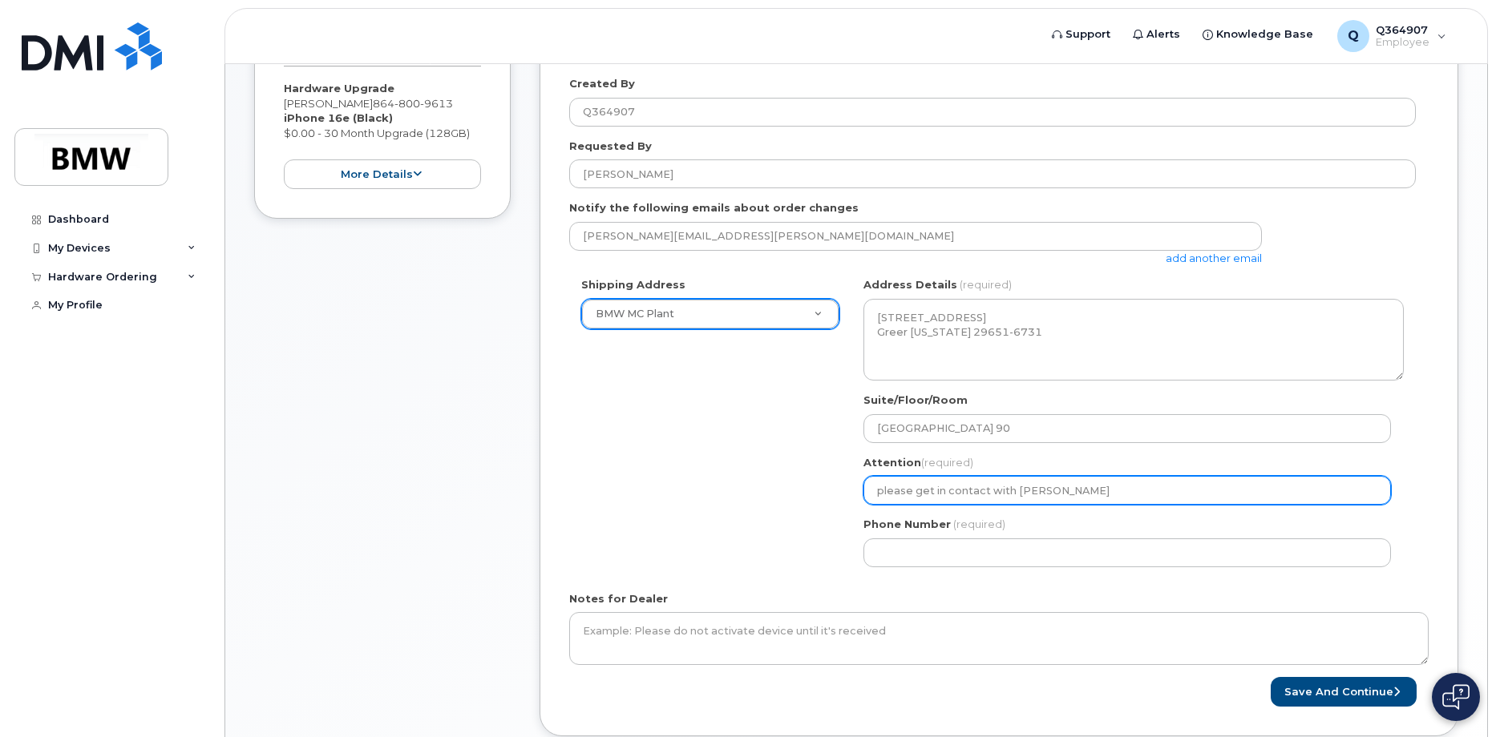
type input "please get in contact with Bob"
select select
type input "please get in contact with Bobb"
select select
type input "please get in contact with Bobby"
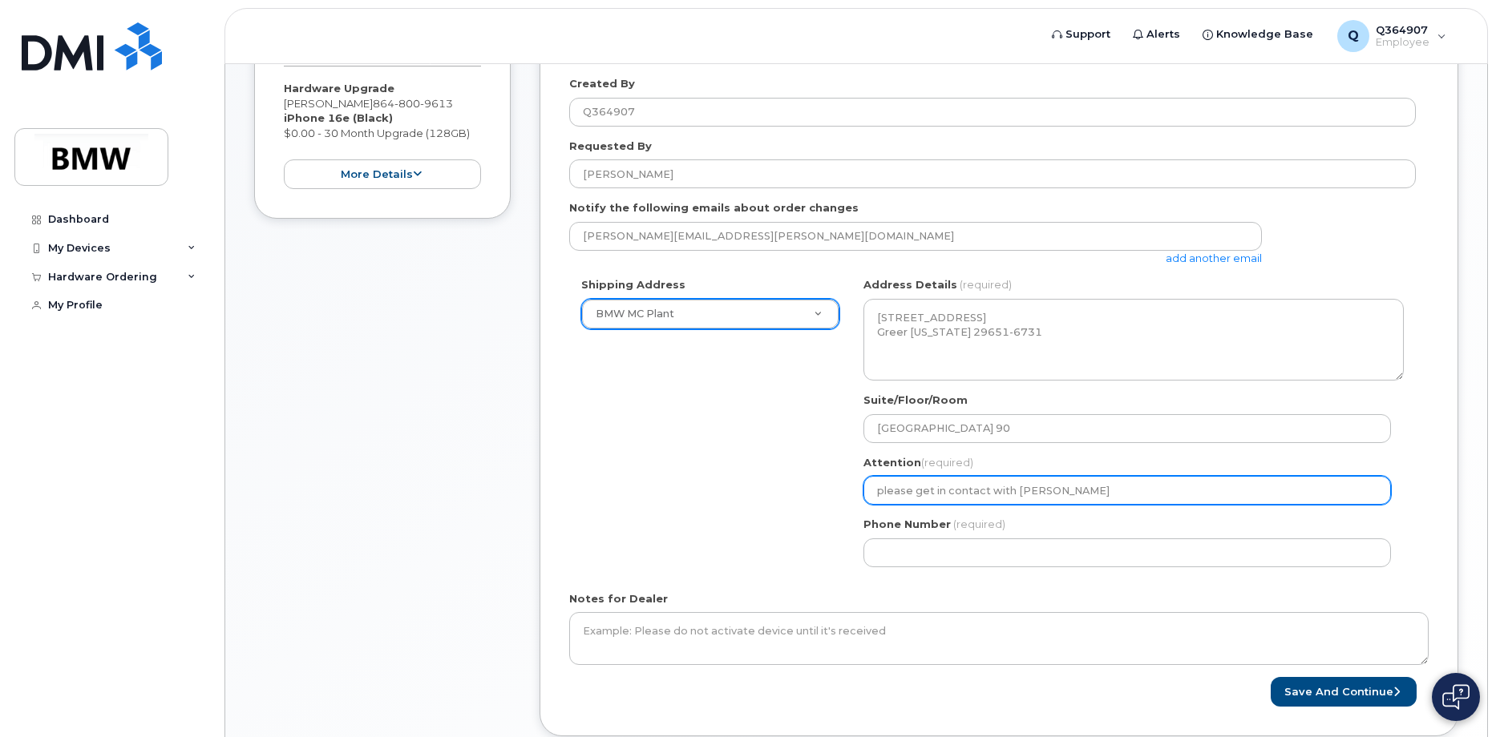
select select
type input "please get in contact with Bobby J"
select select
type input "please get in contact with Bobby Jo"
select select
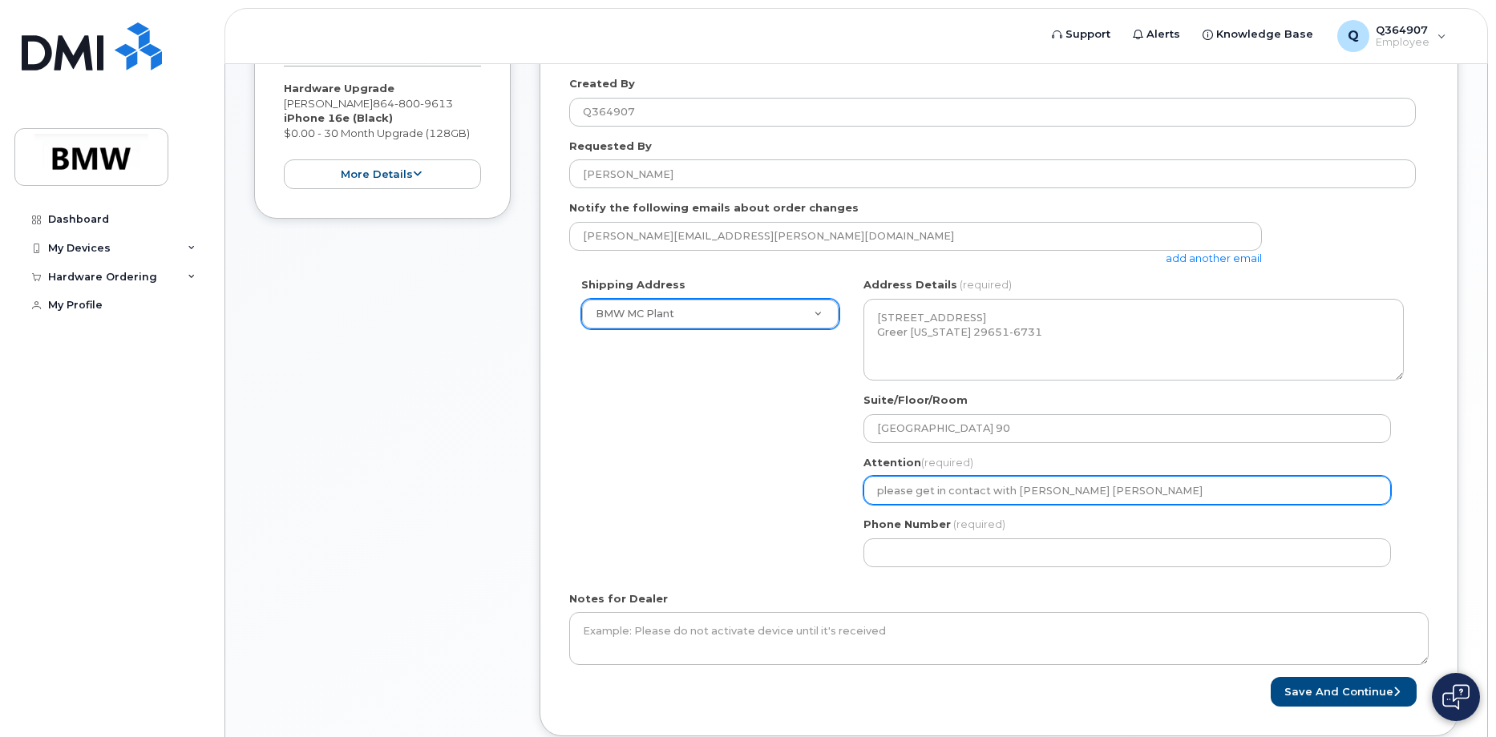
type input "please get in contact with Bobby J"
select select
type input "please get in contact with Bobby Jo"
drag, startPoint x: 737, startPoint y: 491, endPoint x: 596, endPoint y: 492, distance: 141.1
click at [595, 492] on div "Shipping Address BMW MC Plant New Address BMW MC Plant BMW North America Financ…" at bounding box center [992, 427] width 846 height 301
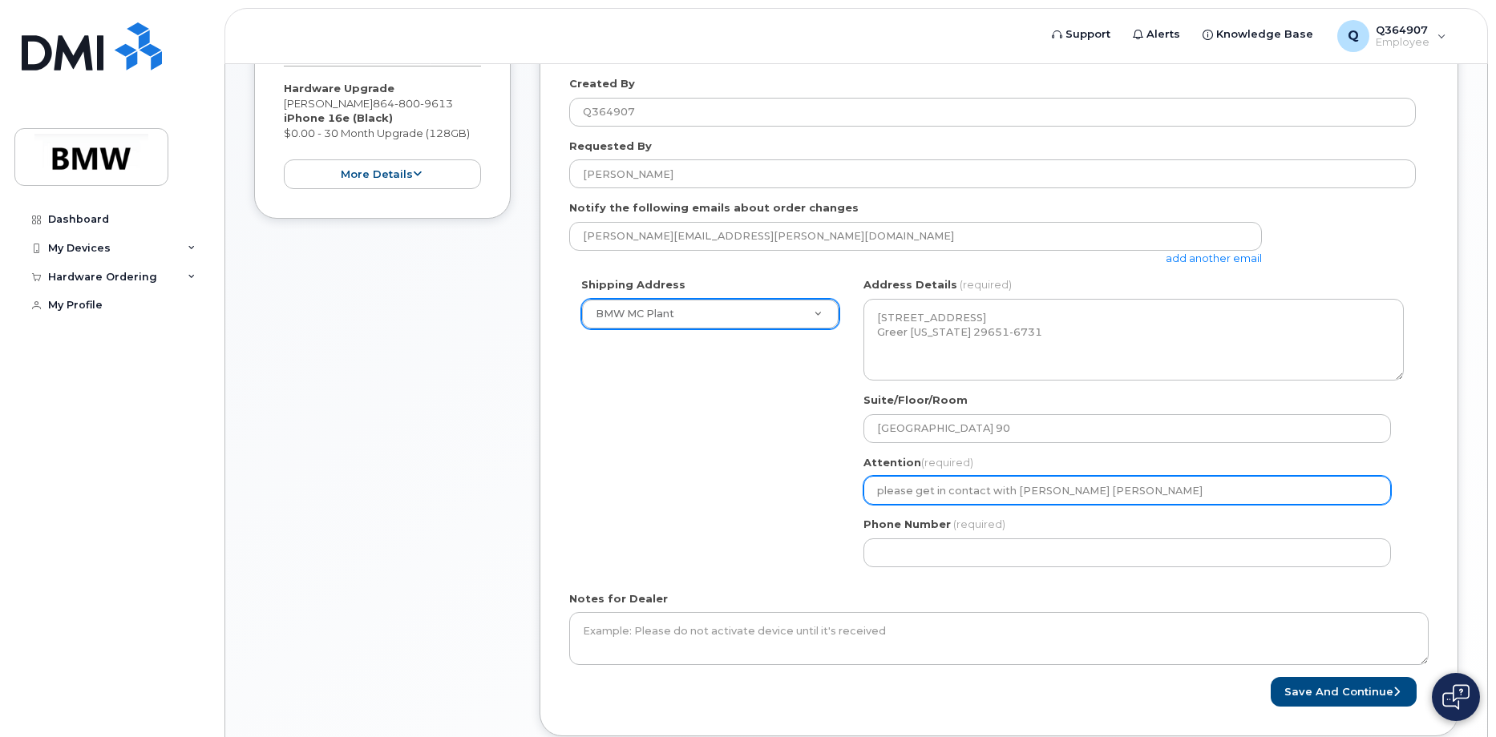
select select
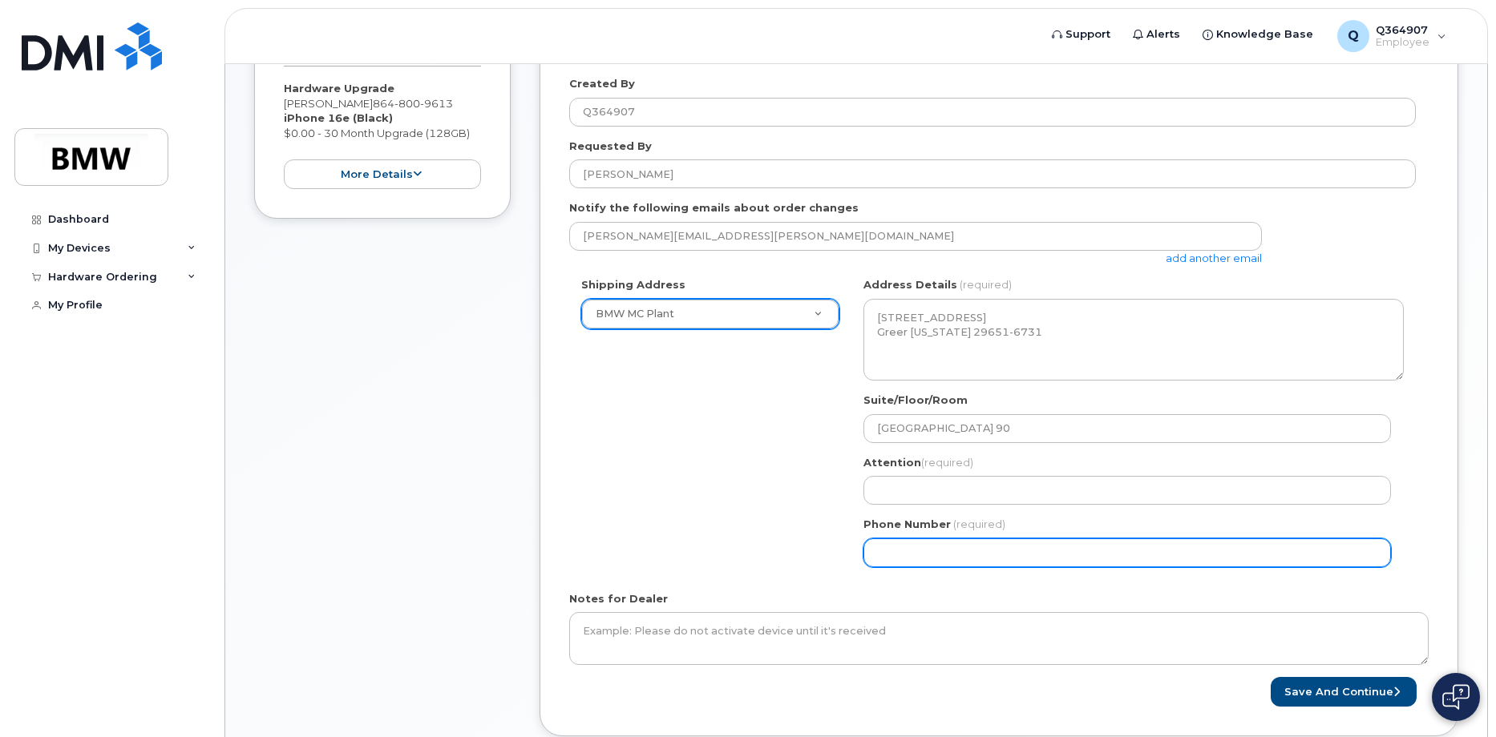
click at [906, 557] on input "Phone Number" at bounding box center [1126, 553] width 527 height 29
type input "8647656757"
select select
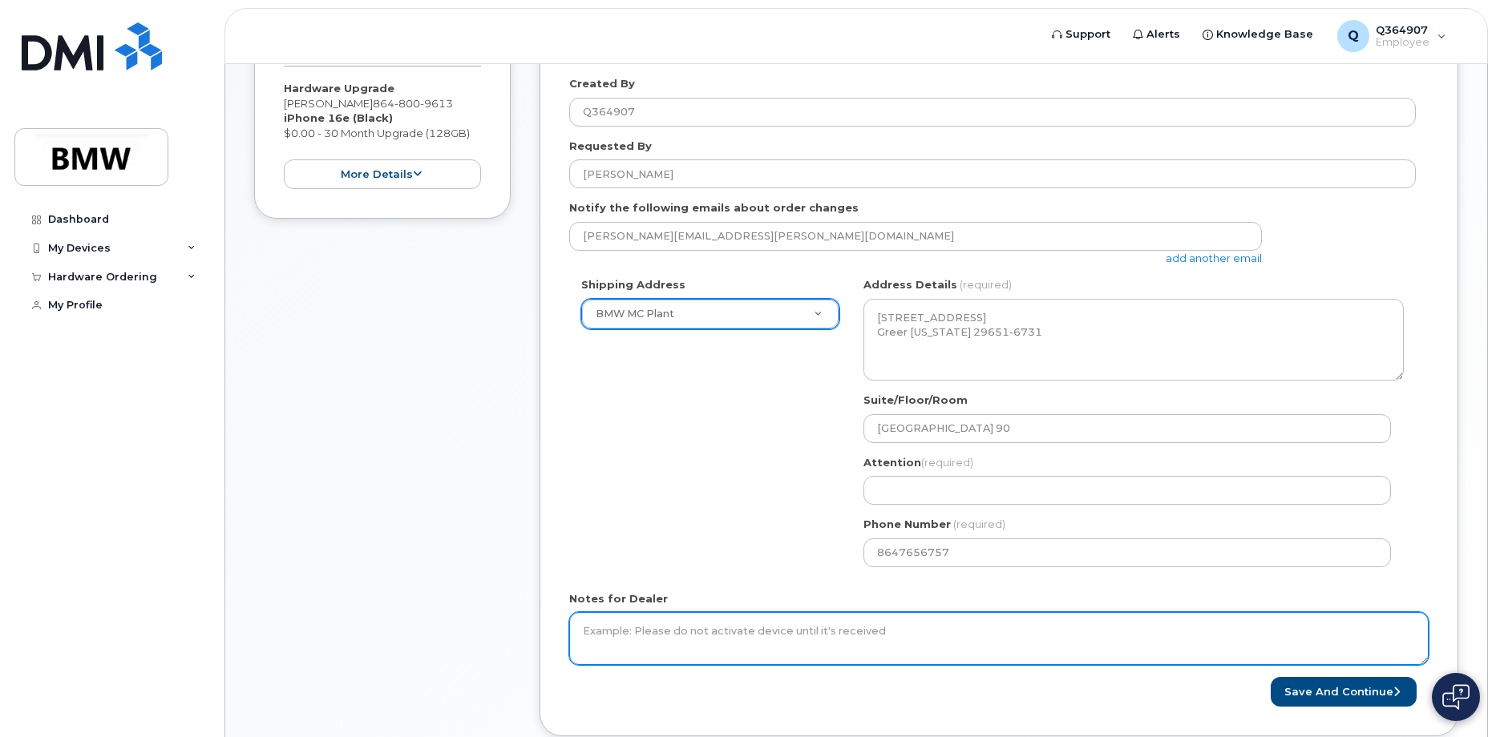
click at [789, 636] on textarea "Notes for Dealer" at bounding box center [998, 638] width 859 height 53
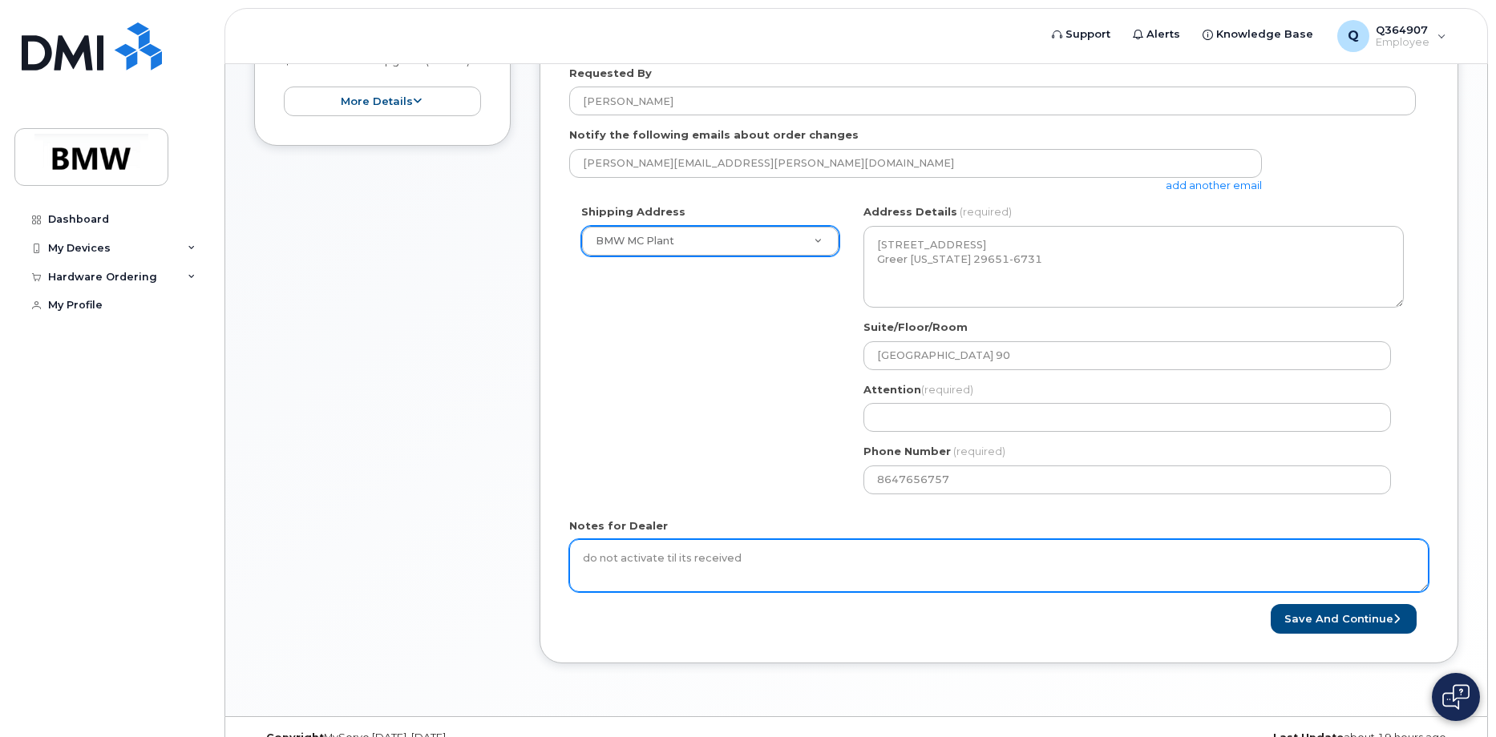
scroll to position [424, 0]
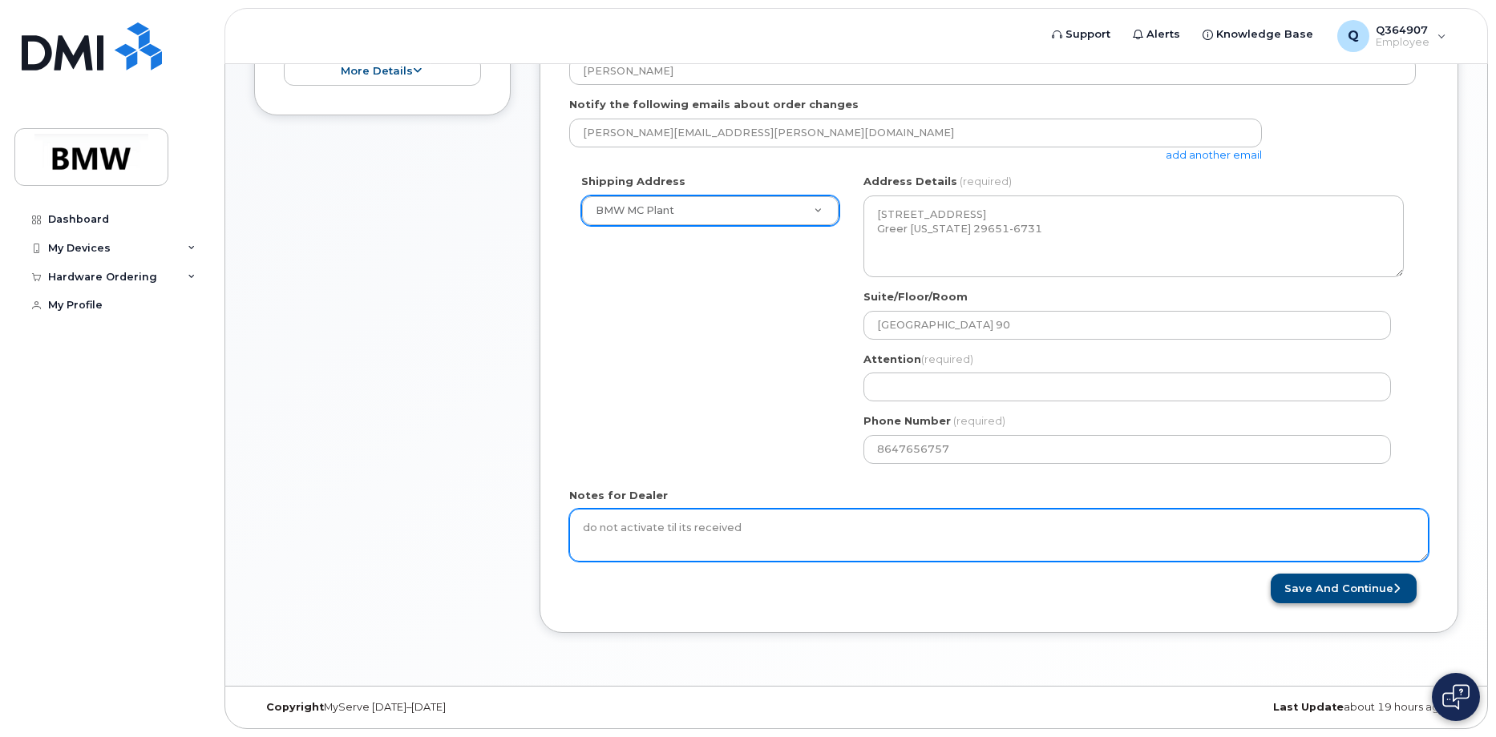
type textarea "do not activate til its received"
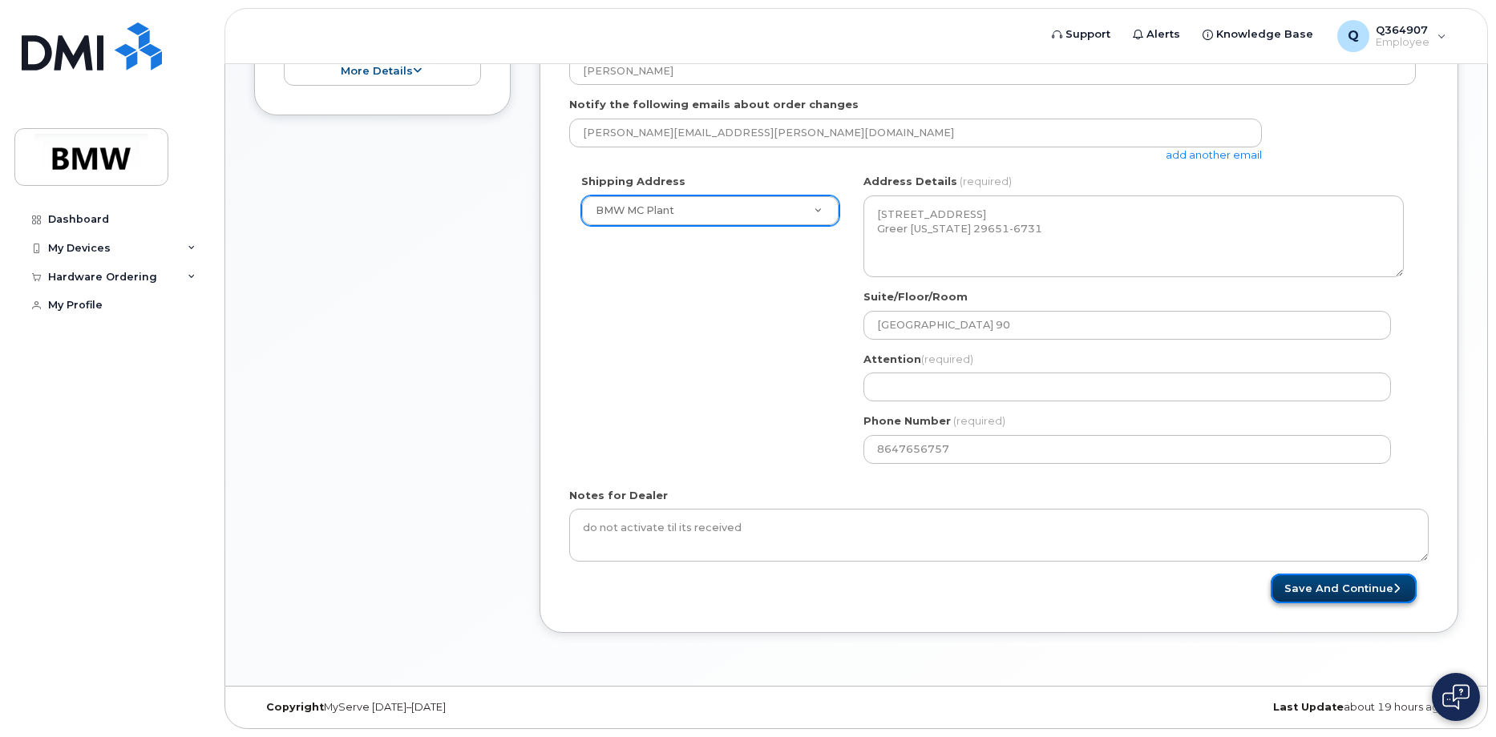
click at [1353, 587] on button "Save and Continue" at bounding box center [1343, 589] width 146 height 30
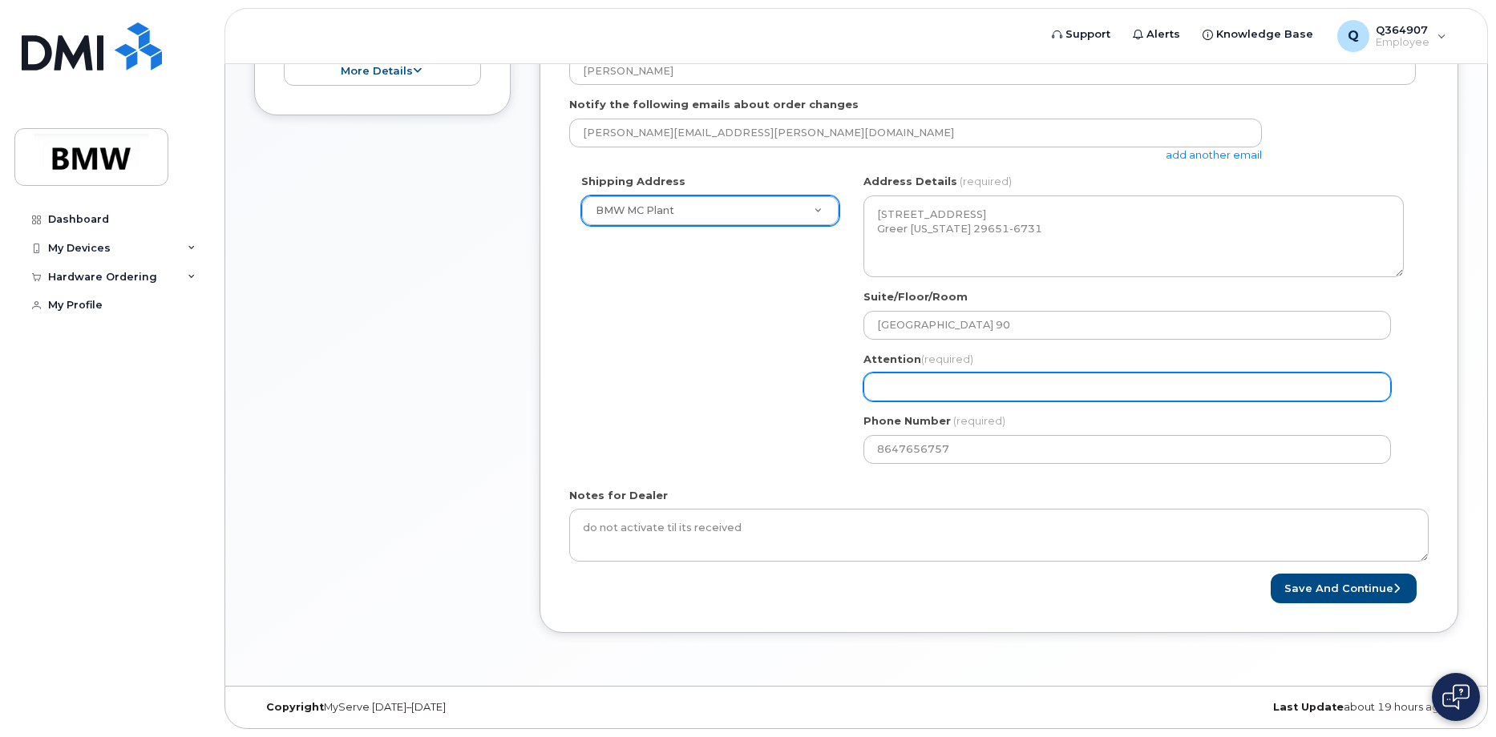
click at [967, 391] on input "Attention (required)" at bounding box center [1126, 387] width 527 height 29
select select
type input "C"
select select
type input "Co"
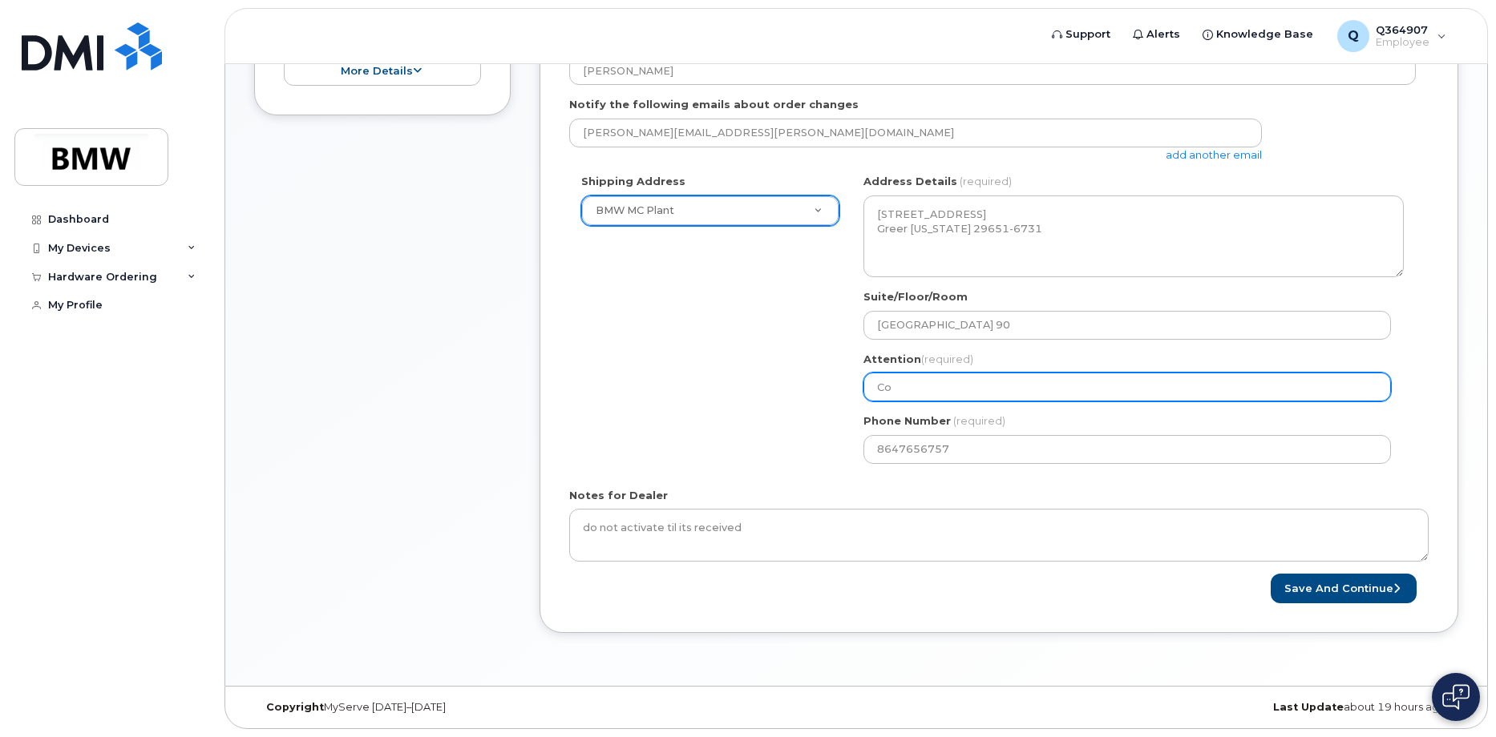
select select
type input "Con"
select select
type input "Cont"
select select
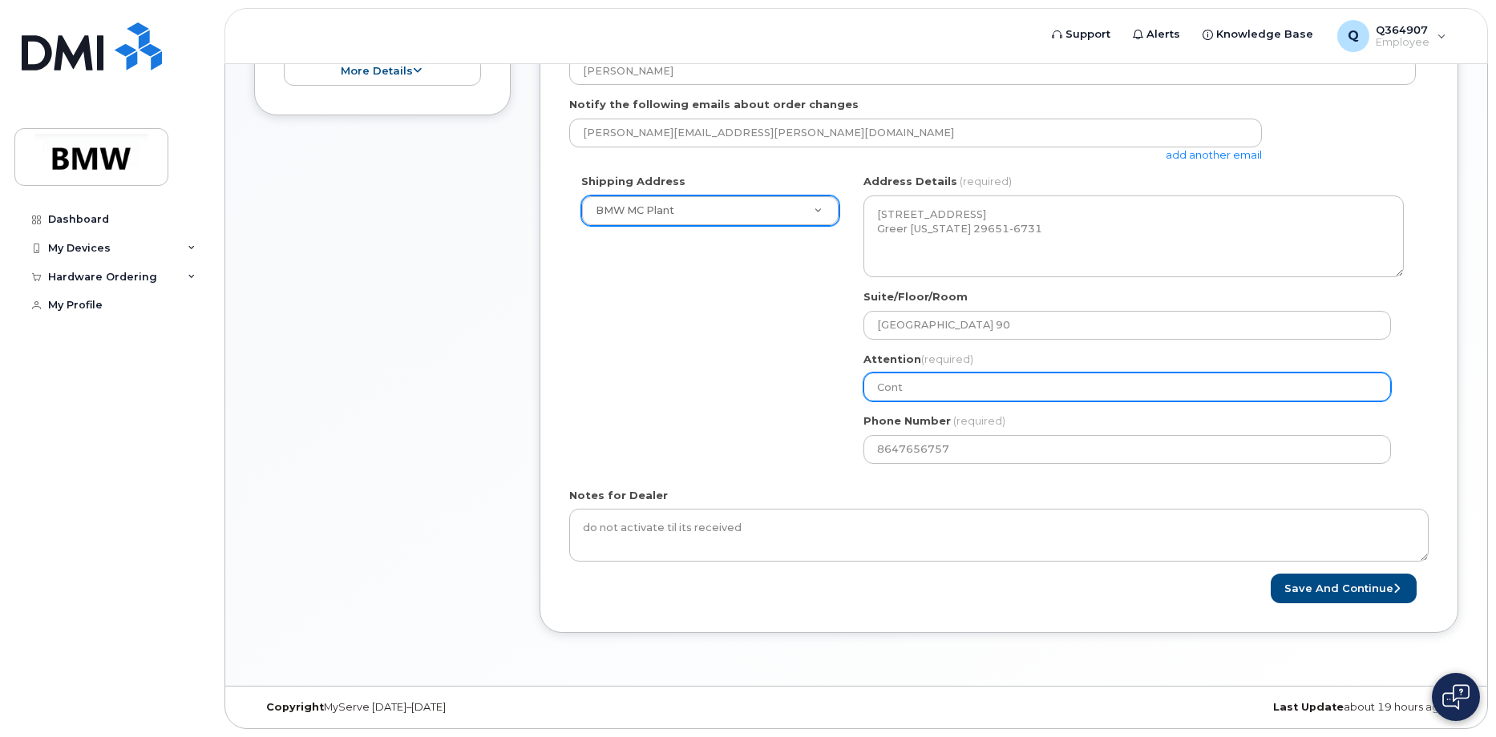
type input "Conto"
select select
type input "Cont"
select select
type input "Contr"
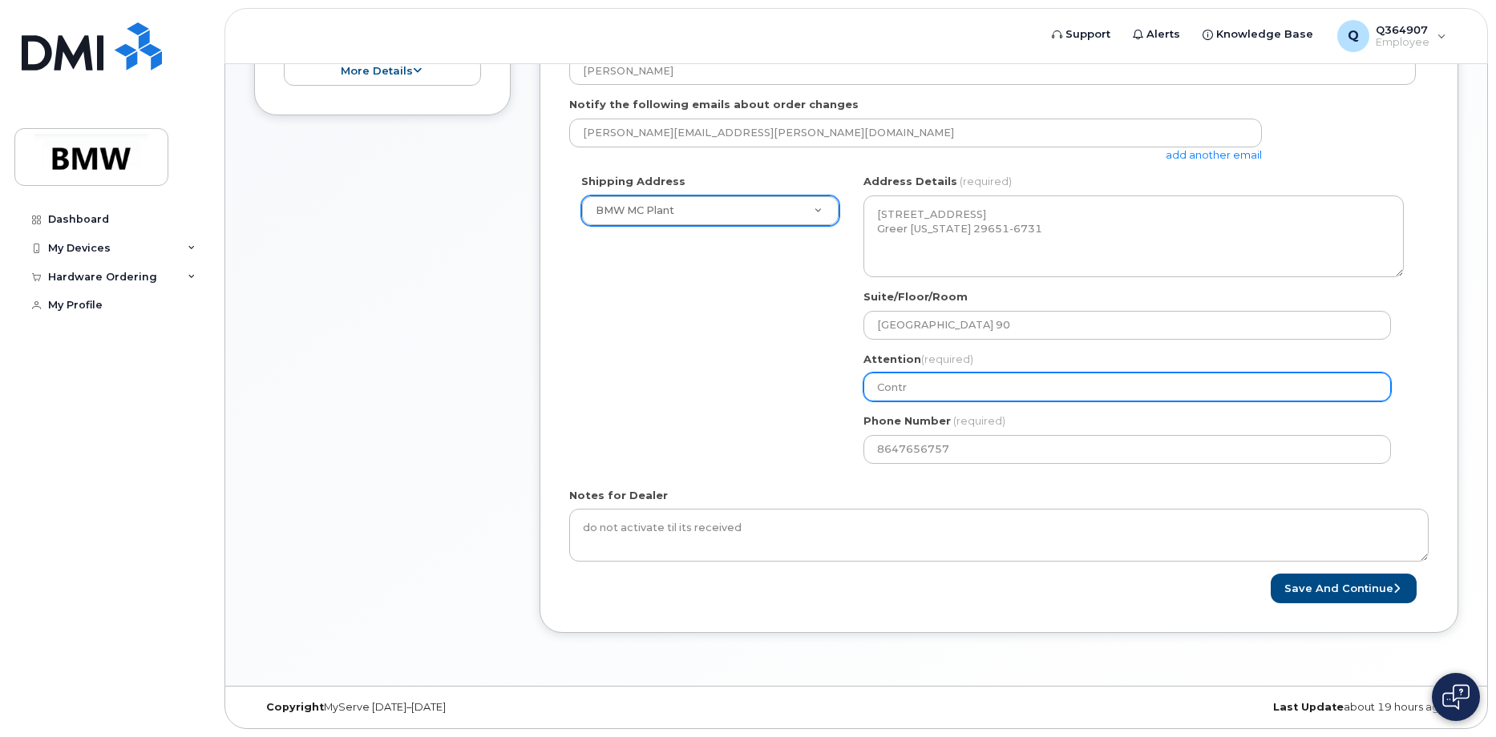
select select
type input "Contro"
select select
type input "Control"
select select
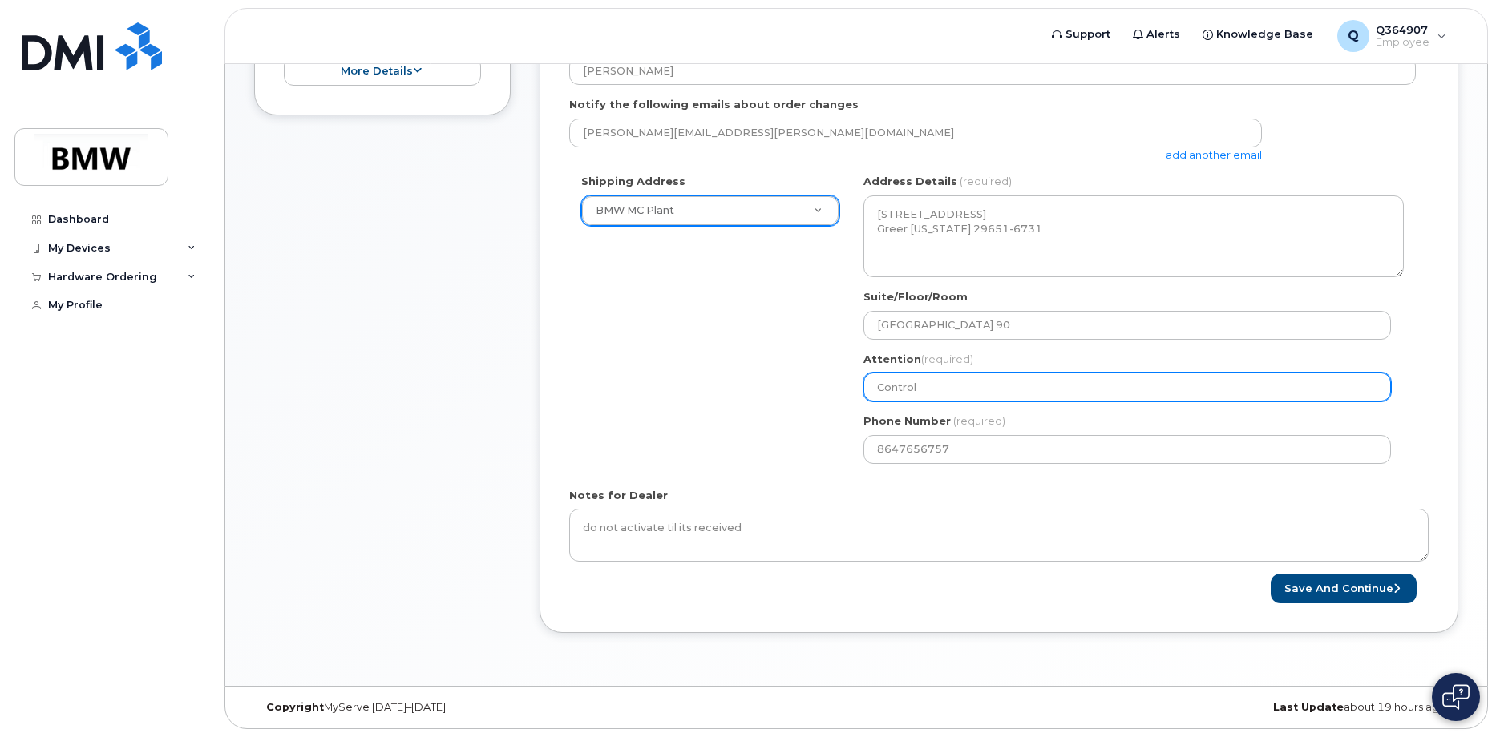
type input "Control R"
select select
drag, startPoint x: 695, startPoint y: 387, endPoint x: 684, endPoint y: 388, distance: 10.5
click at [685, 387] on div "Shipping Address BMW MC Plant New Address BMW MC Plant BMW North America Financ…" at bounding box center [992, 324] width 846 height 301
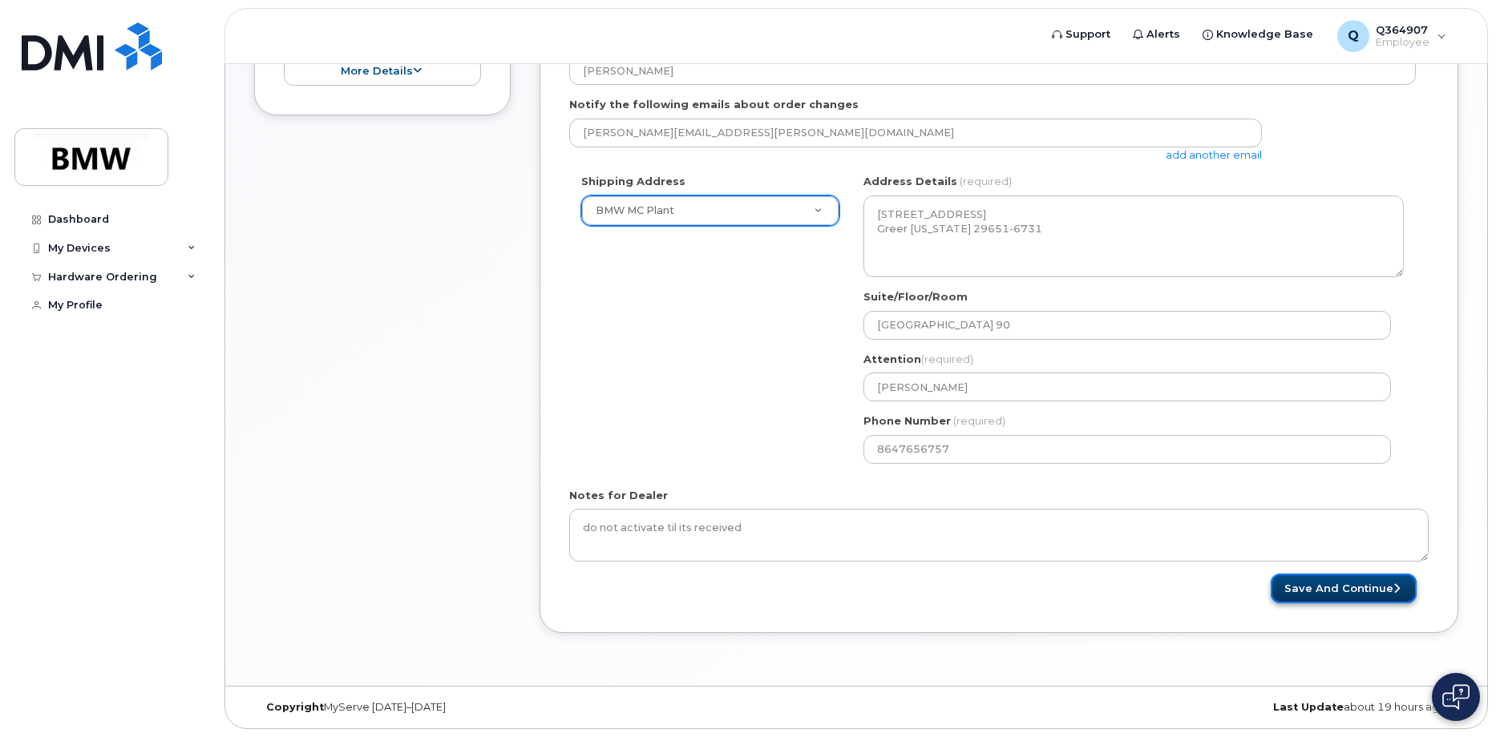
click at [1326, 596] on button "Save and Continue" at bounding box center [1343, 589] width 146 height 30
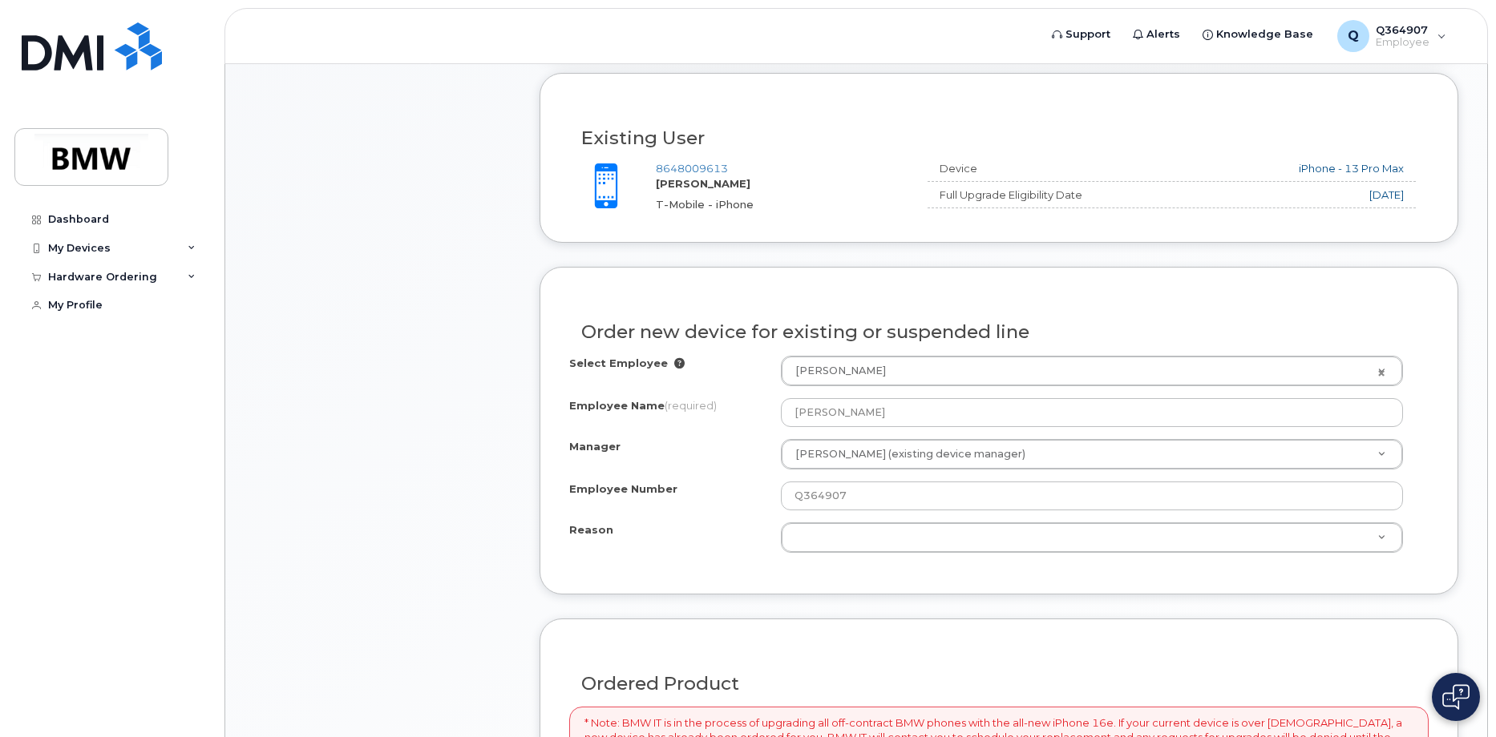
scroll to position [561, 0]
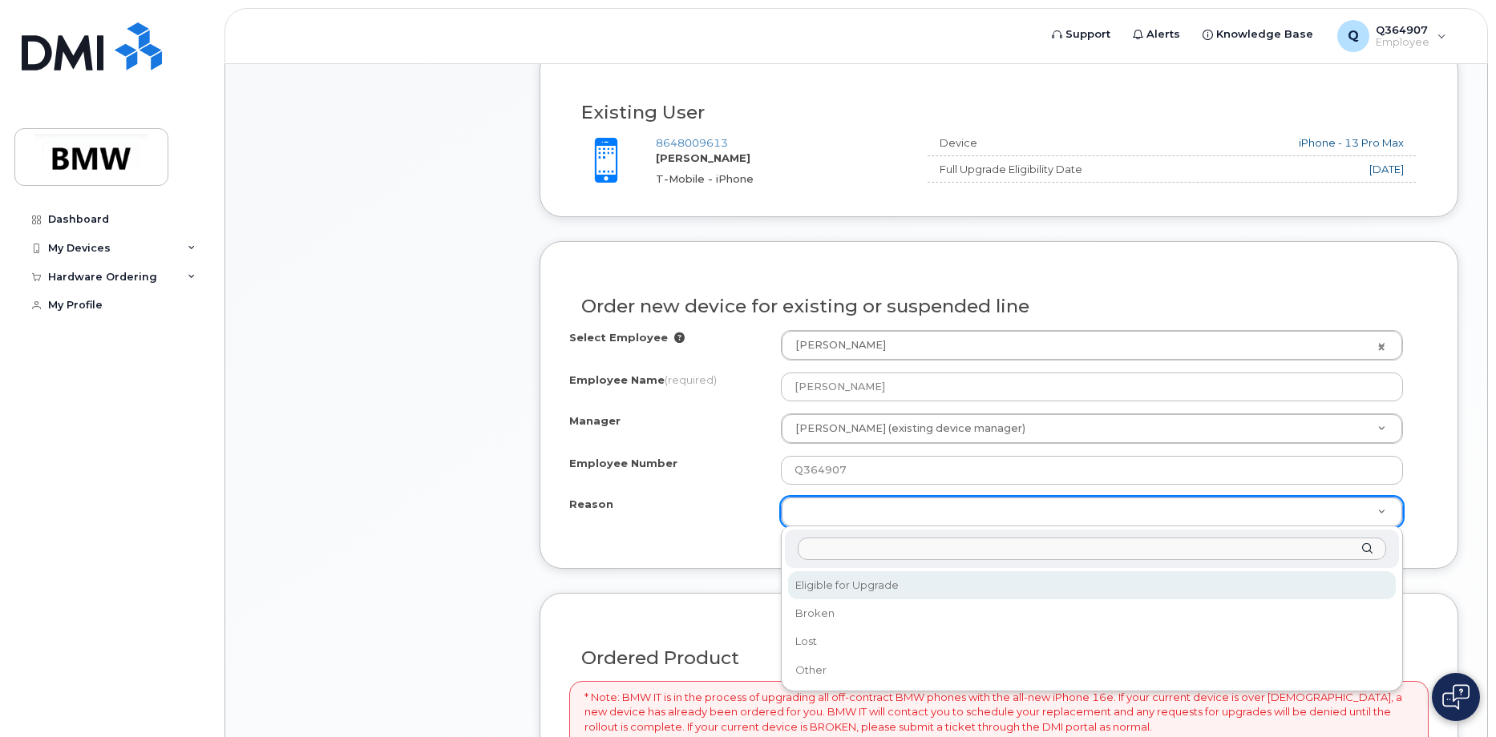
select select "eligible_for_upgrade"
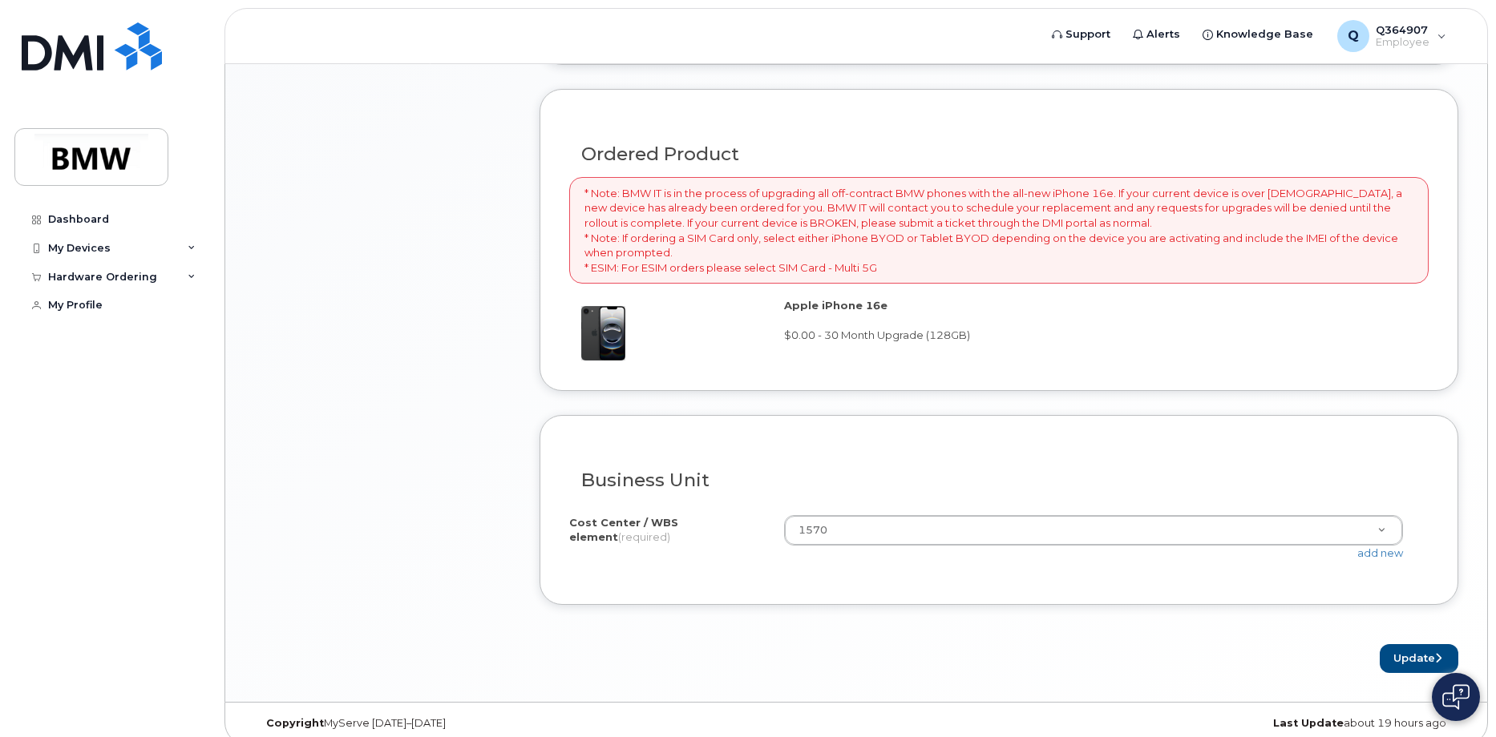
scroll to position [1081, 0]
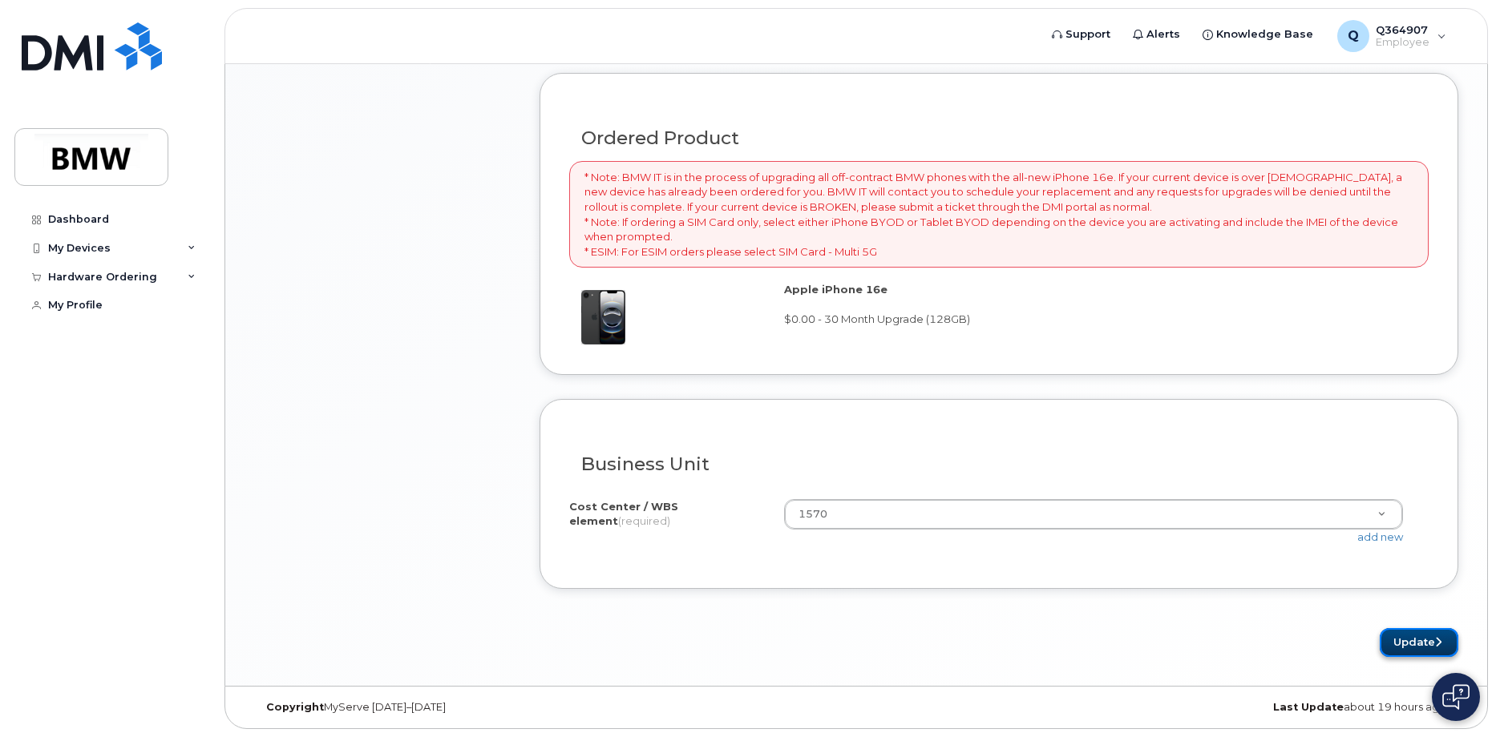
drag, startPoint x: 1390, startPoint y: 630, endPoint x: 1289, endPoint y: 616, distance: 102.0
click at [1390, 631] on button "Update" at bounding box center [1418, 643] width 79 height 30
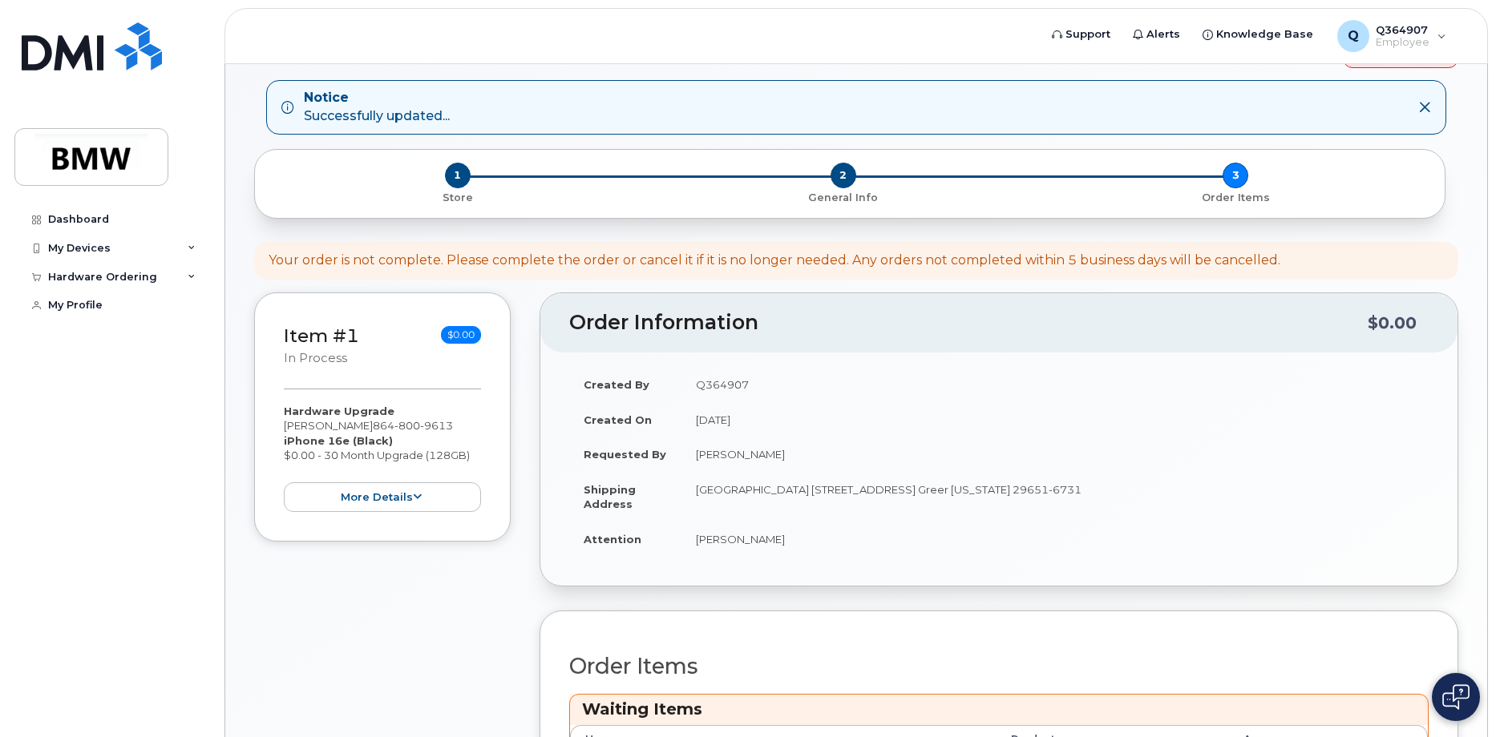
scroll to position [370, 0]
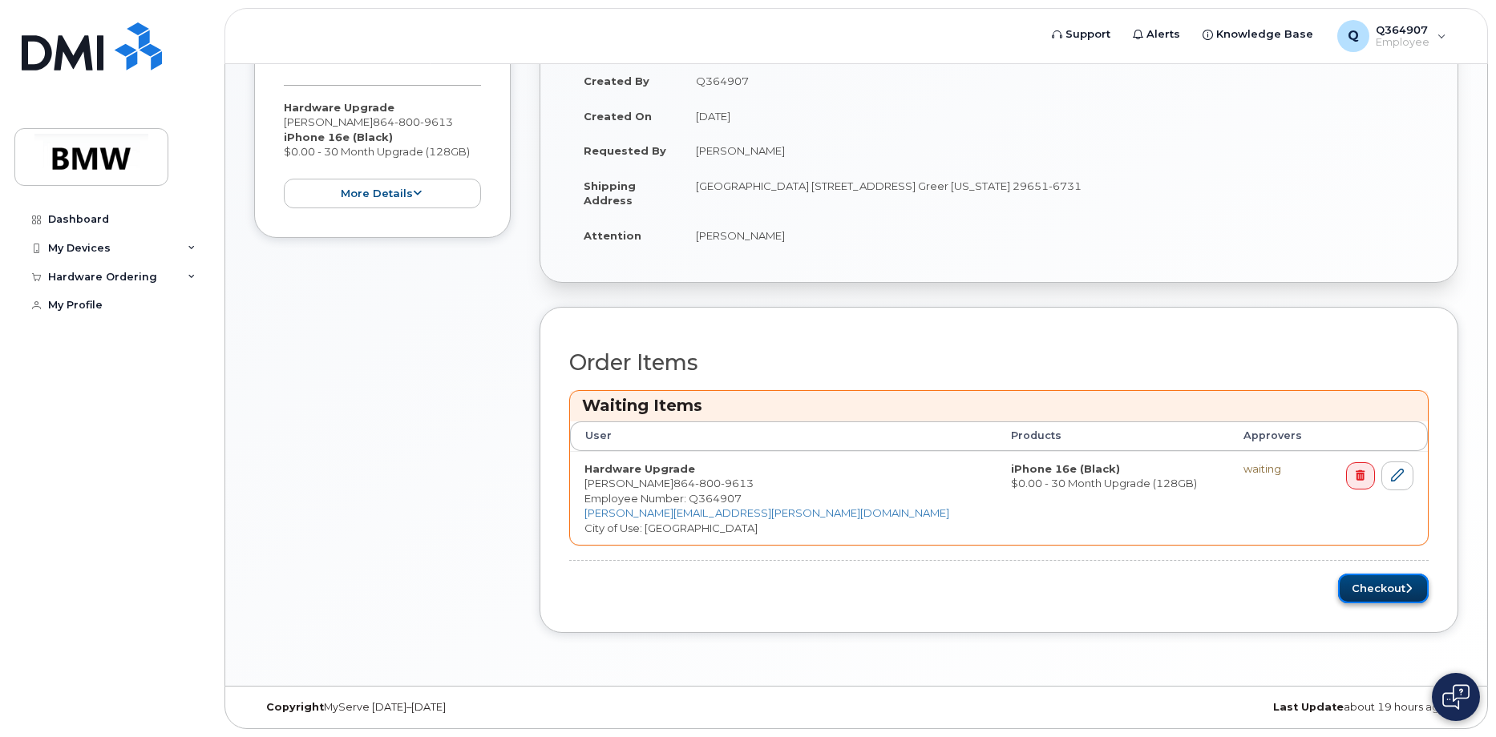
click at [1355, 591] on button "Checkout" at bounding box center [1383, 589] width 91 height 30
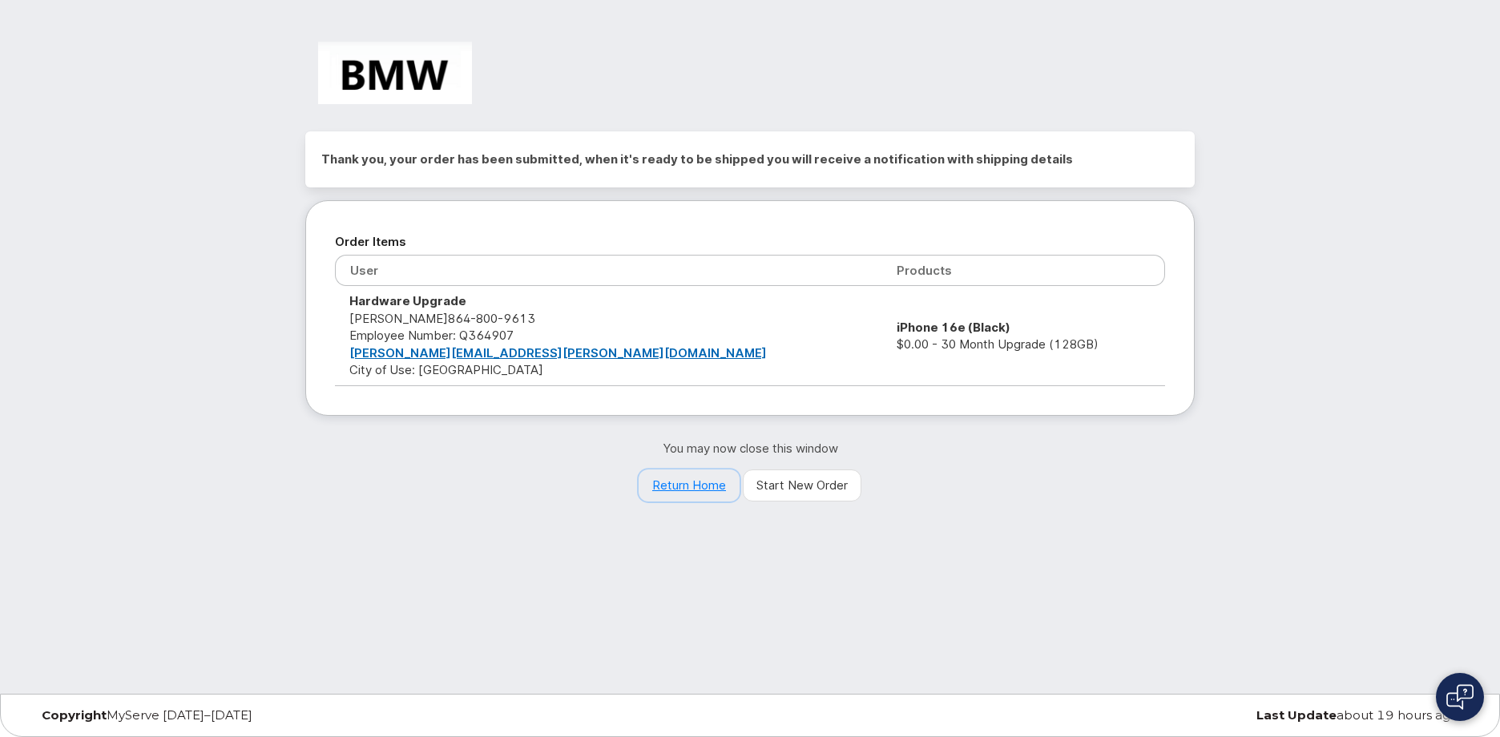
drag, startPoint x: 701, startPoint y: 494, endPoint x: 720, endPoint y: 495, distance: 18.5
click at [701, 494] on link "Return Home" at bounding box center [689, 486] width 101 height 32
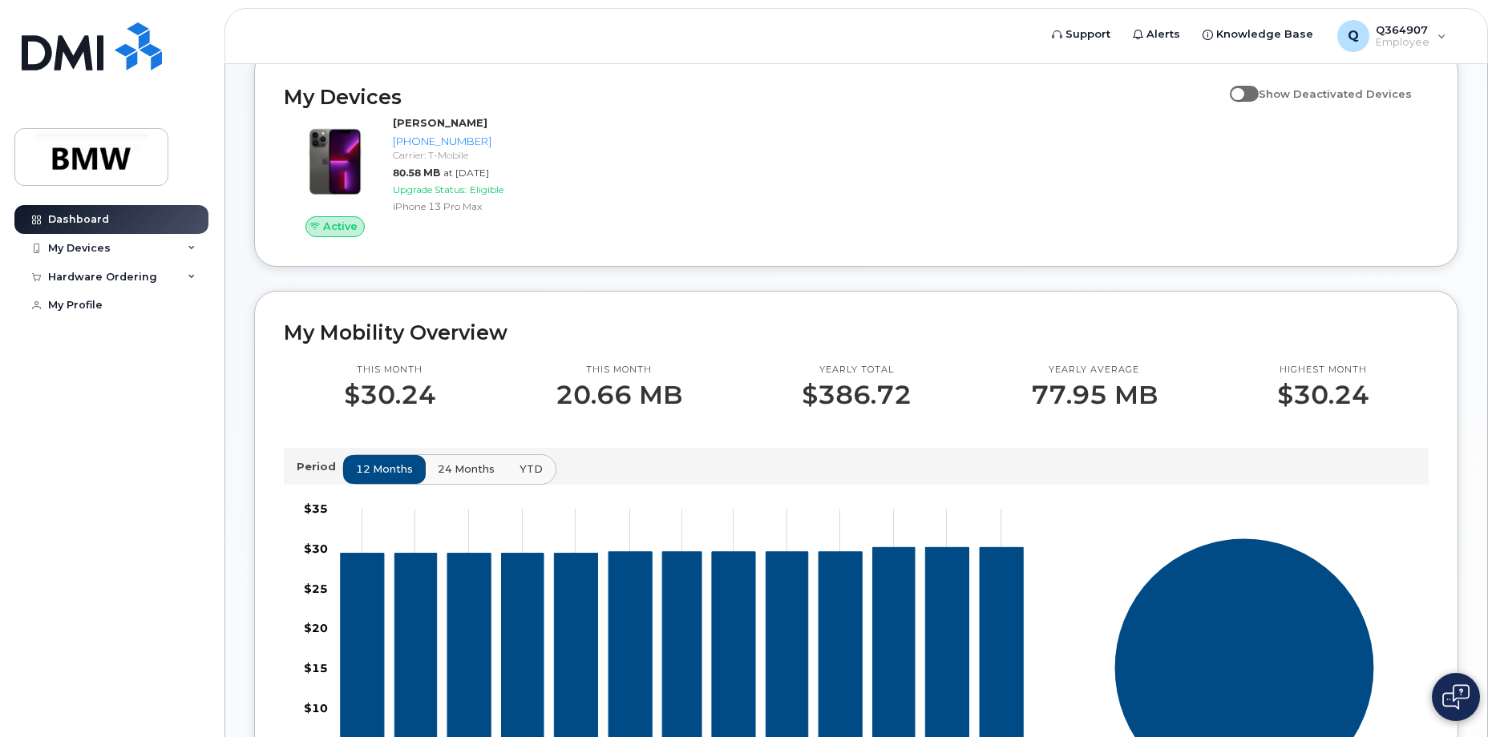
scroll to position [161, 0]
